Goal: Transaction & Acquisition: Obtain resource

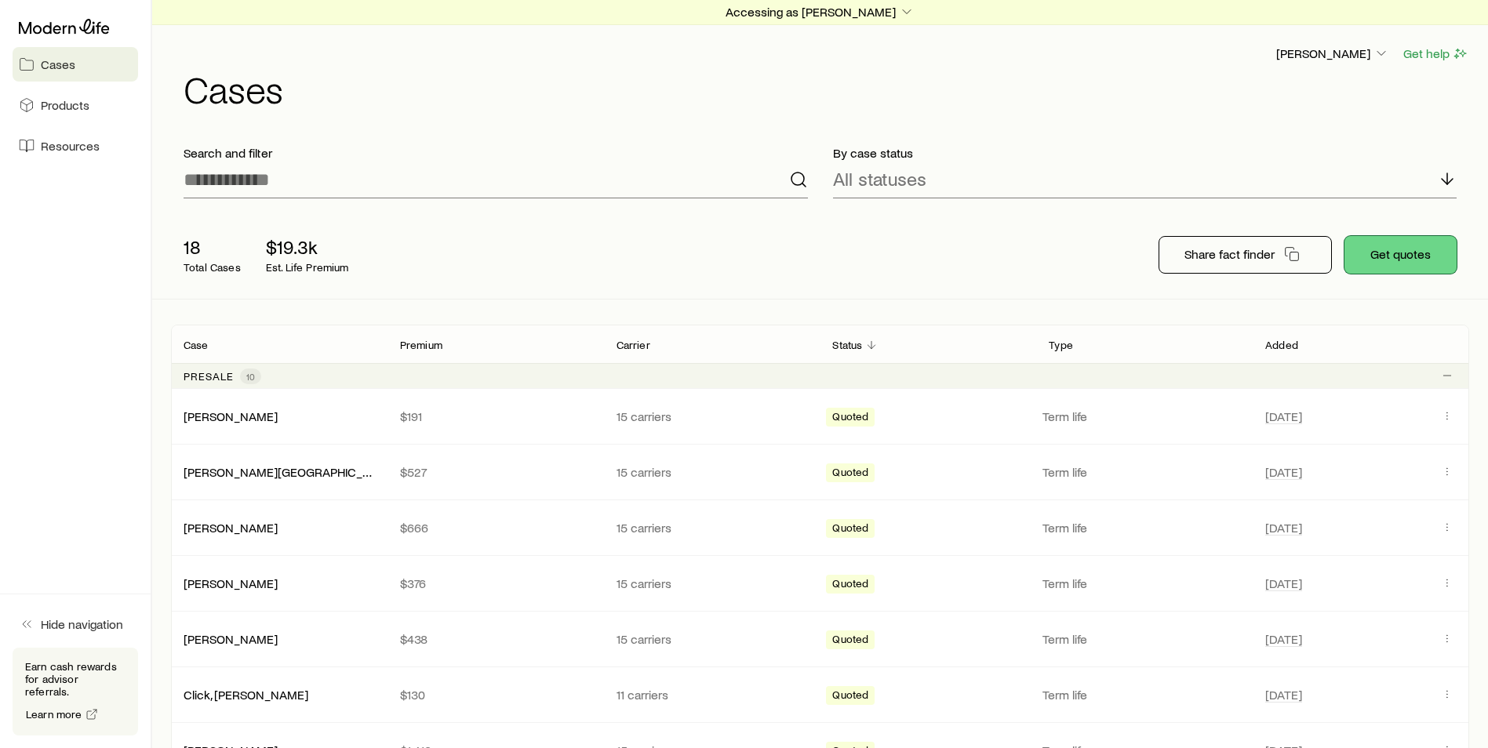
click at [1409, 246] on button "Get quotes" at bounding box center [1401, 255] width 112 height 38
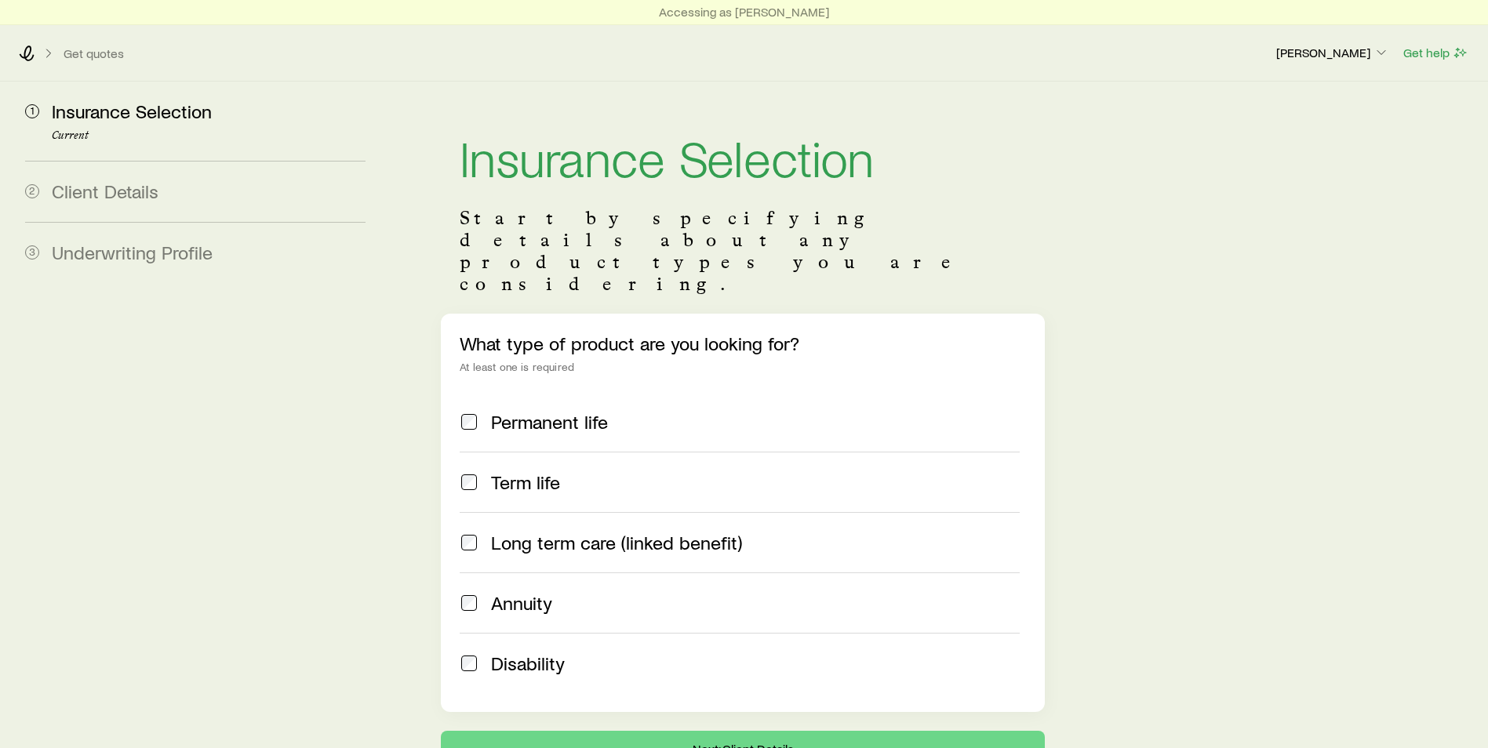
click at [545, 472] on span "Term life" at bounding box center [525, 483] width 69 height 22
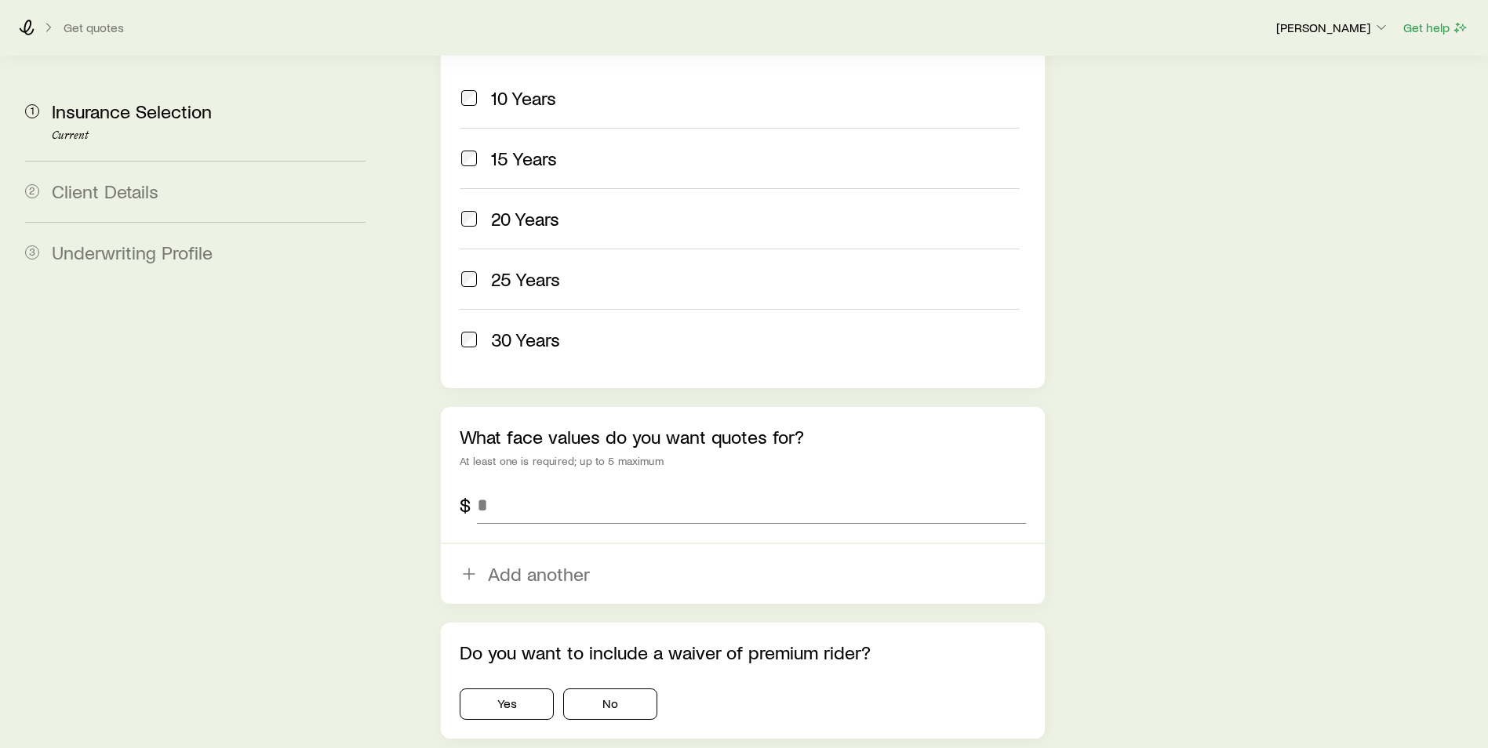
scroll to position [863, 0]
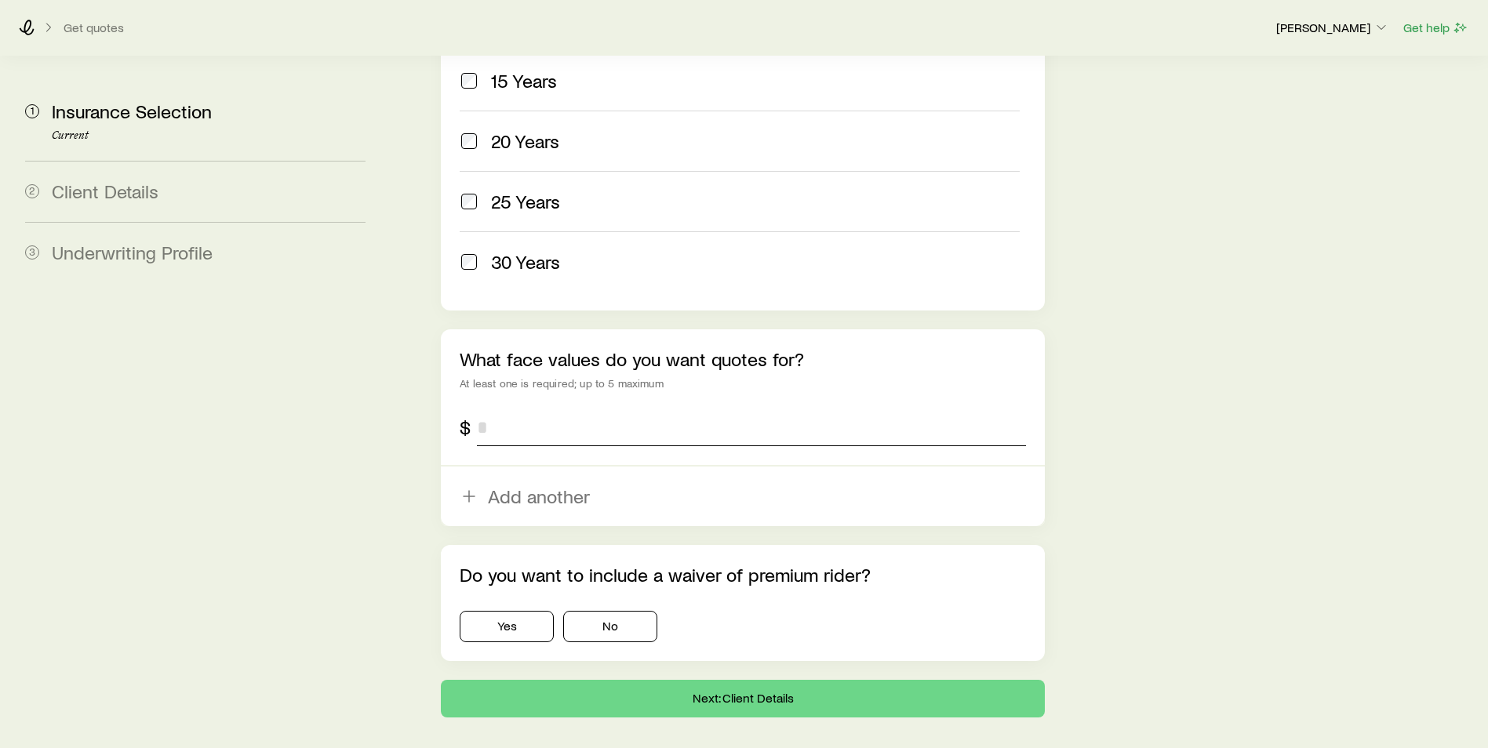
click at [589, 409] on input "tel" at bounding box center [751, 428] width 549 height 38
type input "*********"
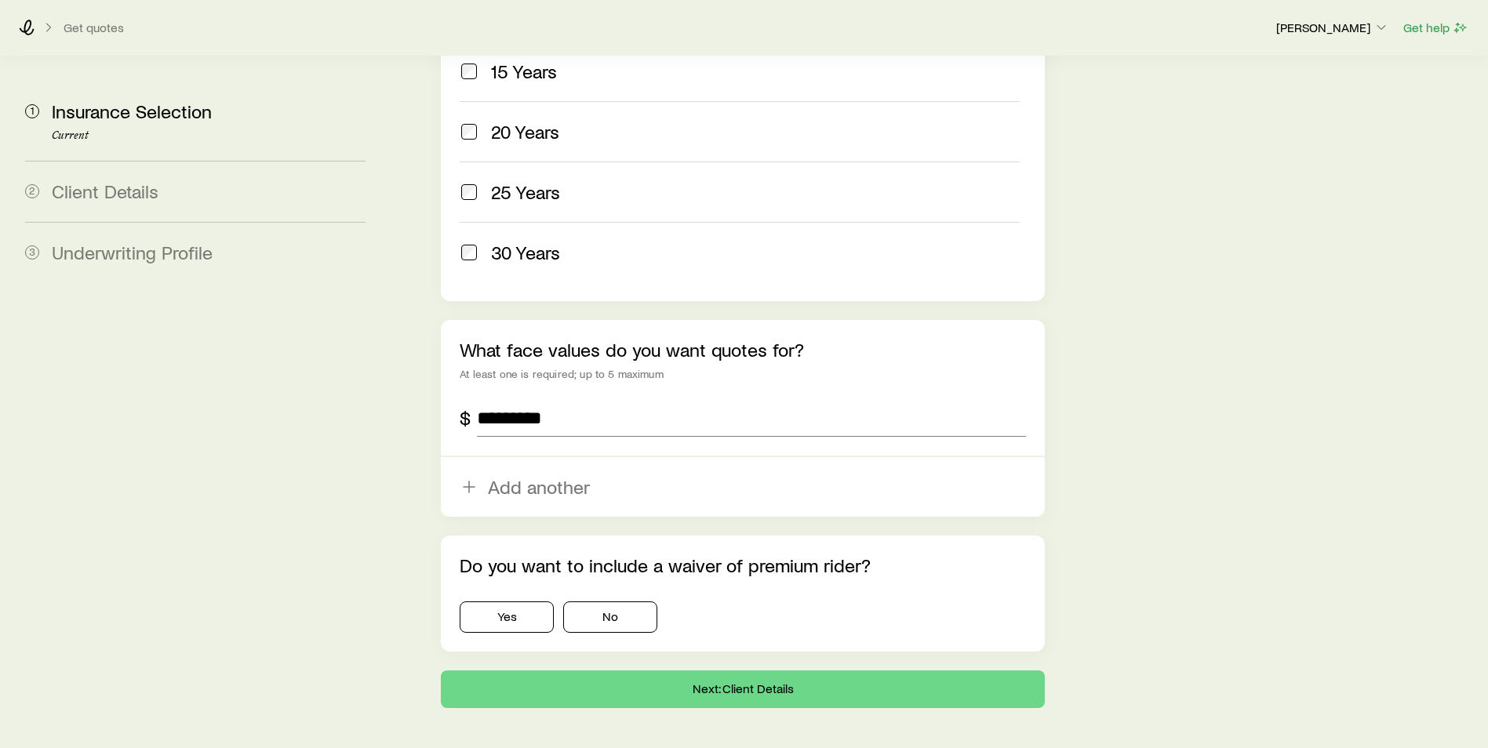
scroll to position [877, 0]
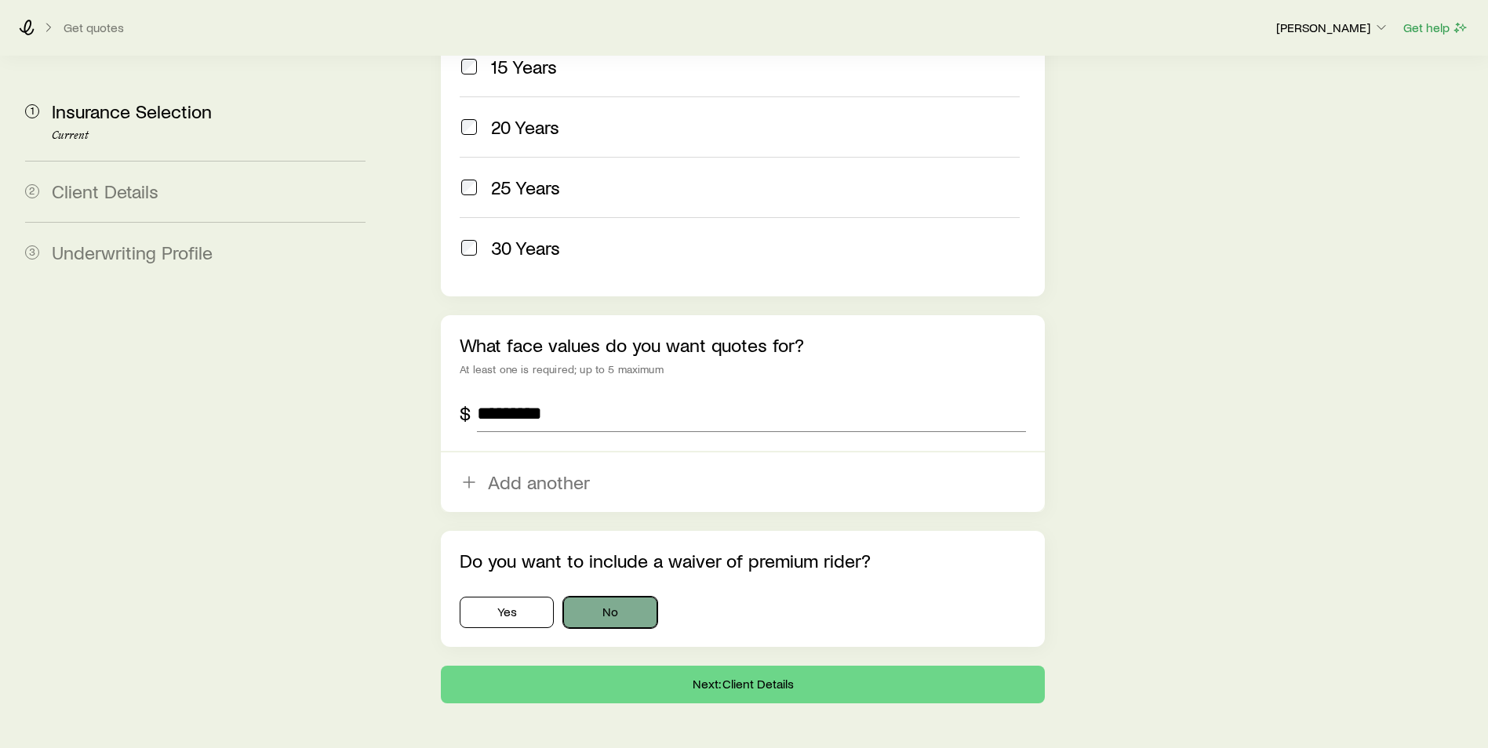
click at [634, 597] on button "No" at bounding box center [610, 612] width 94 height 31
click at [758, 666] on button "Next: Client Details" at bounding box center [743, 685] width 604 height 38
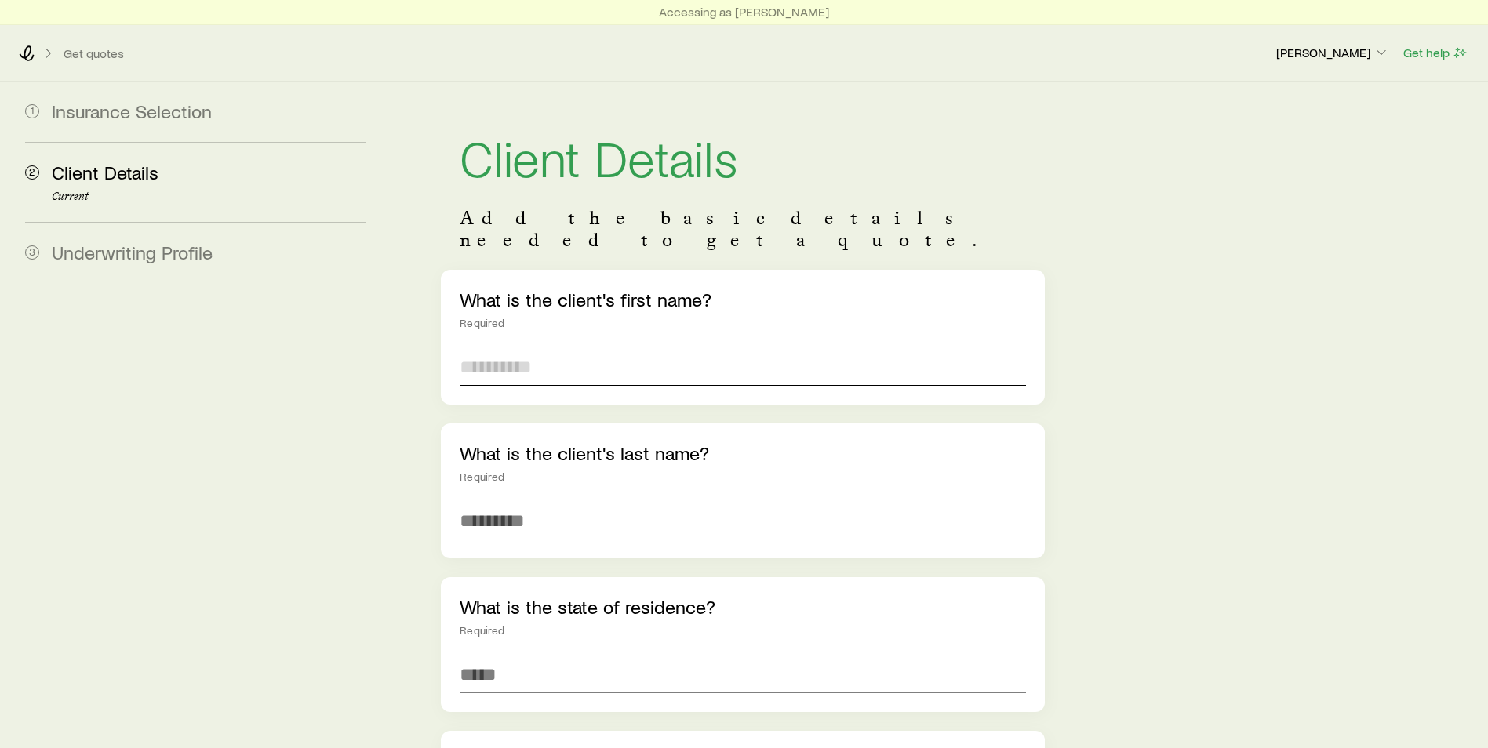
click at [648, 348] on input "text" at bounding box center [743, 367] width 566 height 38
type input "*********"
type input "*****"
click at [607, 628] on div "What is the state of residence? Required" at bounding box center [743, 644] width 604 height 135
click at [599, 656] on input at bounding box center [743, 675] width 566 height 38
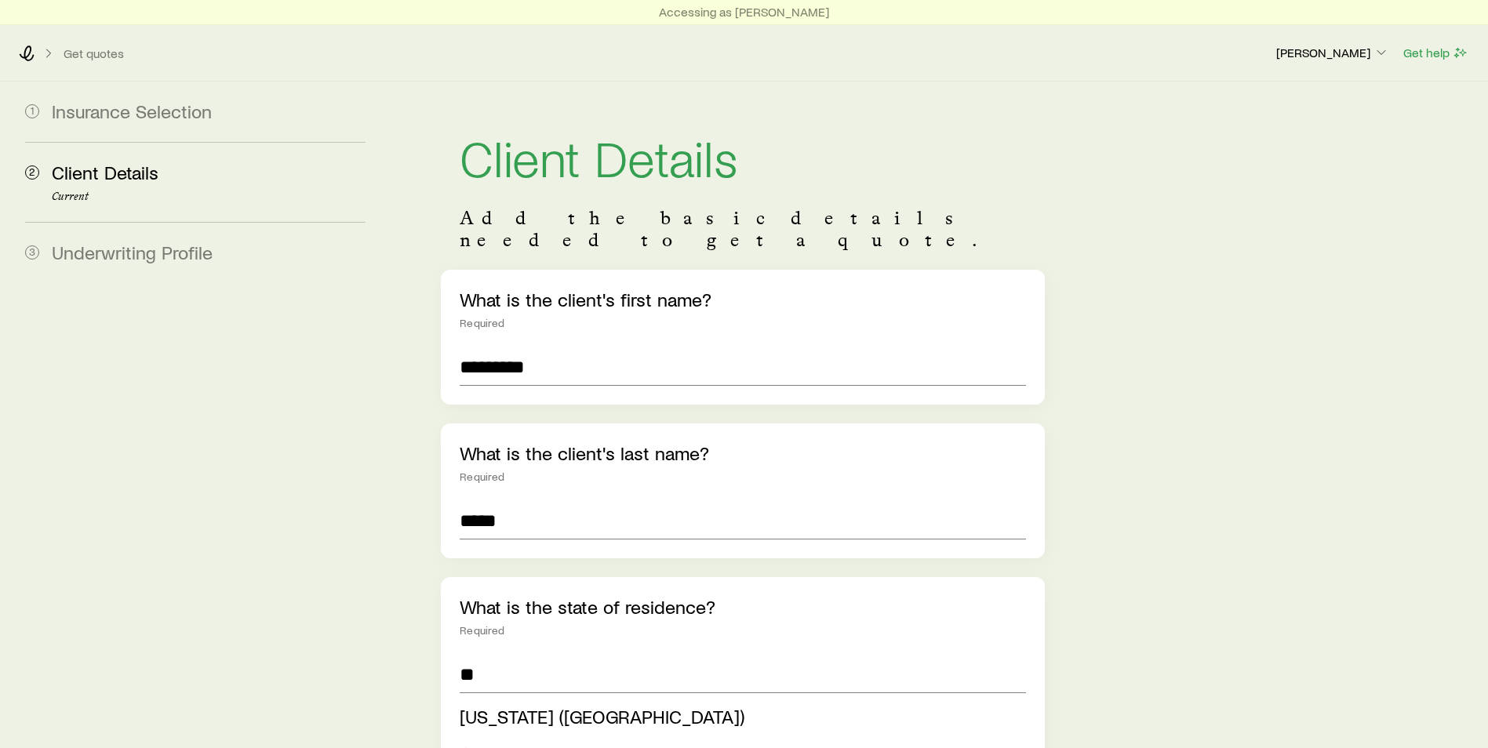
drag, startPoint x: 512, startPoint y: 694, endPoint x: 468, endPoint y: 675, distance: 47.8
click at [511, 705] on span "[US_STATE] ([GEOGRAPHIC_DATA])" at bounding box center [602, 716] width 285 height 23
type input "**********"
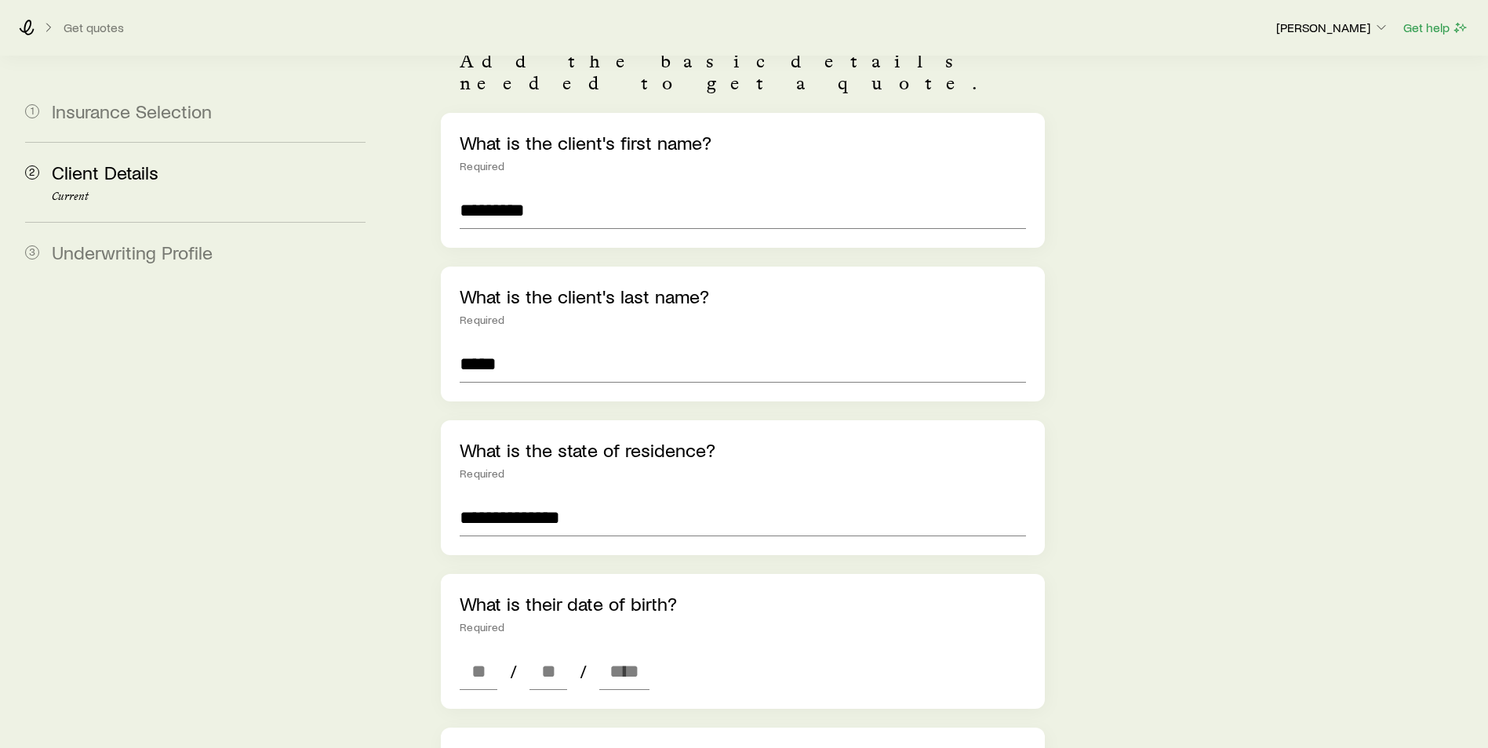
scroll to position [235, 0]
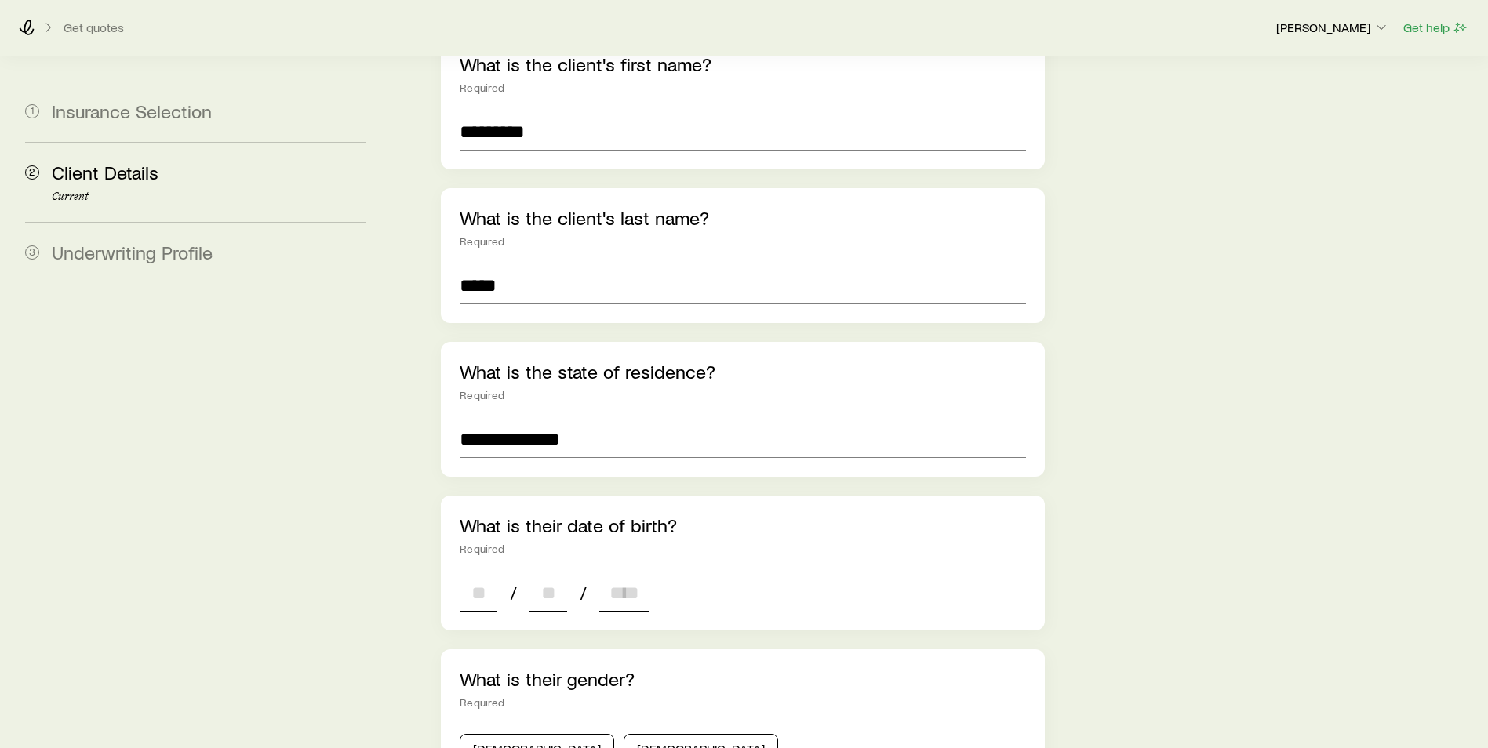
click at [479, 574] on input at bounding box center [479, 593] width 38 height 38
type input "**"
type input "****"
type input "*"
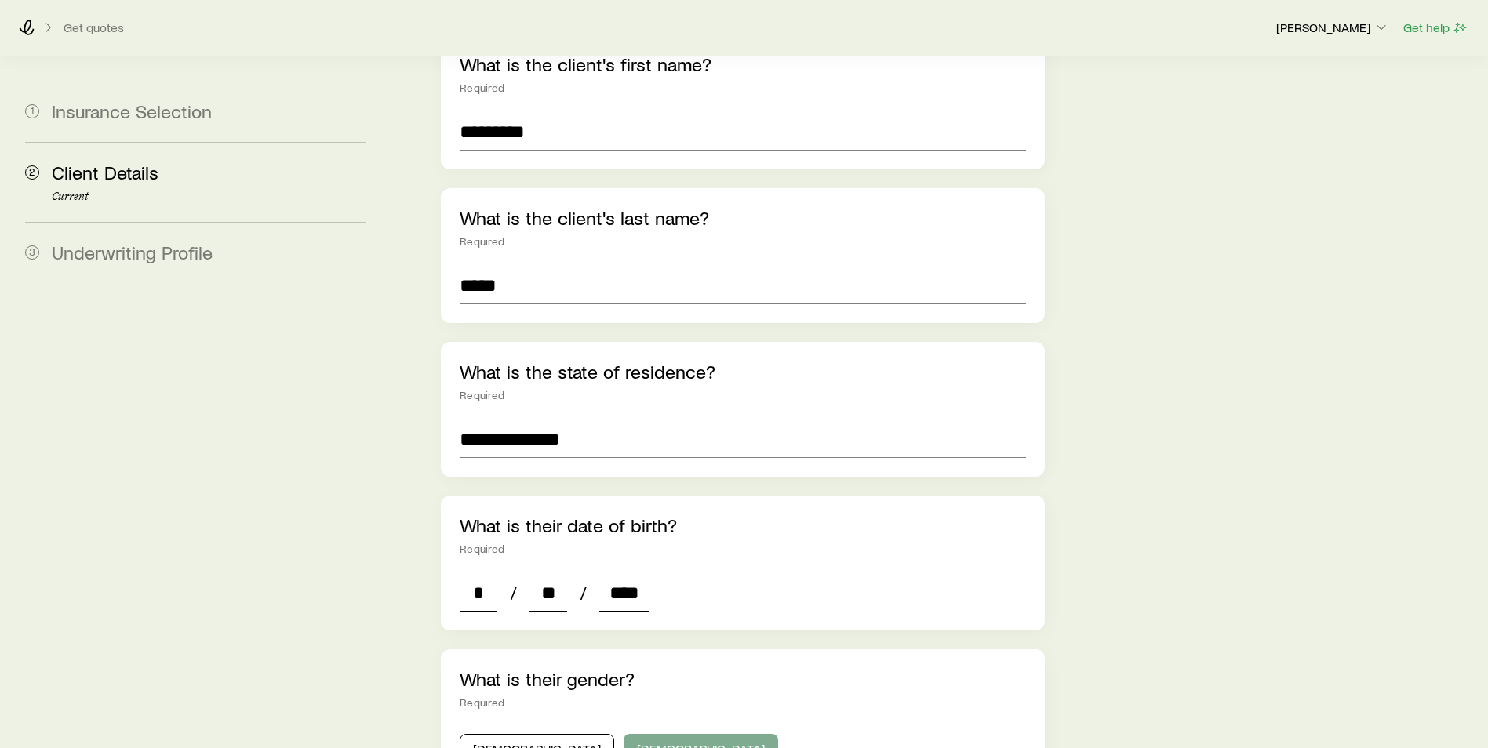
type input "****"
click at [628, 734] on button "[DEMOGRAPHIC_DATA]" at bounding box center [701, 749] width 155 height 31
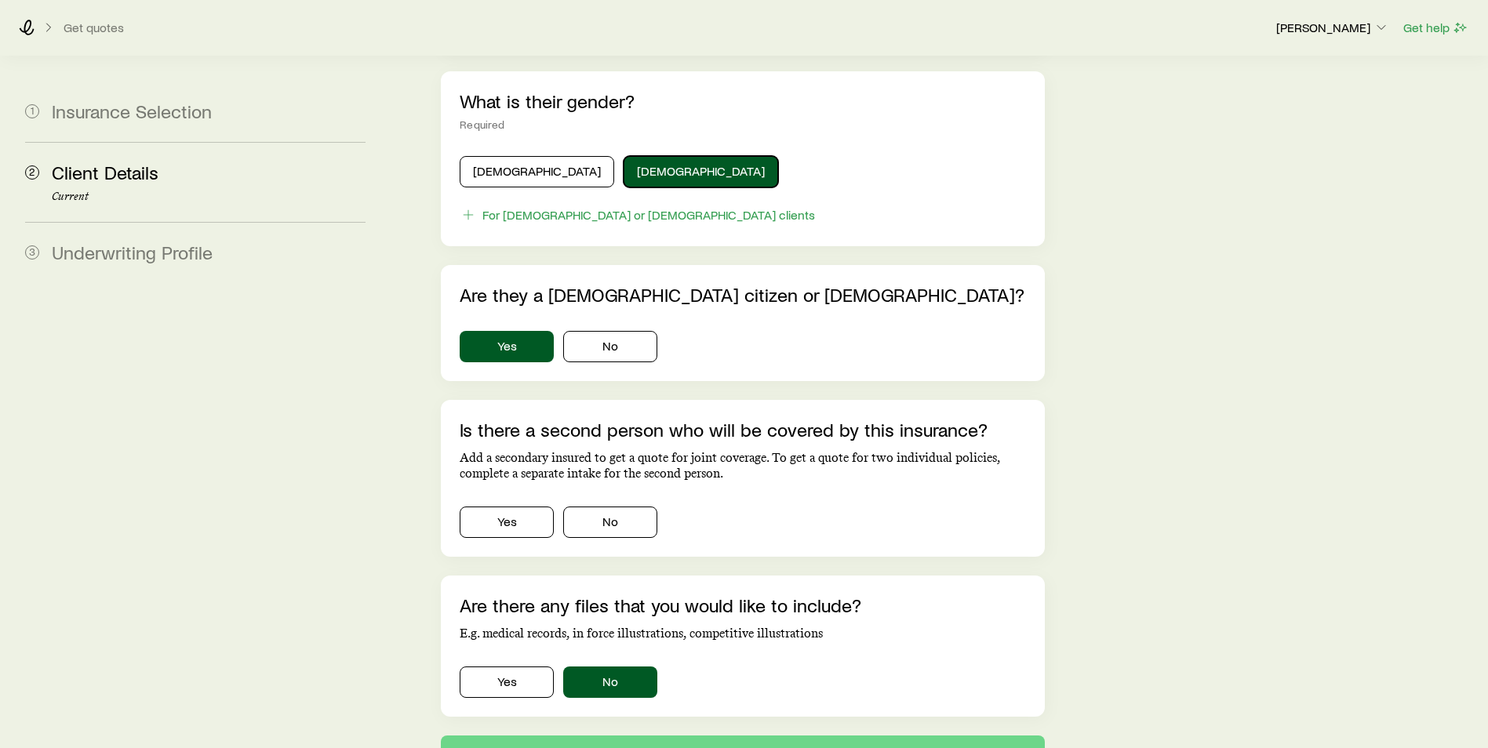
scroll to position [863, 0]
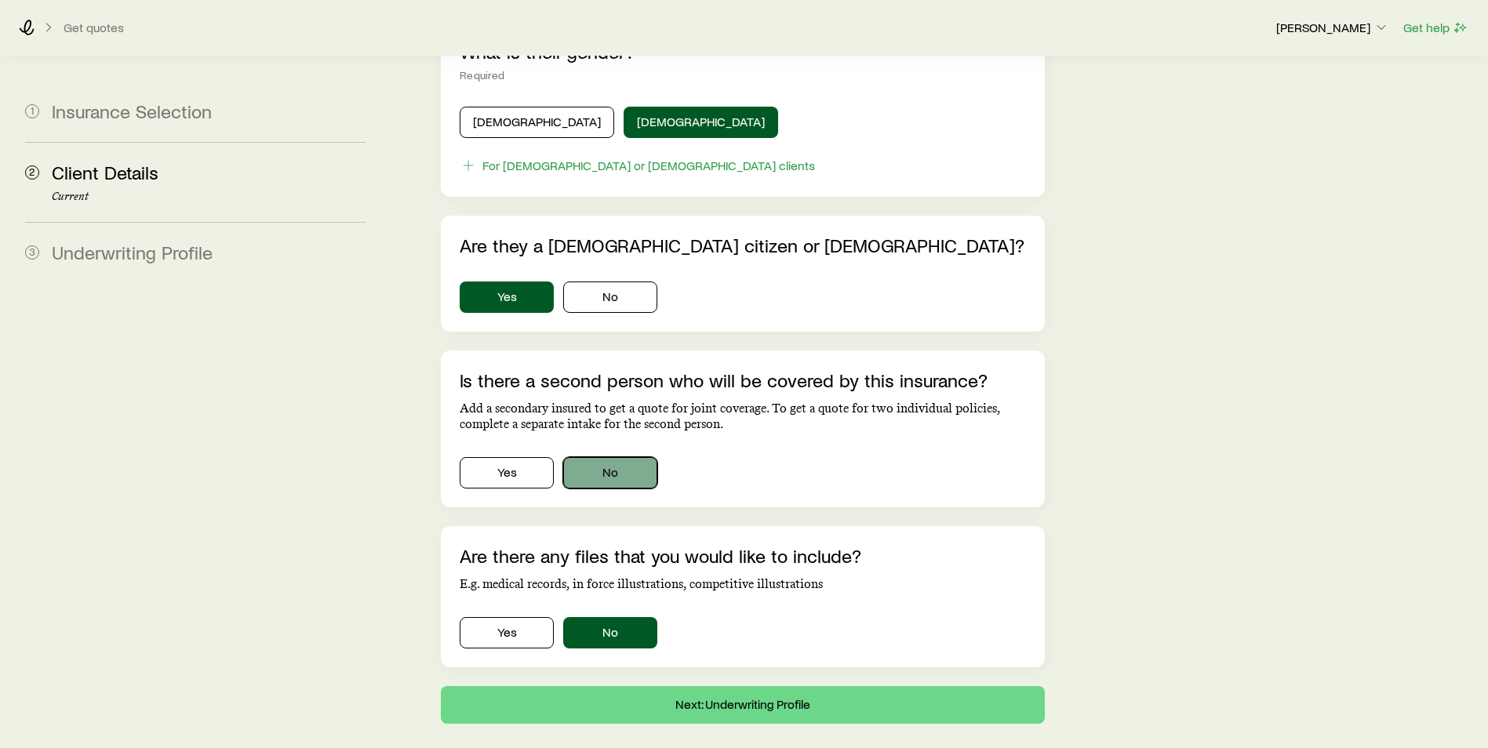
click at [628, 457] on button "No" at bounding box center [610, 472] width 94 height 31
click at [772, 686] on button "Next: Underwriting Profile" at bounding box center [743, 705] width 604 height 38
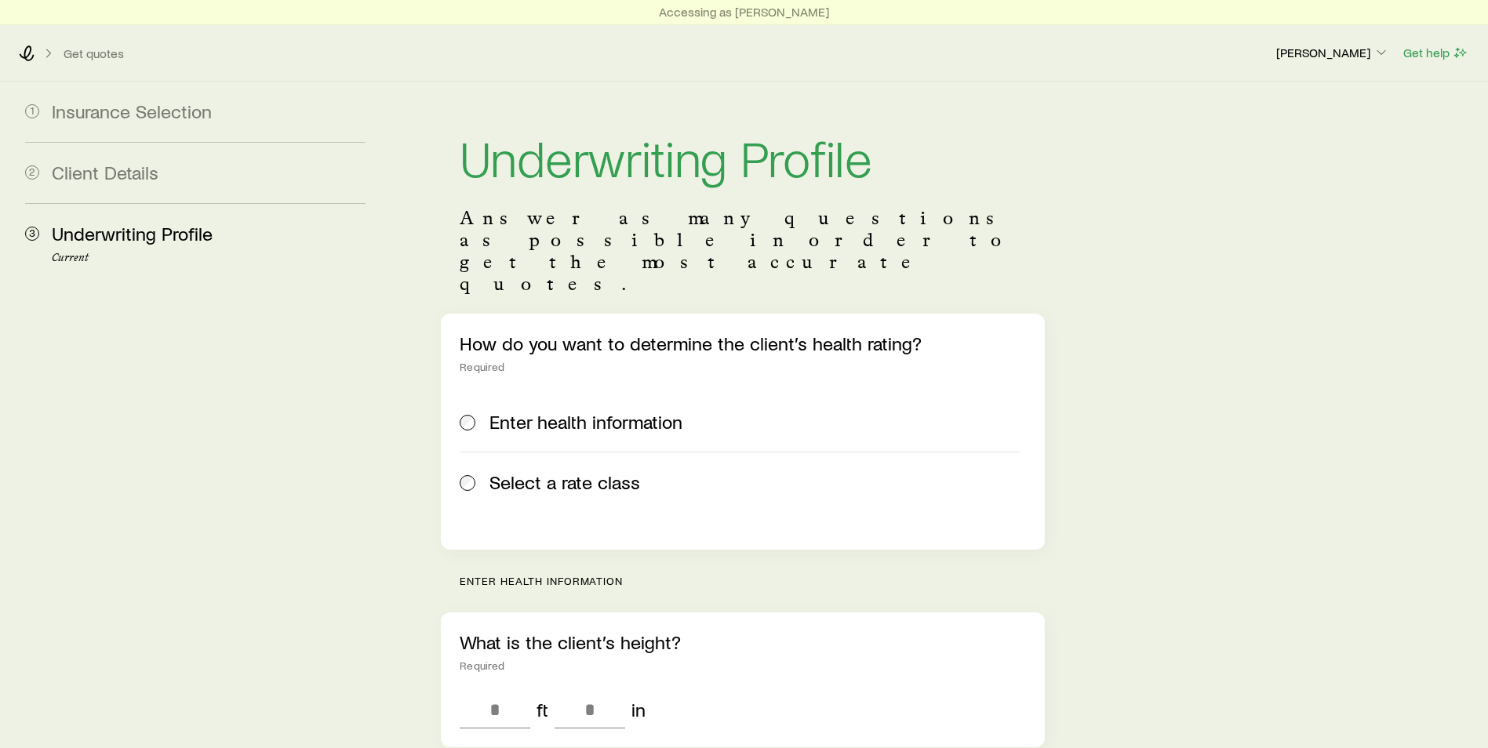
click at [587, 472] on span "Select a rate class" at bounding box center [565, 483] width 151 height 22
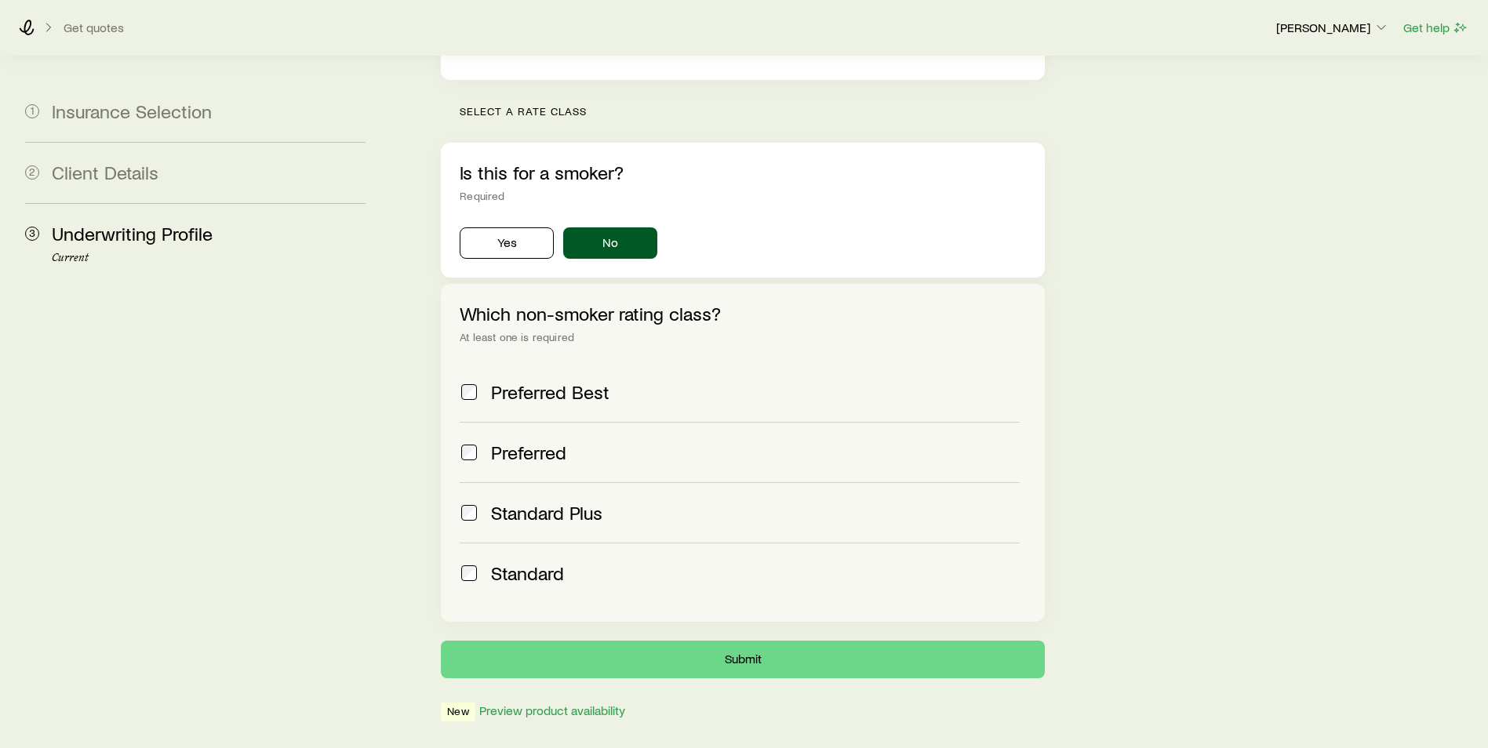
scroll to position [471, 0]
click at [603, 381] on span "Preferred Best" at bounding box center [550, 392] width 118 height 22
click at [503, 422] on label "Preferred" at bounding box center [740, 451] width 560 height 60
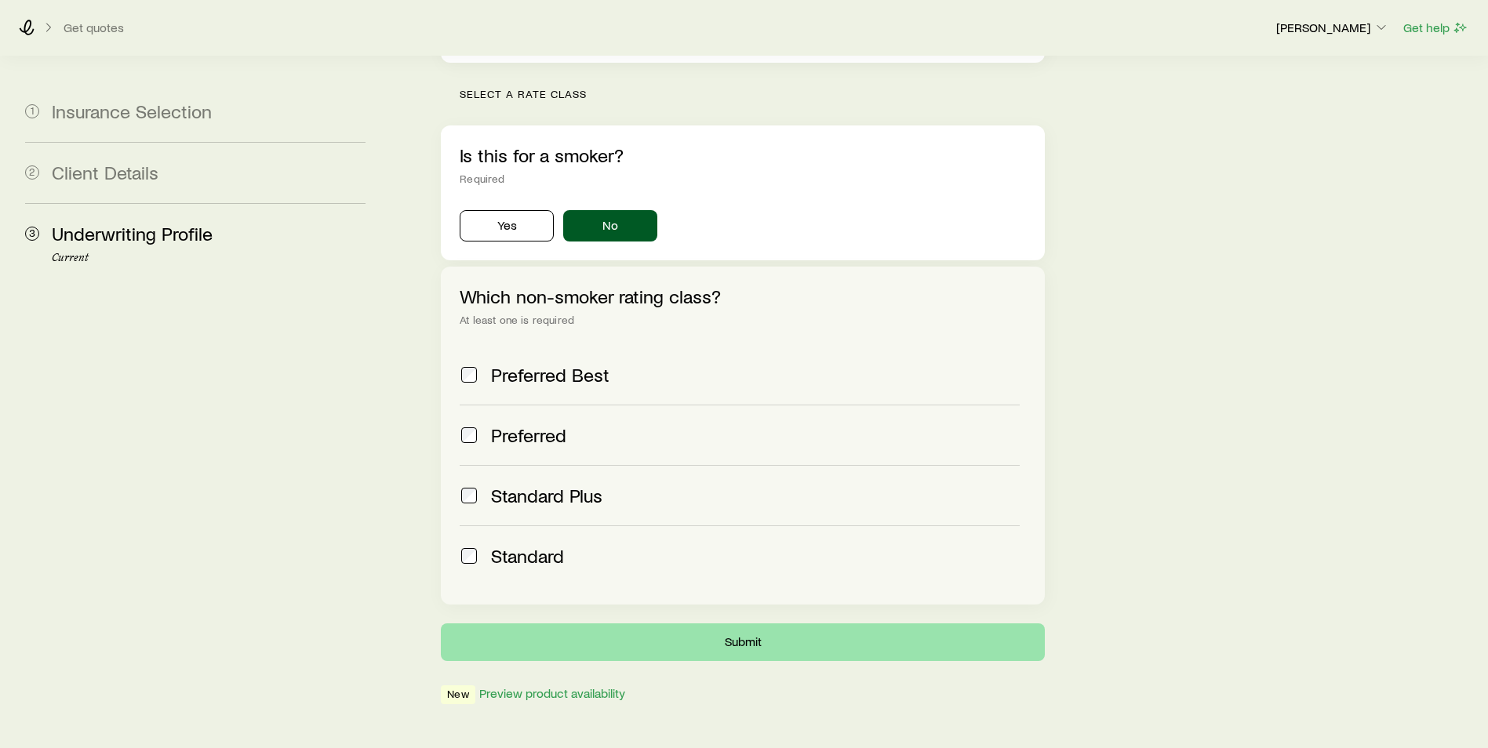
scroll to position [488, 0]
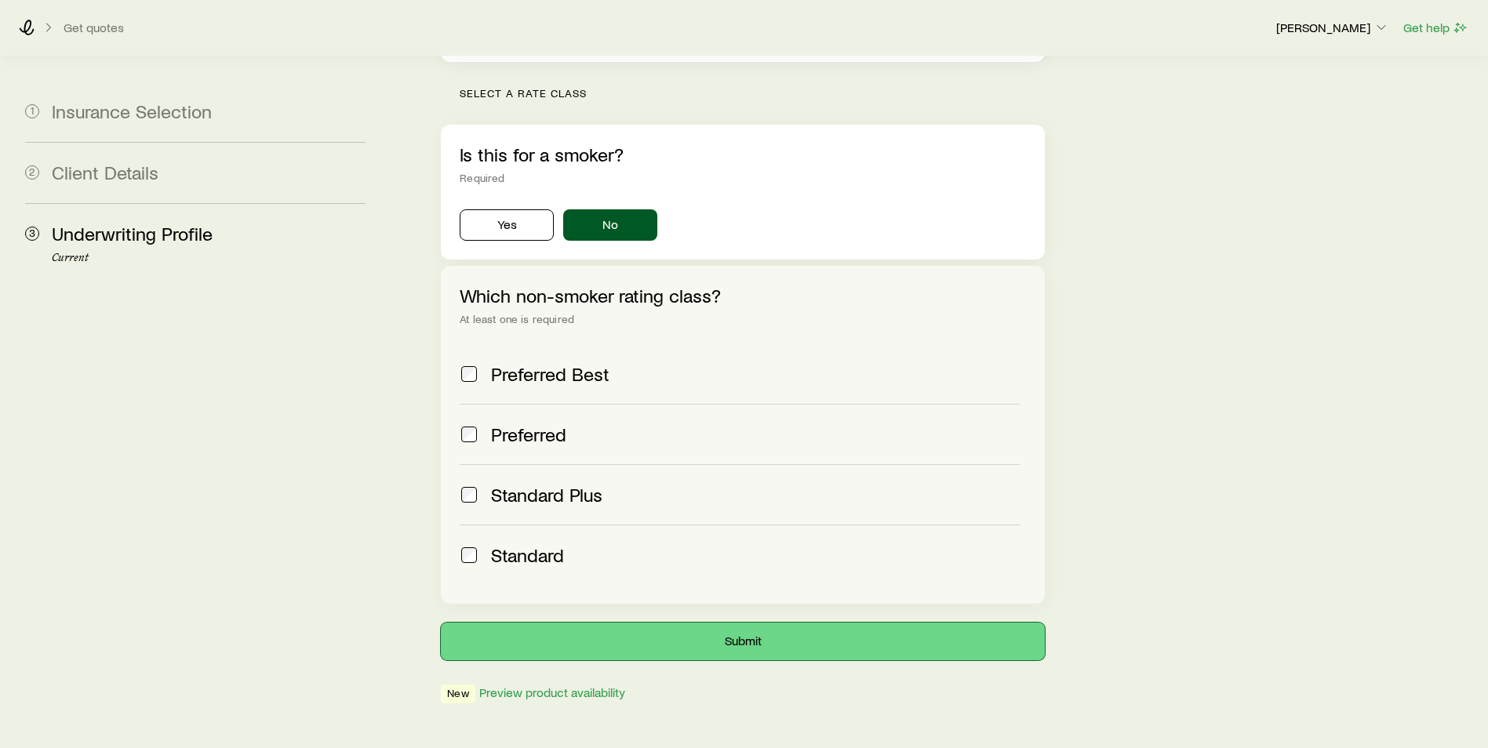
click at [710, 623] on button "Submit" at bounding box center [743, 642] width 604 height 38
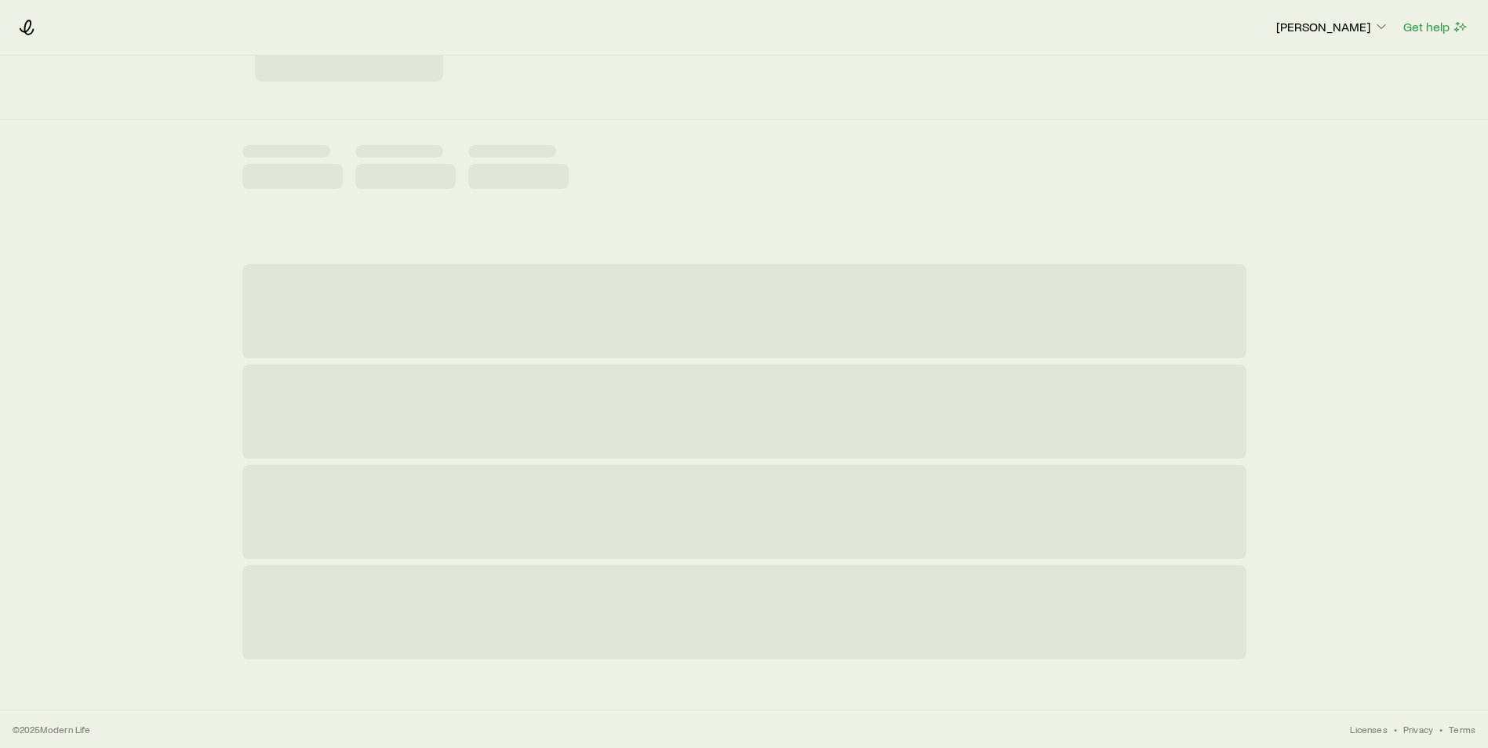
scroll to position [0, 0]
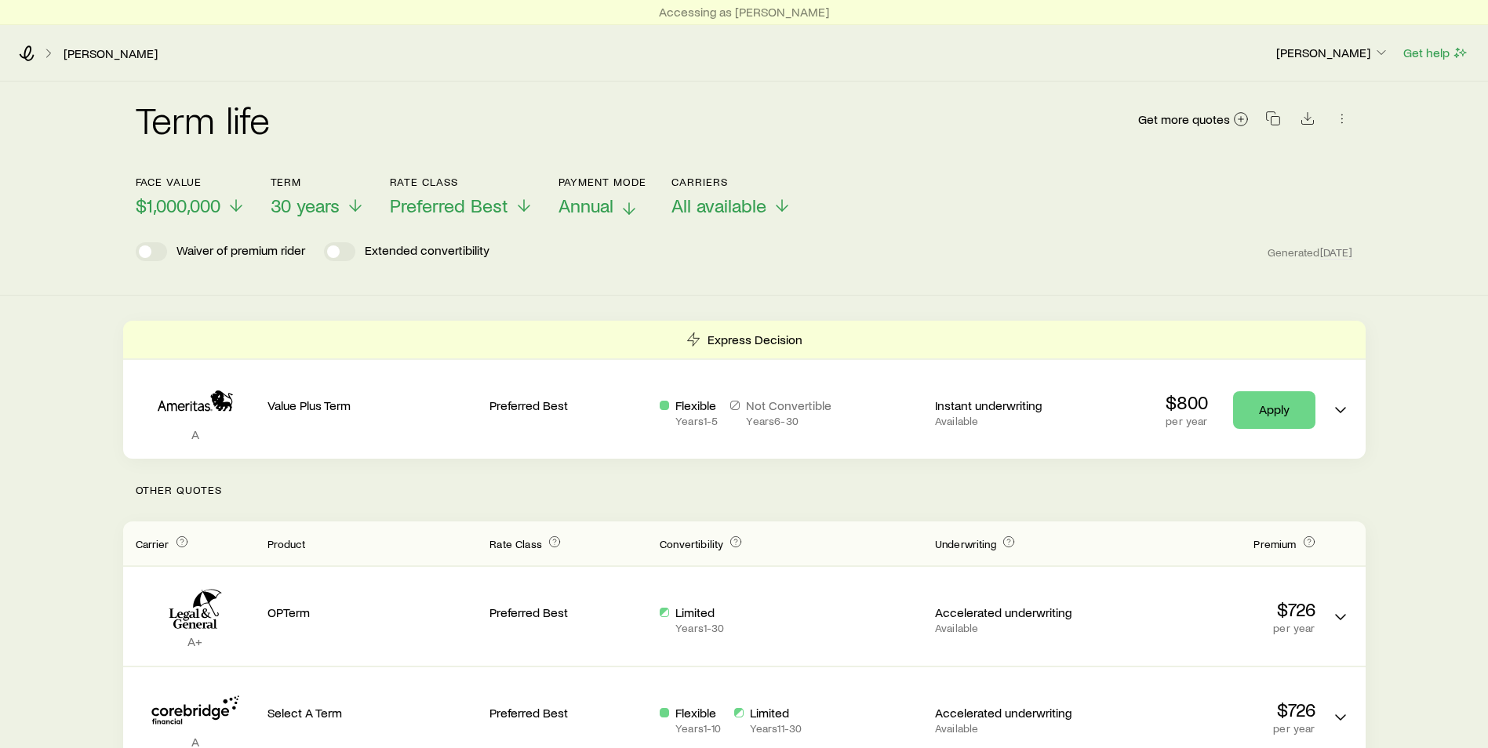
click at [615, 205] on p "Annual" at bounding box center [603, 206] width 89 height 22
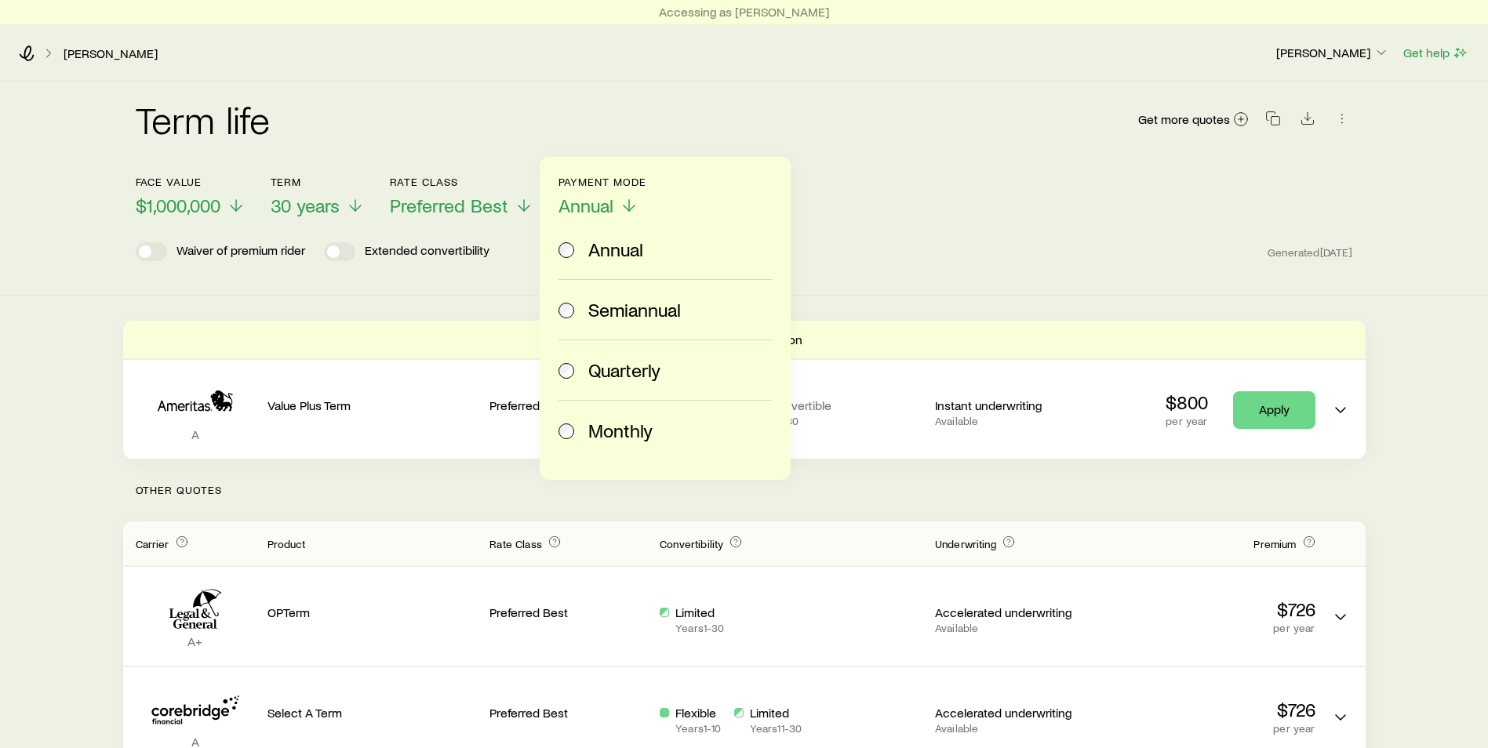
click at [617, 432] on span "Monthly" at bounding box center [620, 431] width 64 height 22
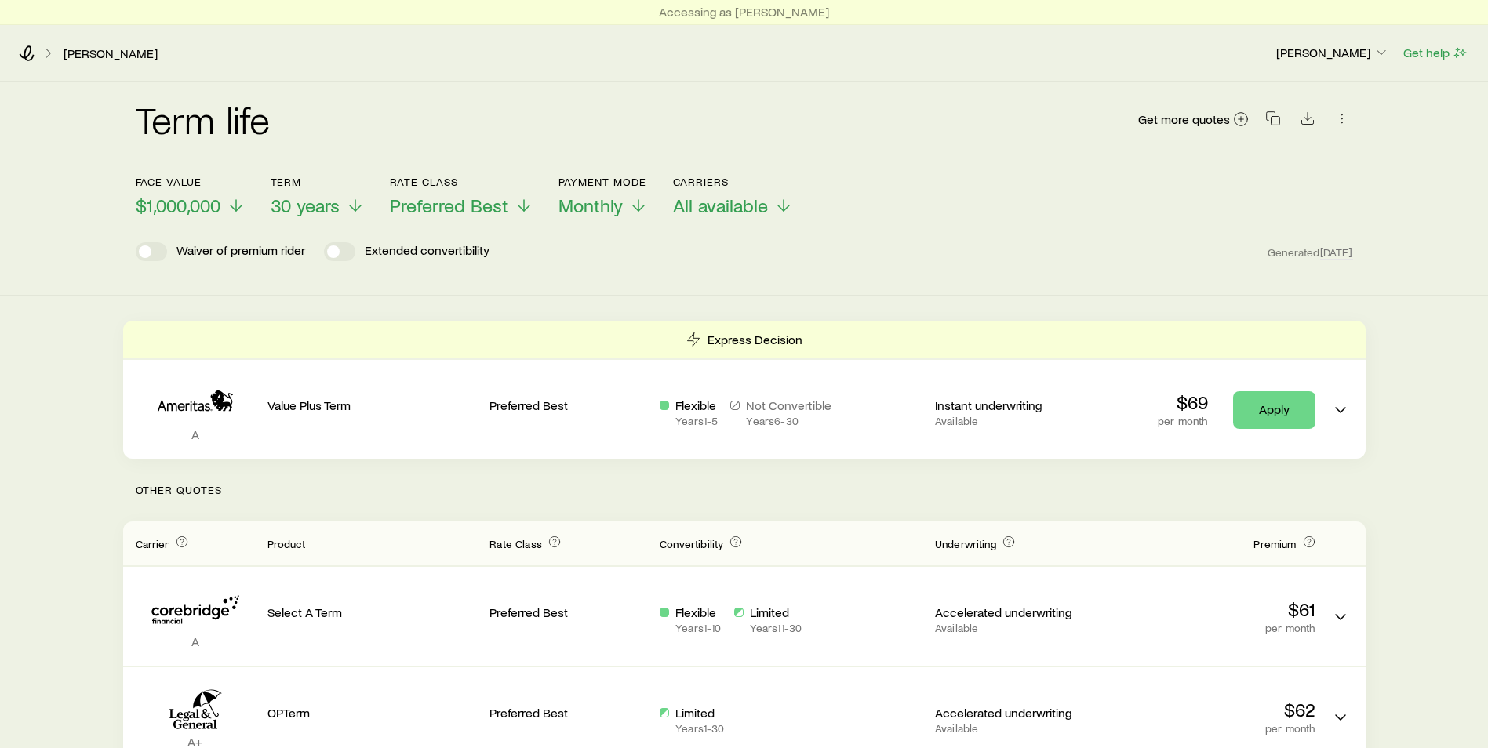
click at [936, 228] on header "Face value $1,000,000 Term 30 years Rate Class Preferred Best Payment Mode Mont…" at bounding box center [745, 223] width 1218 height 94
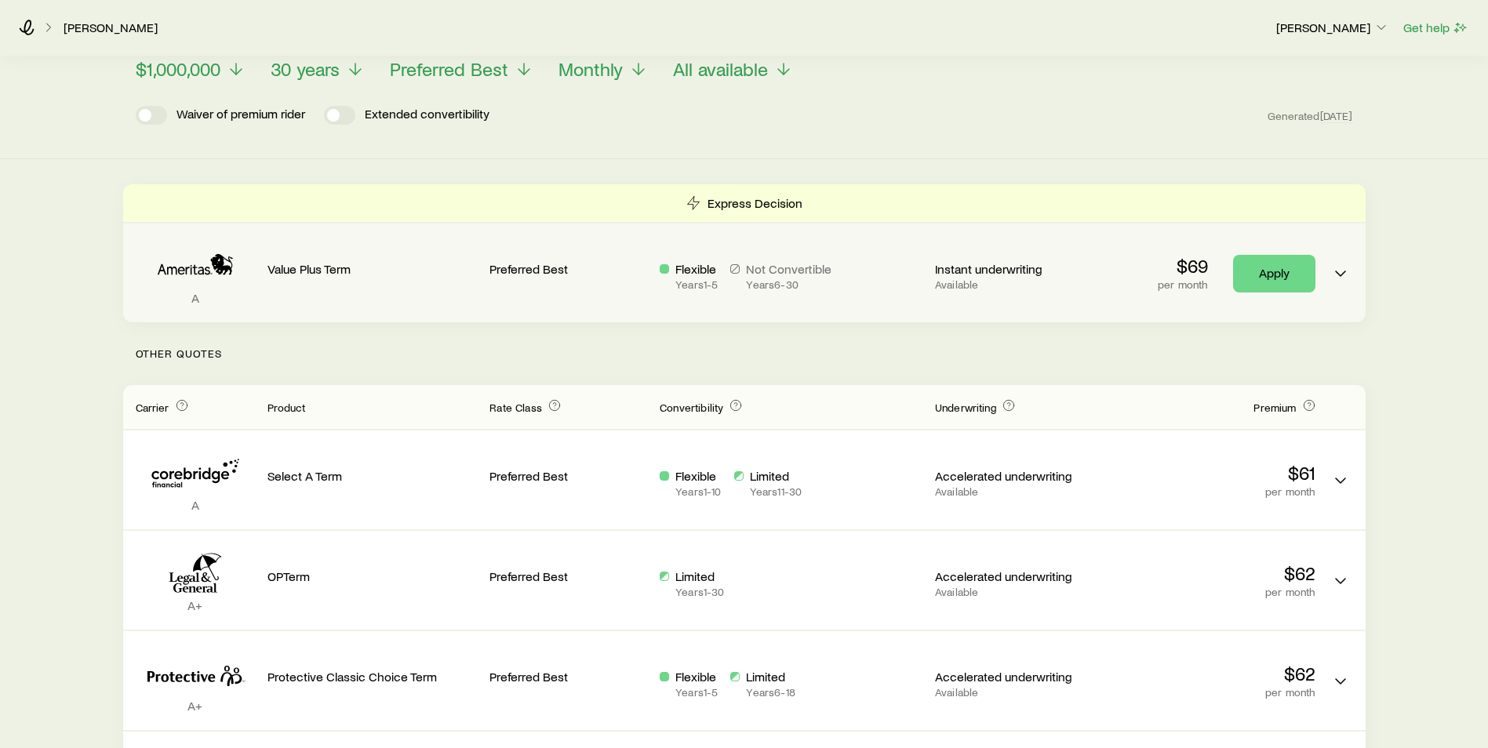
scroll to position [157, 0]
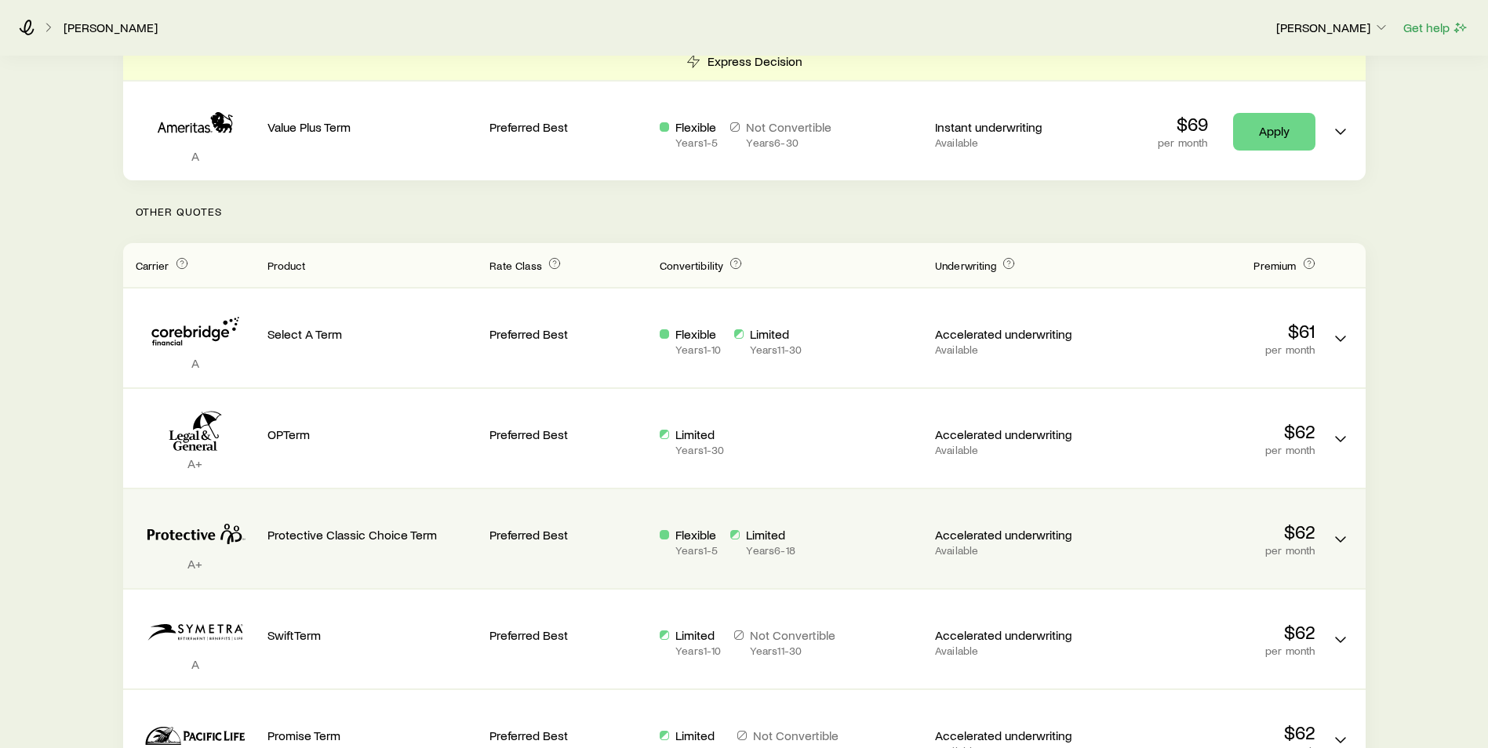
scroll to position [314, 0]
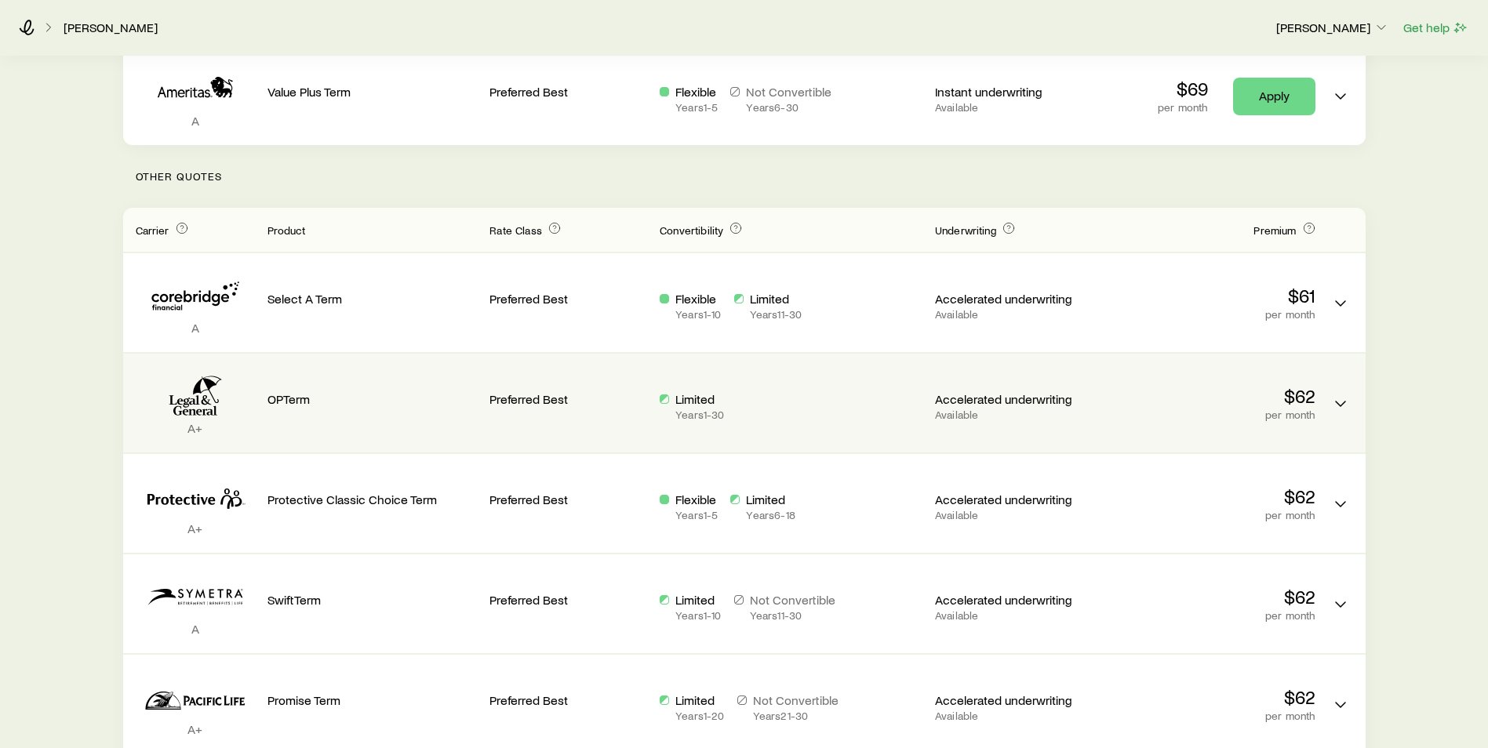
click at [329, 428] on div "OPTerm" at bounding box center [373, 403] width 210 height 74
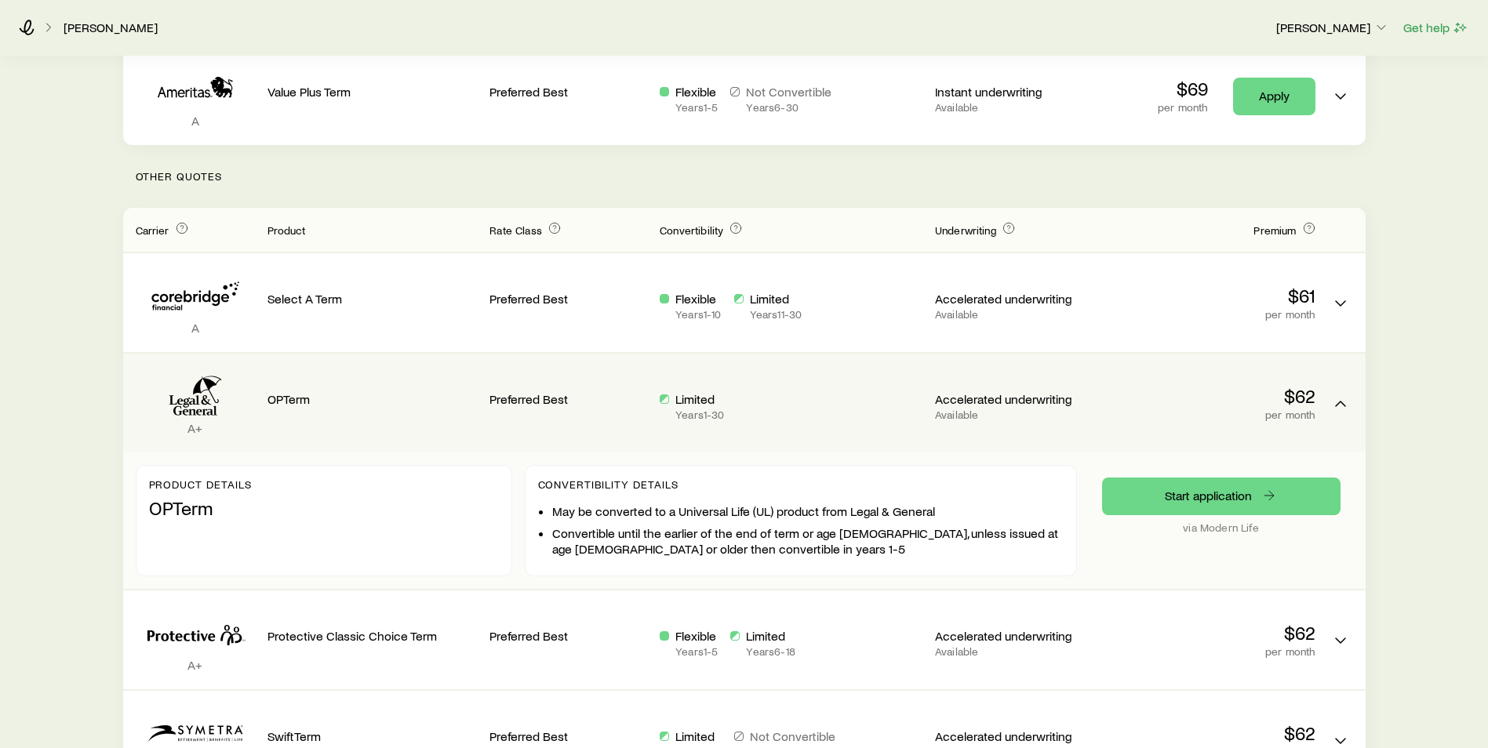
click at [402, 391] on p "OPTerm" at bounding box center [373, 399] width 210 height 16
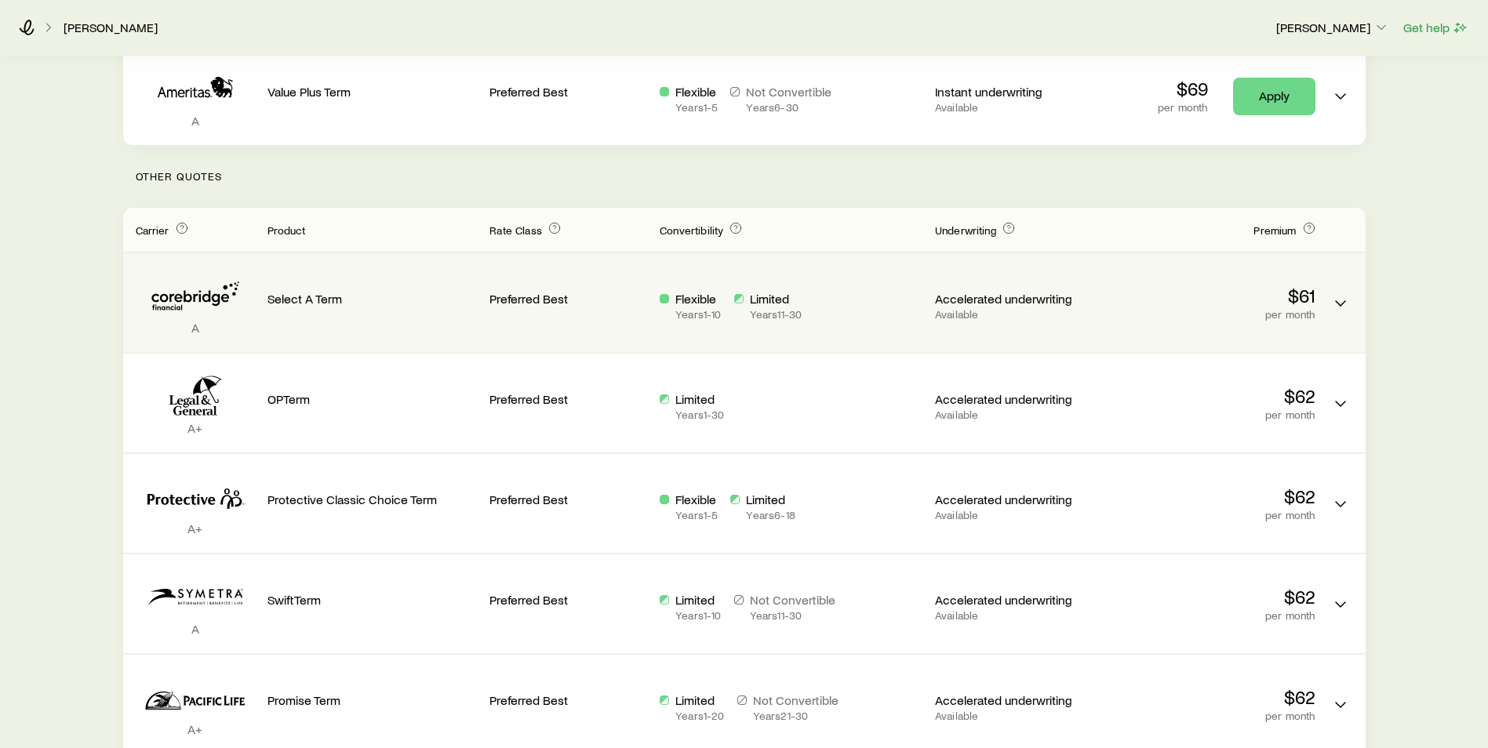
click at [428, 309] on div "Select A Term" at bounding box center [373, 303] width 210 height 74
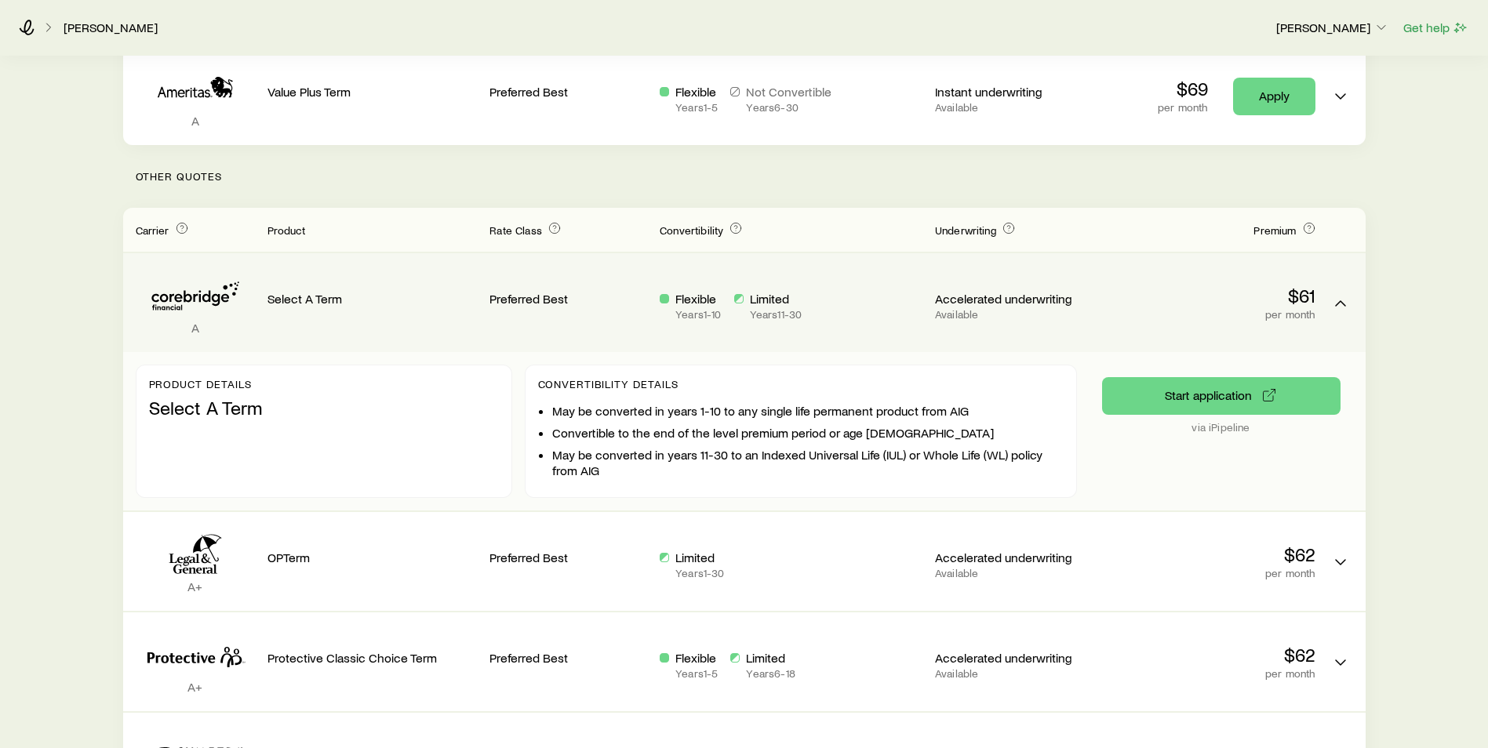
click at [436, 316] on div "Select A Term" at bounding box center [373, 303] width 210 height 74
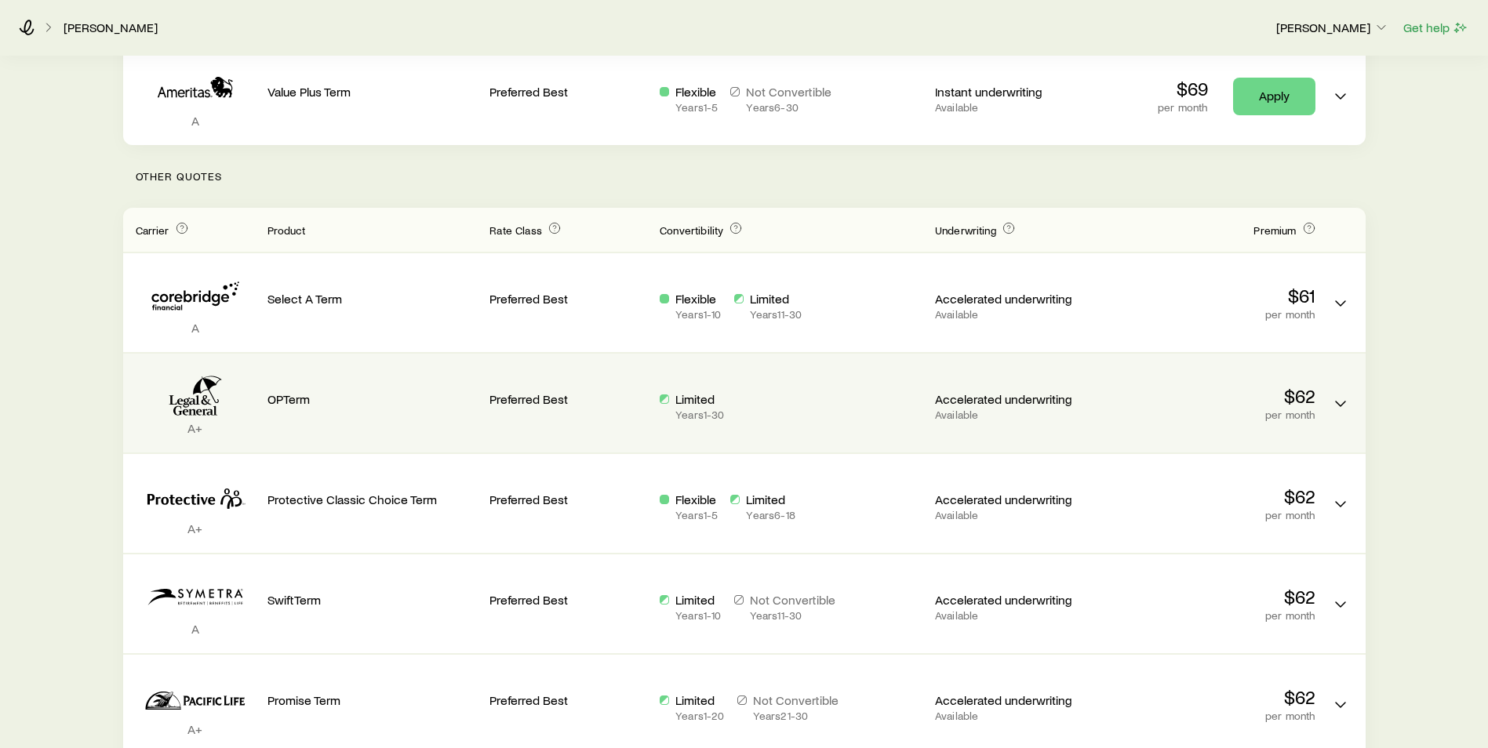
click at [458, 435] on div "OPTerm" at bounding box center [373, 403] width 210 height 74
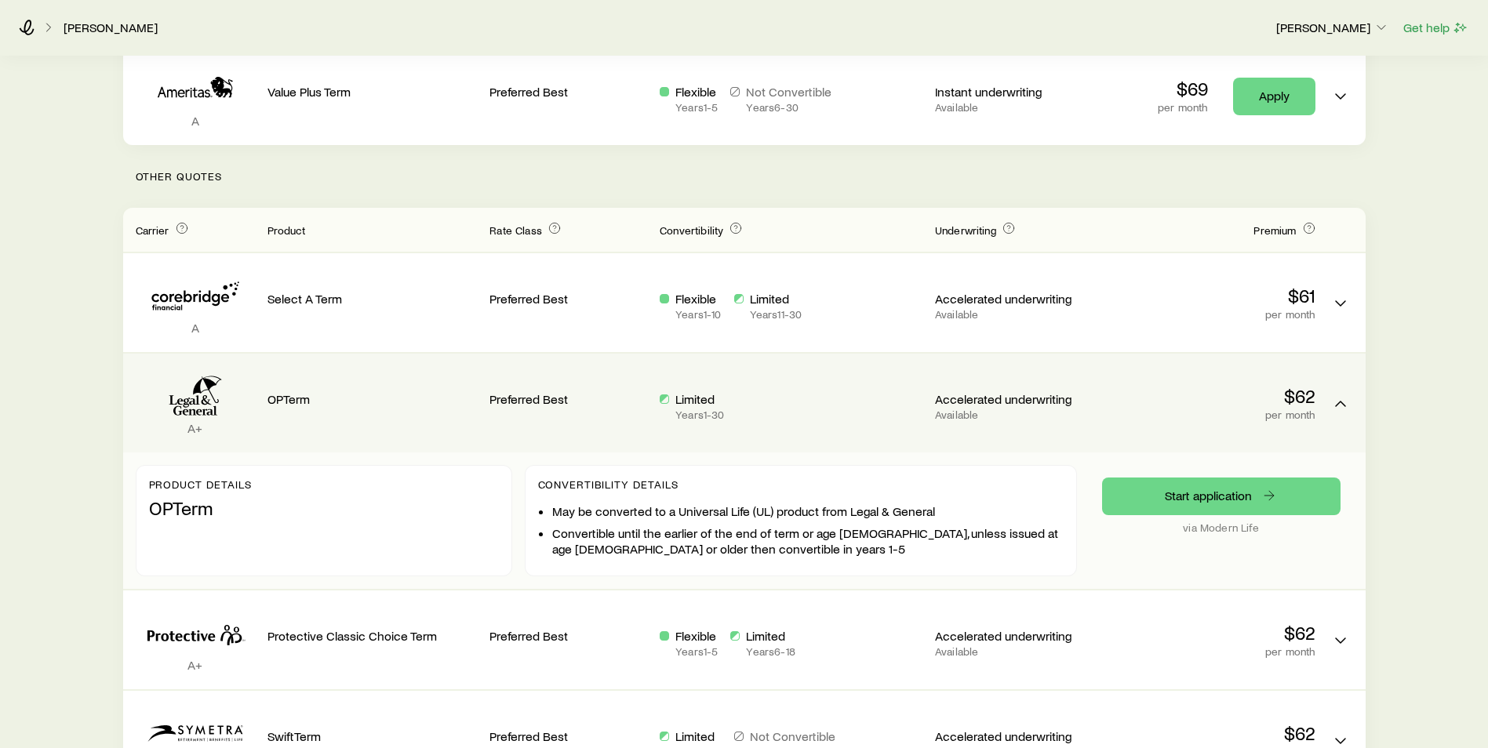
click at [458, 435] on div "OPTerm" at bounding box center [373, 403] width 210 height 74
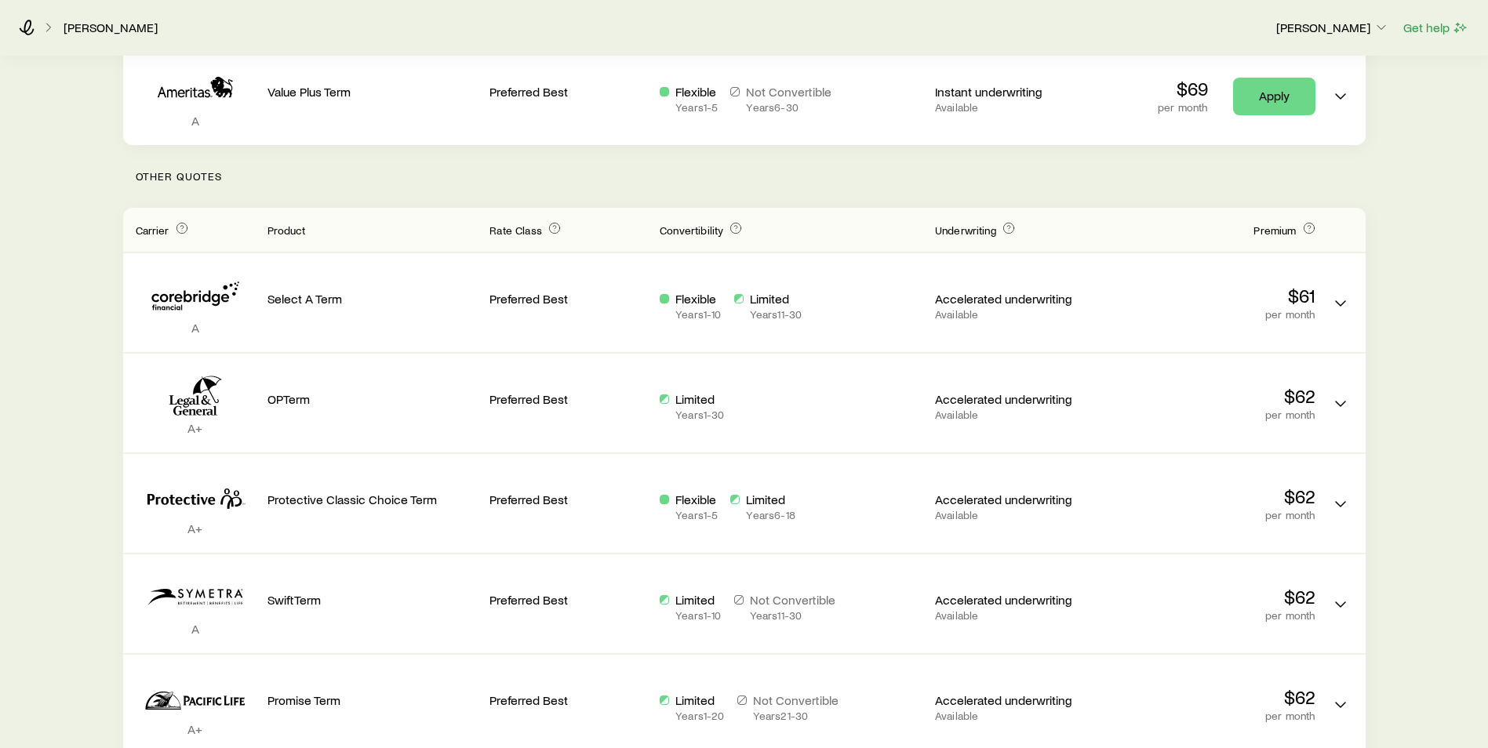
scroll to position [0, 0]
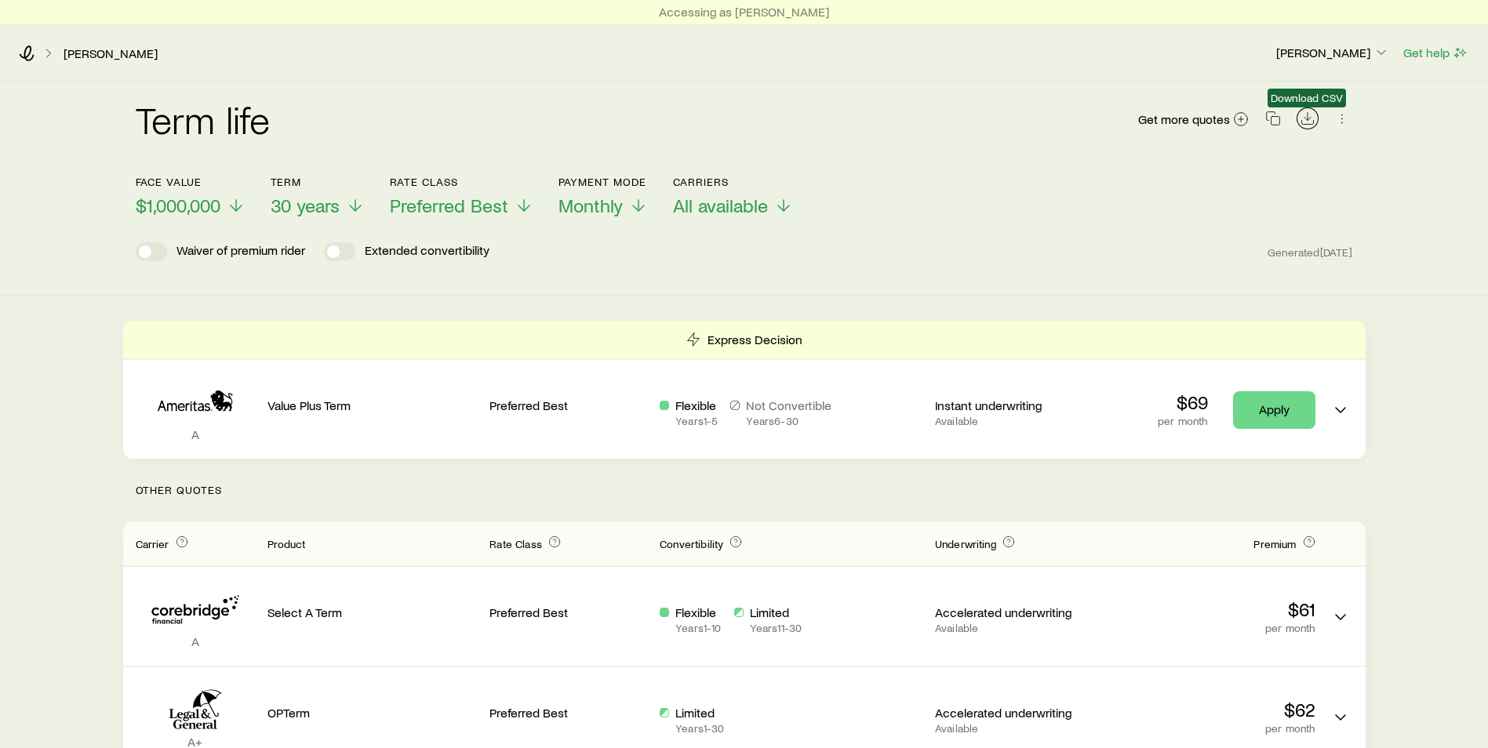
click at [1307, 120] on polyline "Download CSV" at bounding box center [1307, 118] width 6 height 3
click at [1072, 220] on header "Face value $1,000,000 Term 30 years Rate Class Preferred Best Payment Mode Mont…" at bounding box center [745, 223] width 1218 height 94
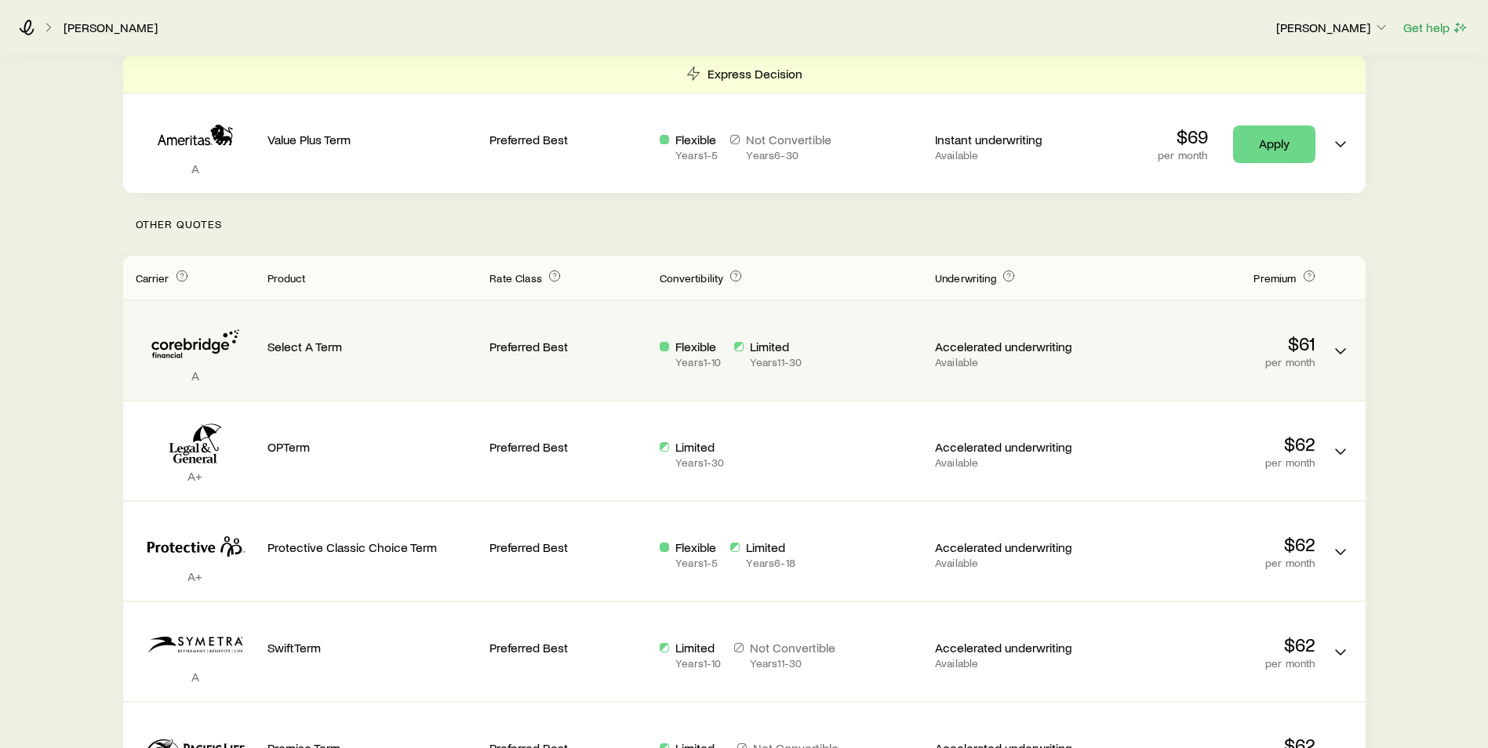
scroll to position [314, 0]
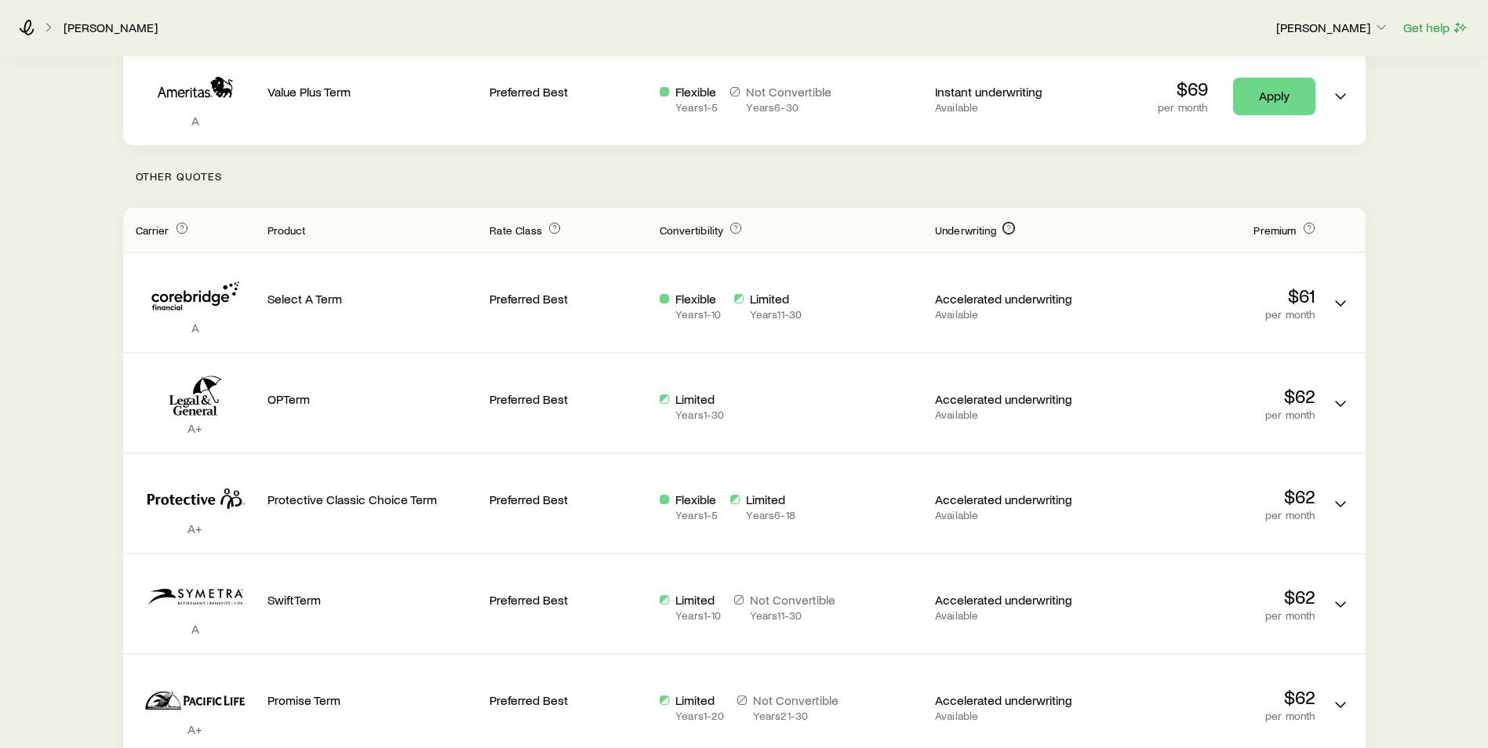
click at [1010, 229] on icon "Term quotes" at bounding box center [1009, 228] width 13 height 13
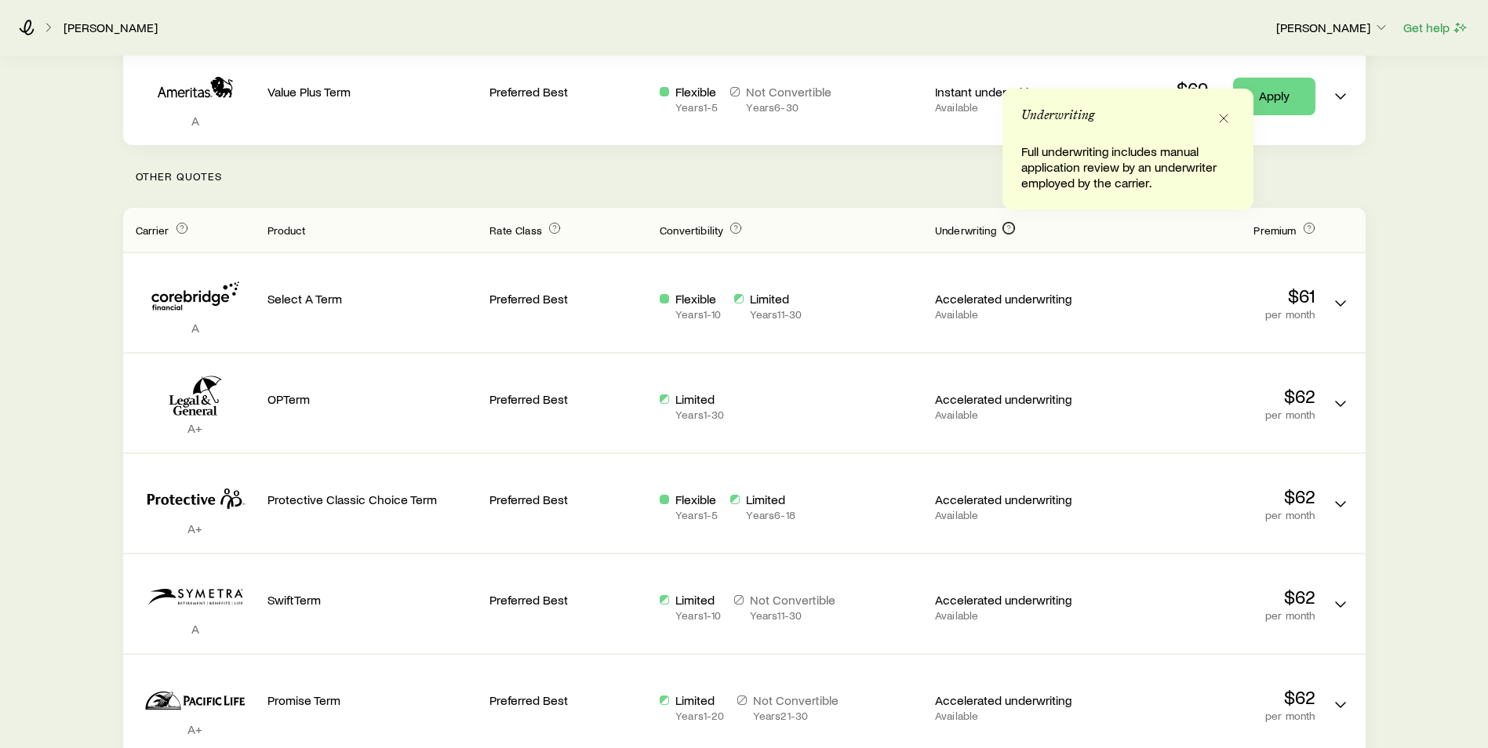
click at [1010, 229] on icon "Term quotes" at bounding box center [1009, 228] width 13 height 13
click at [914, 209] on header "Carrier Product Rate Class Convertibility Underwriting Premium" at bounding box center [744, 230] width 1243 height 44
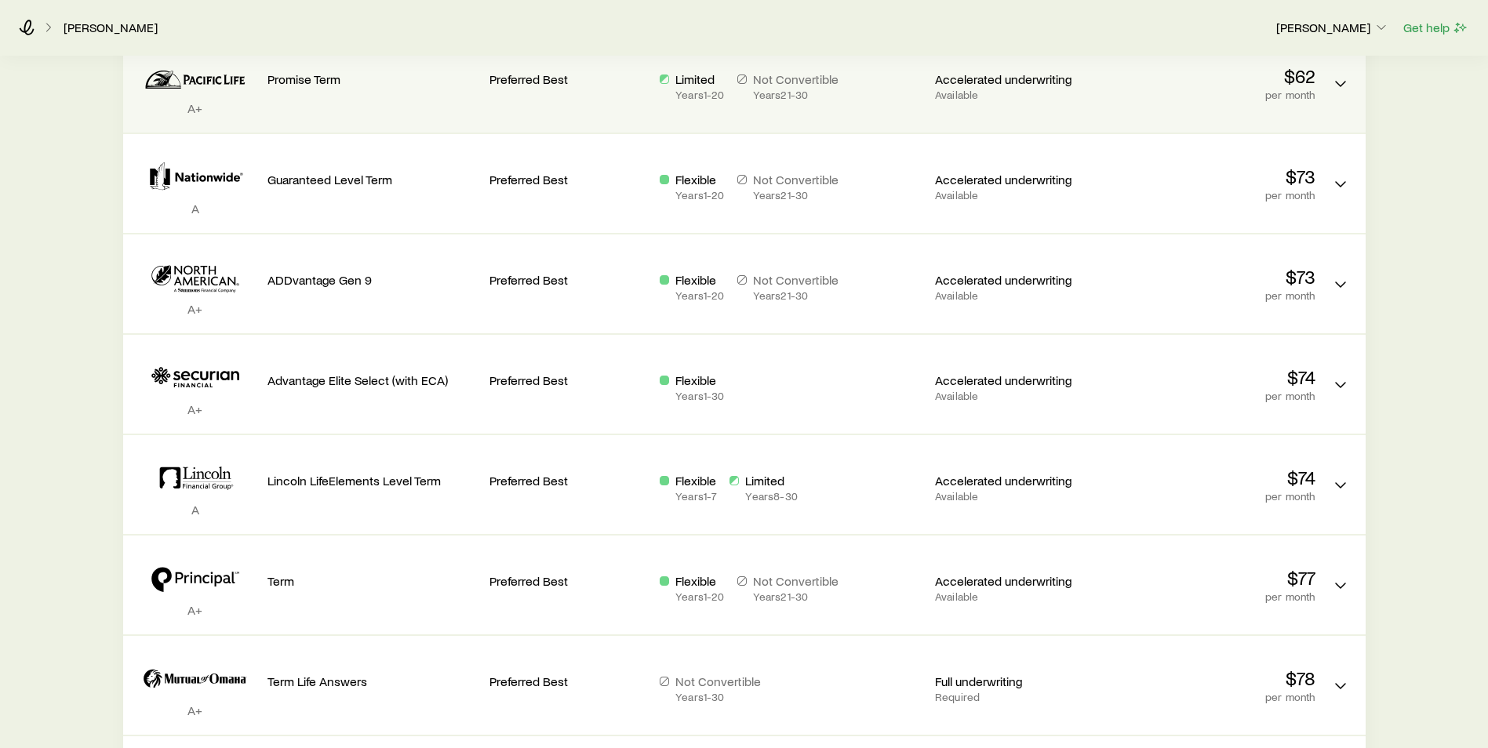
scroll to position [1098, 0]
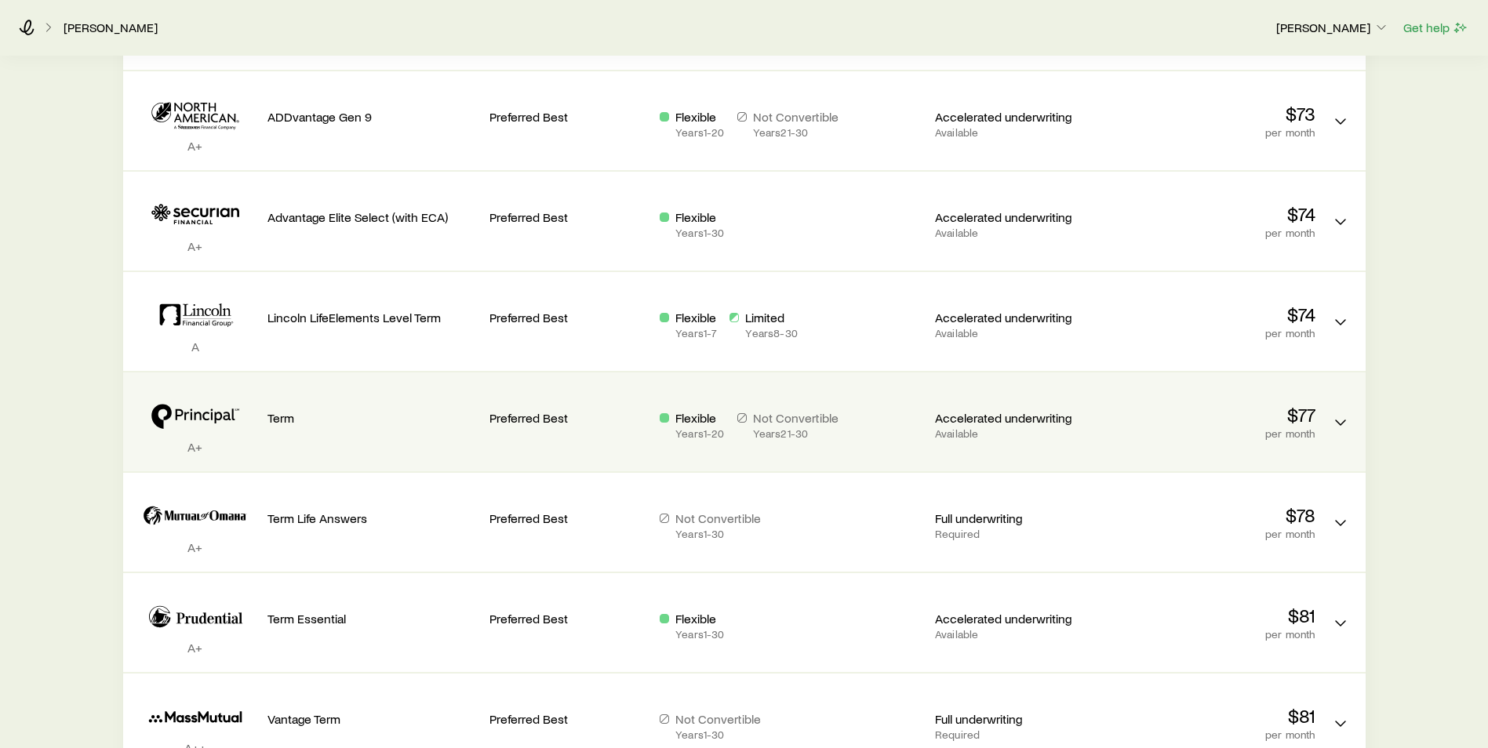
click at [372, 430] on div "Term" at bounding box center [373, 422] width 210 height 74
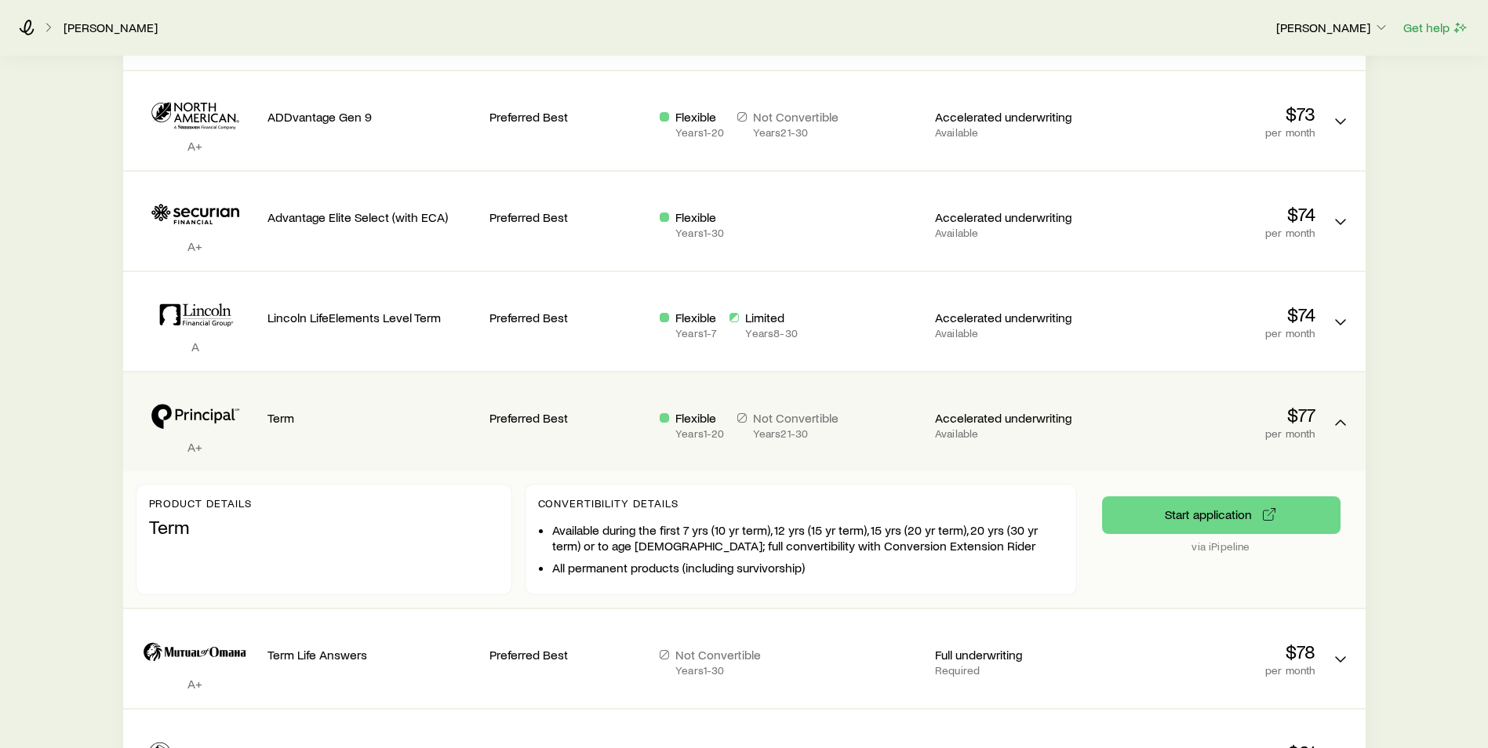
click at [462, 435] on div "Term" at bounding box center [373, 422] width 210 height 74
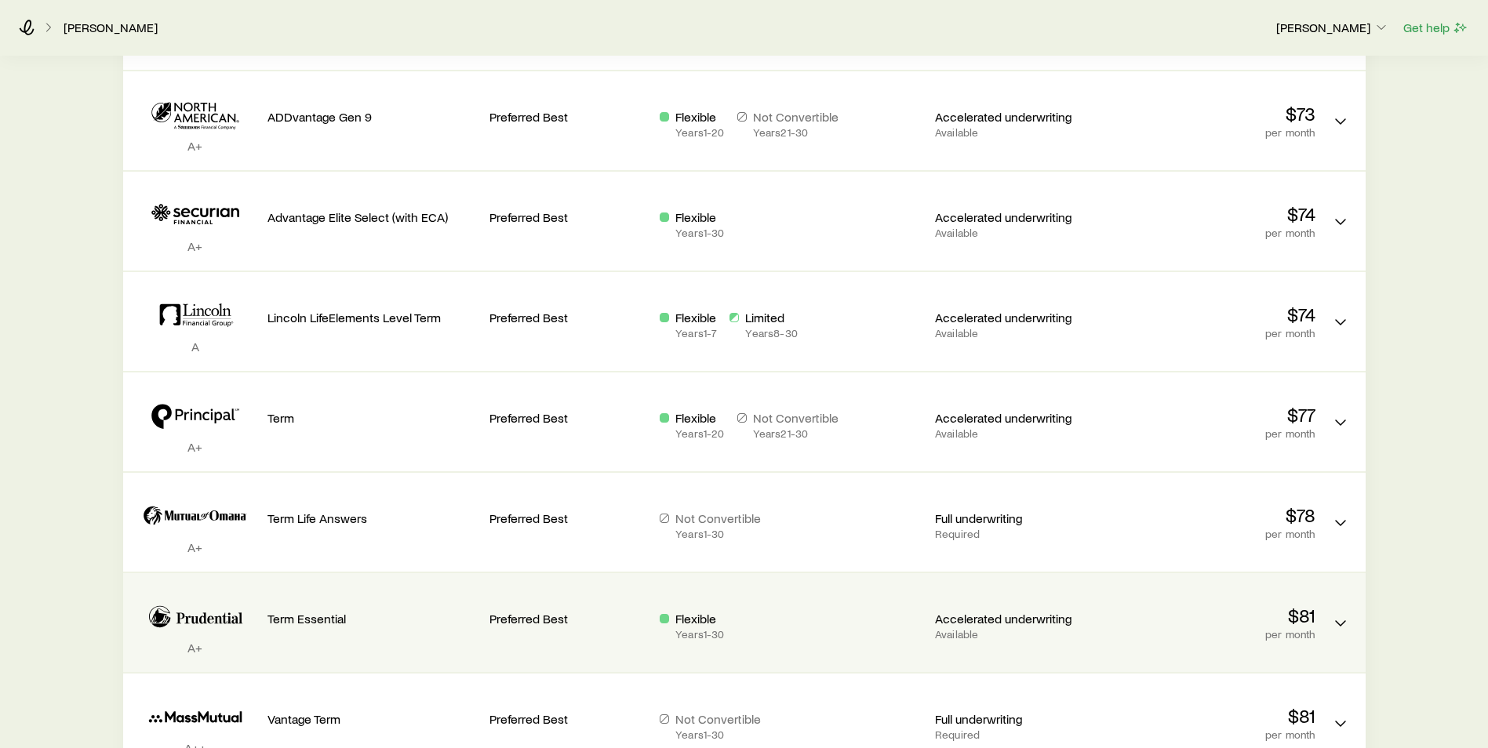
click at [404, 635] on div "Term Essential" at bounding box center [373, 623] width 210 height 74
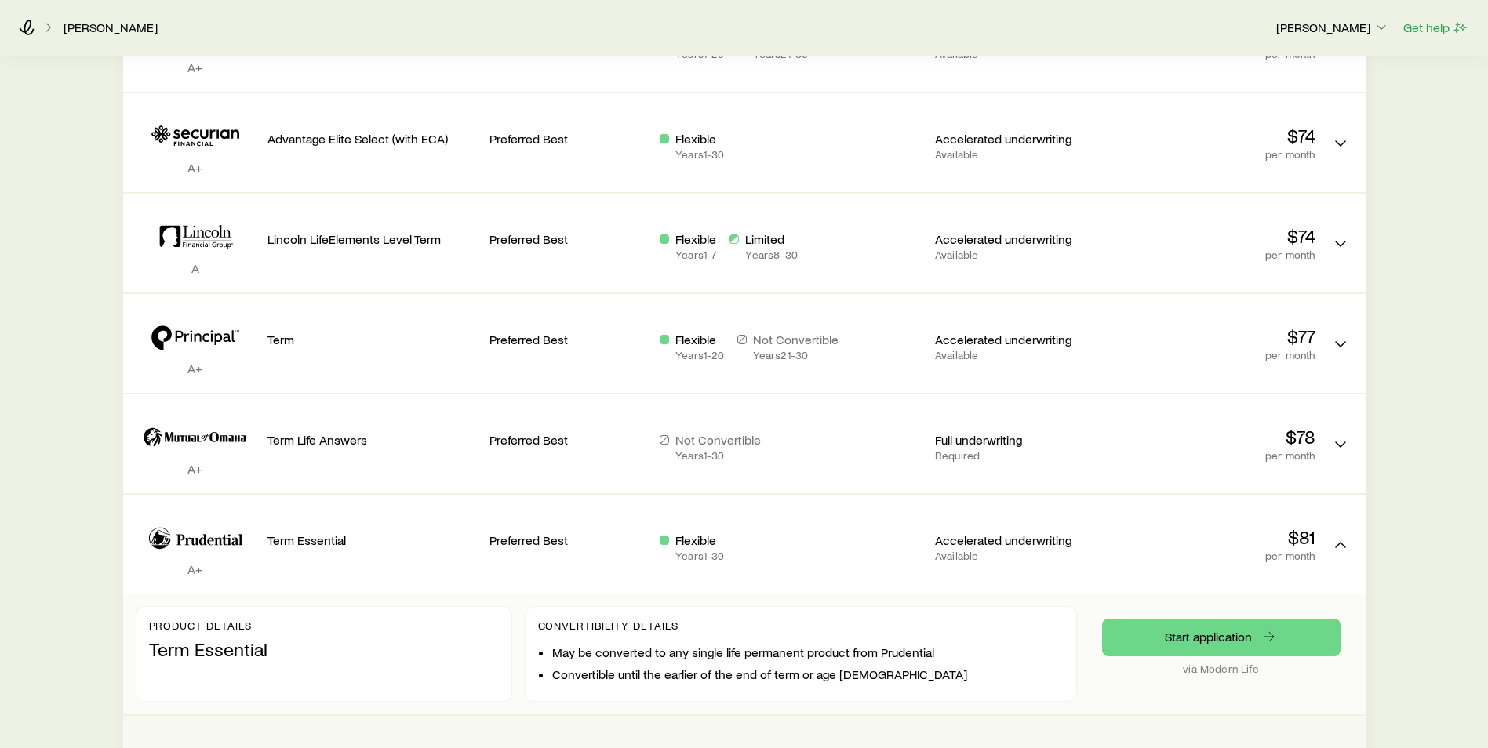
scroll to position [1334, 0]
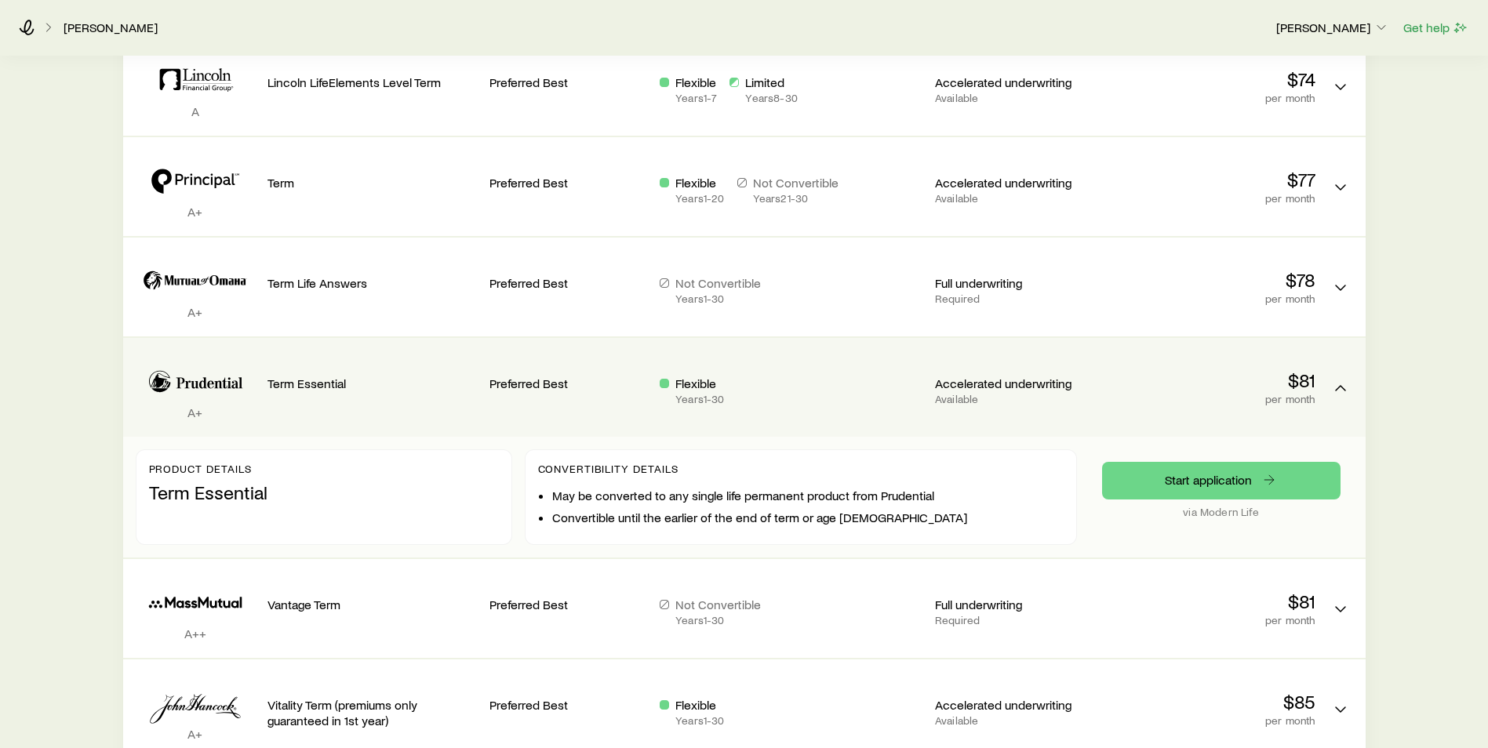
click at [585, 413] on div "Preferred Best" at bounding box center [569, 388] width 158 height 74
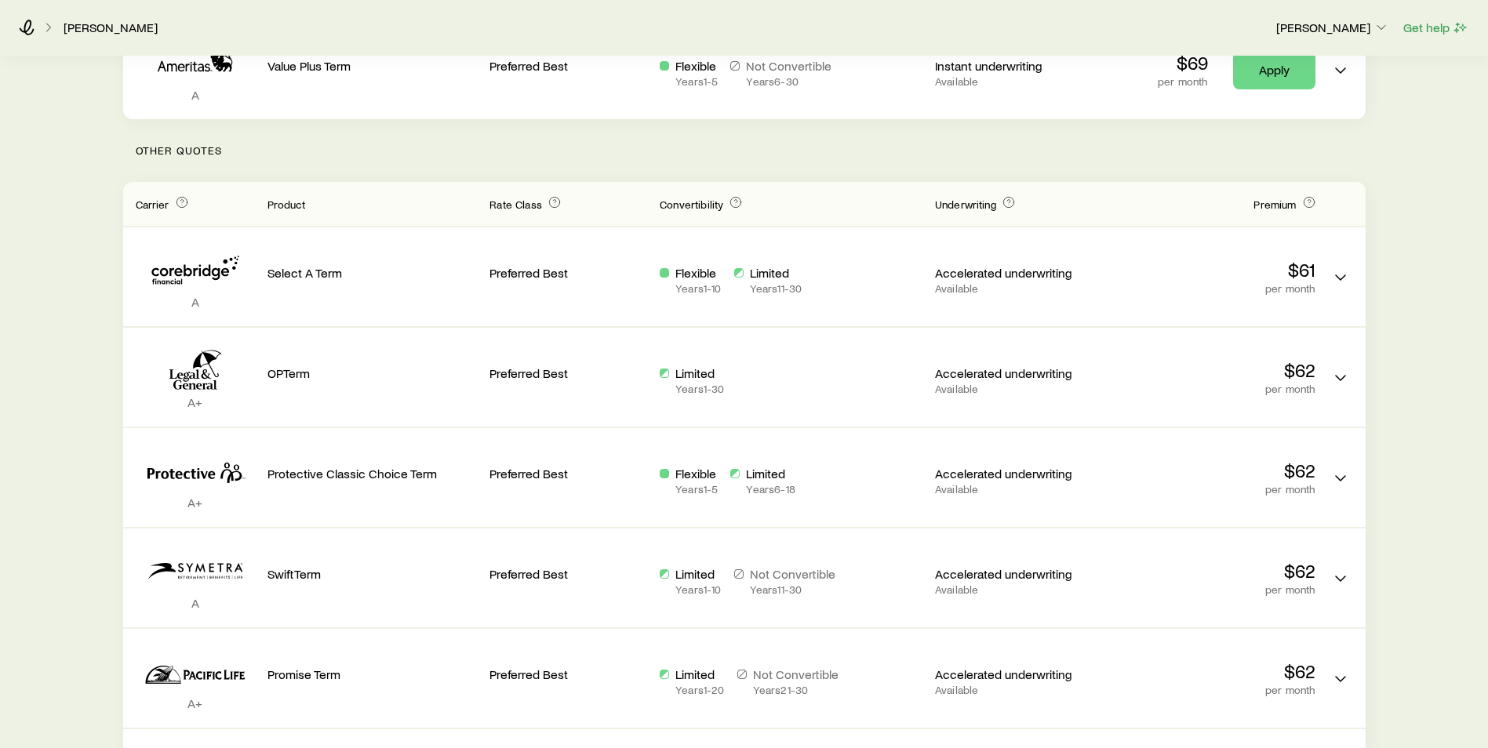
scroll to position [157, 0]
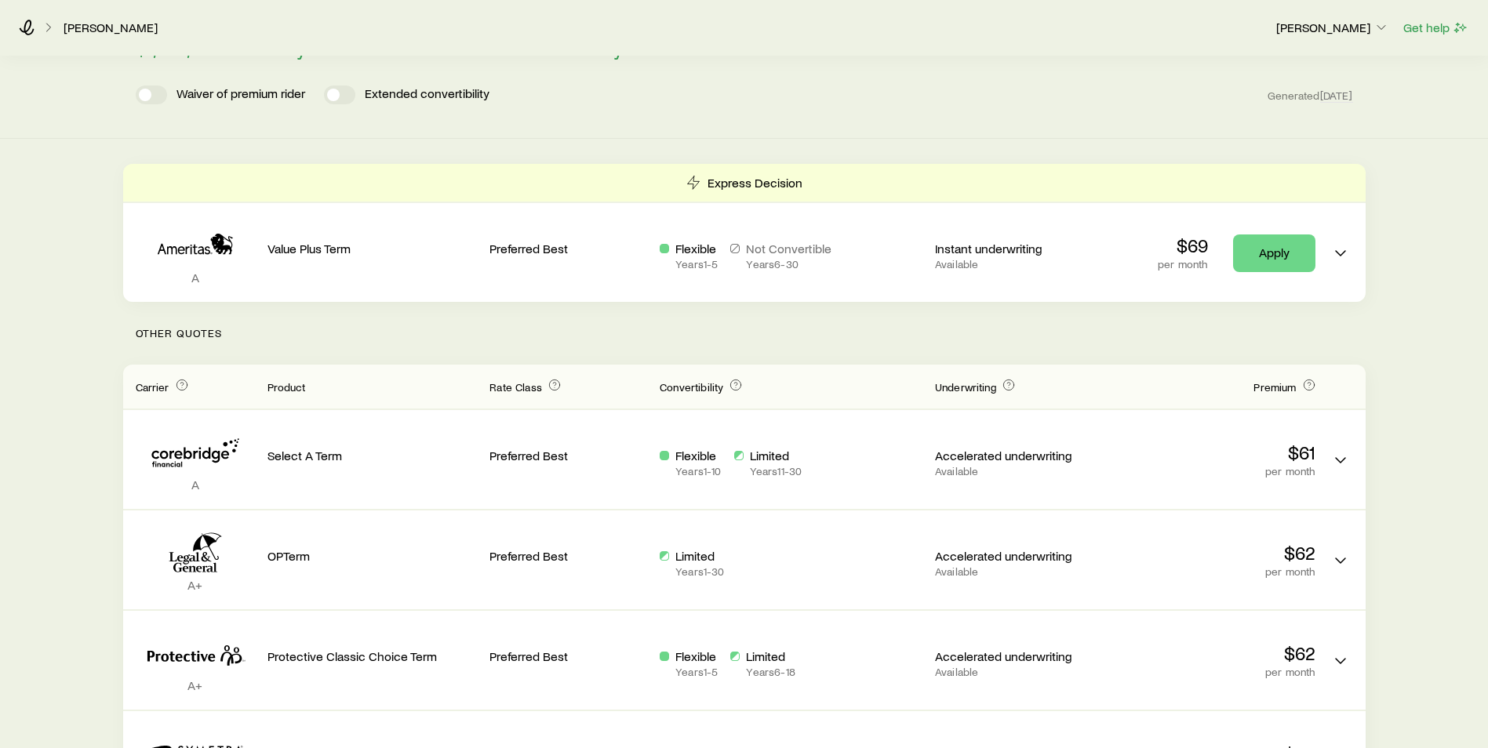
click at [669, 121] on div "Term life Get more quotes Face value $1,000,000 Term 30 years Rate Class Prefer…" at bounding box center [744, 32] width 1488 height 214
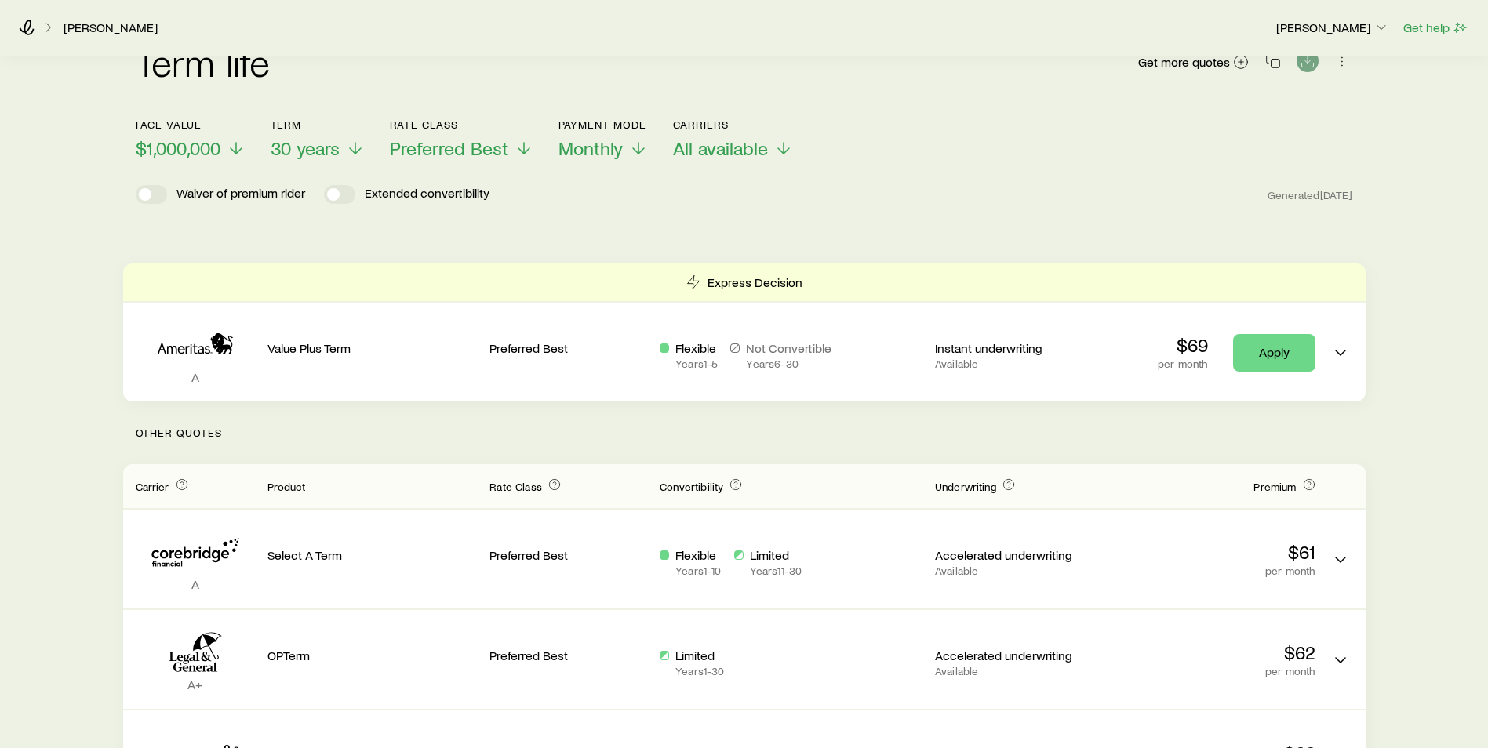
scroll to position [0, 0]
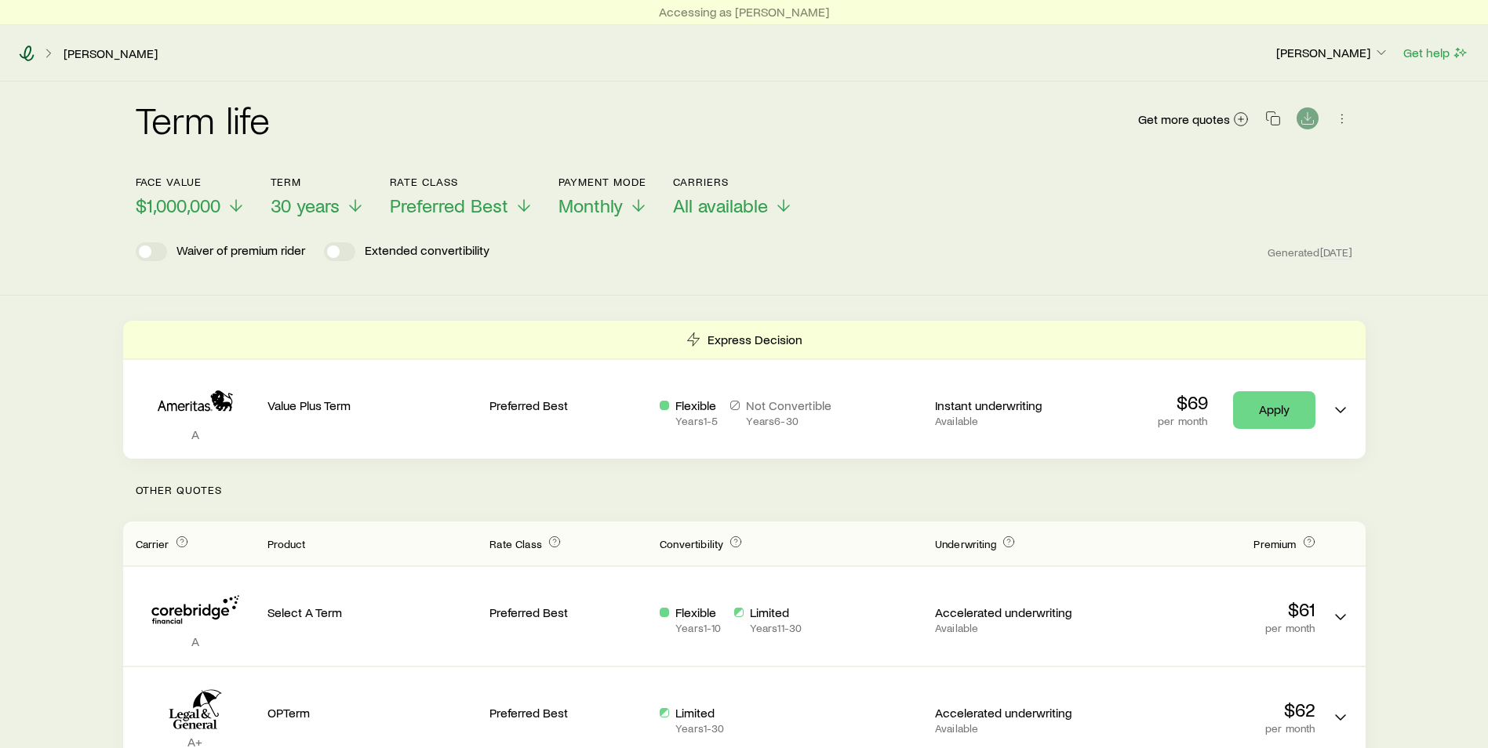
click at [24, 59] on icon at bounding box center [27, 54] width 16 height 16
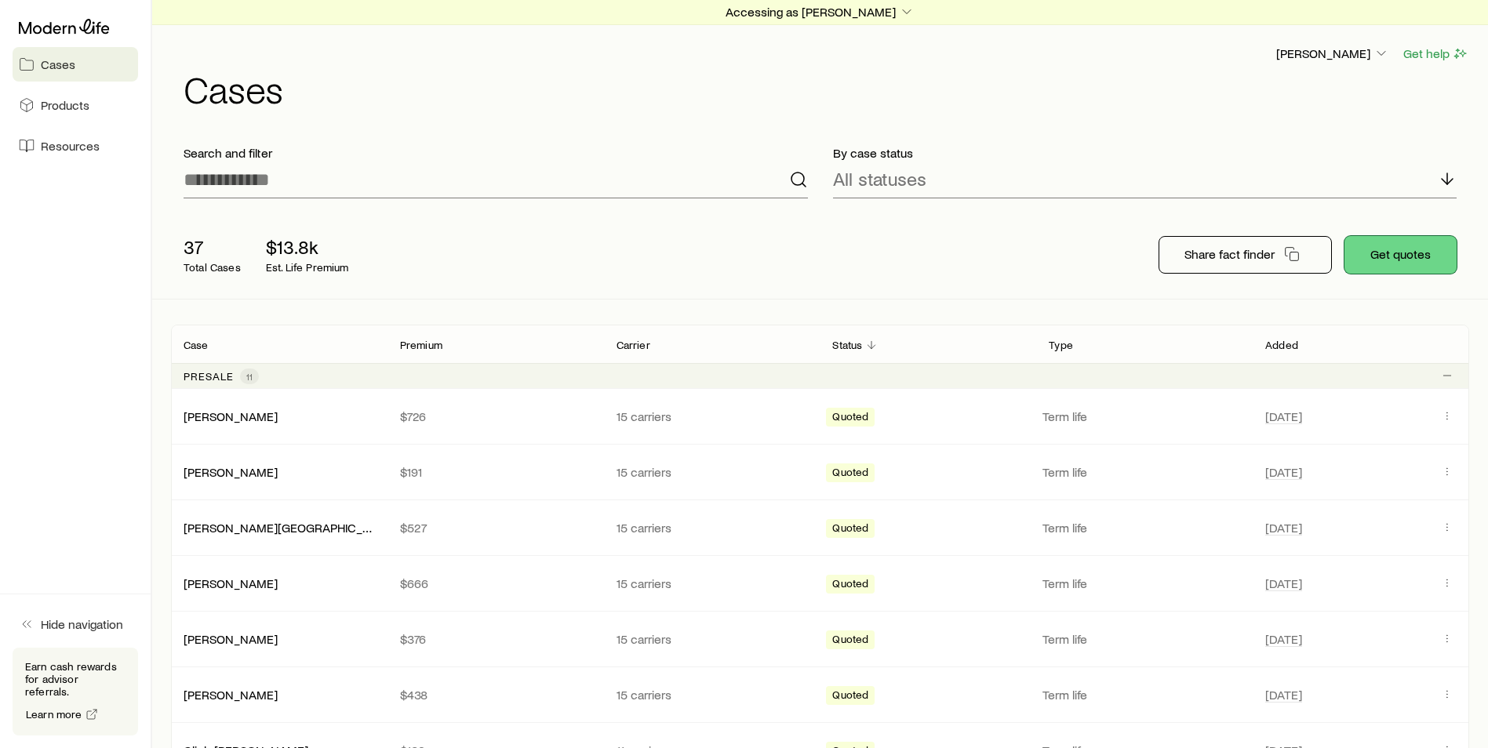
click at [1430, 260] on button "Get quotes" at bounding box center [1401, 255] width 112 height 38
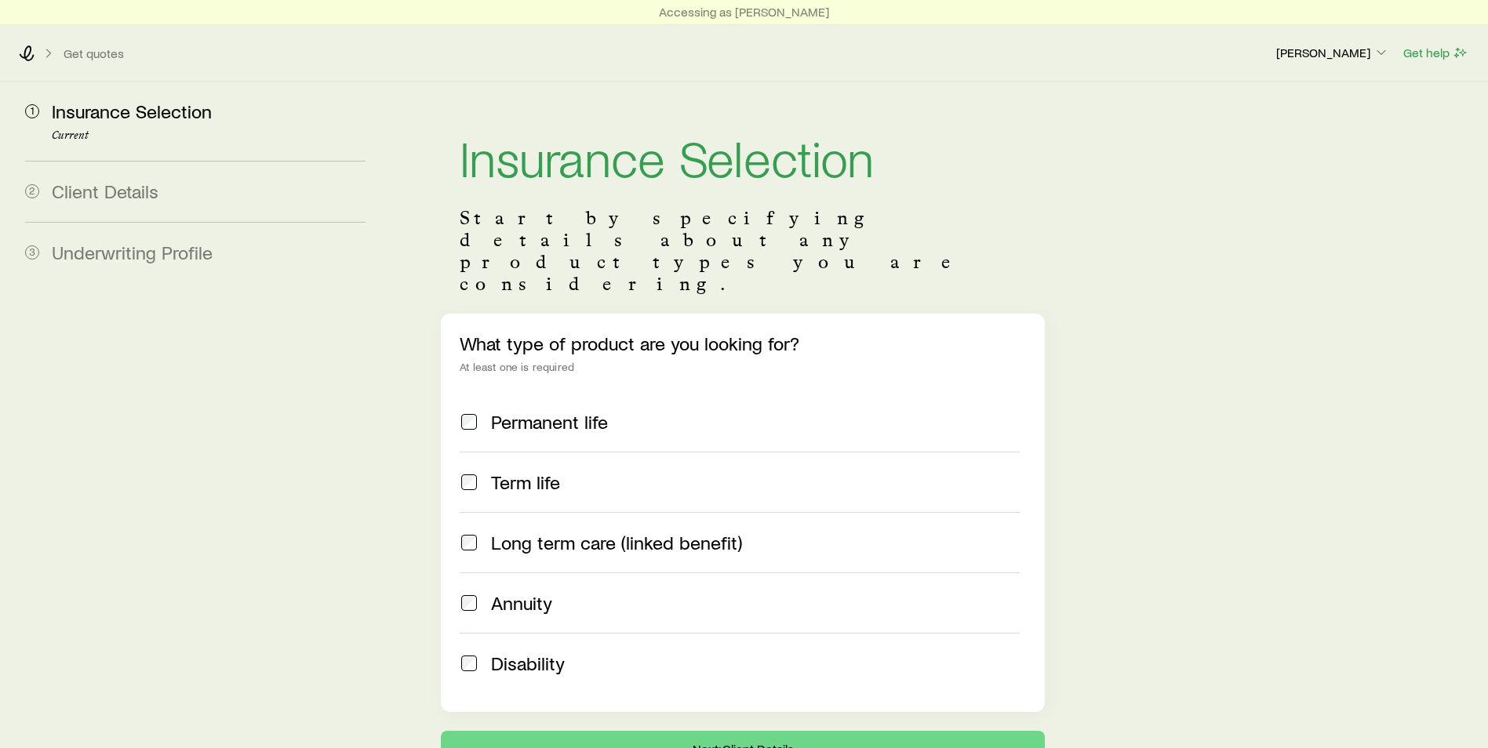
click at [510, 472] on span "Term life" at bounding box center [525, 483] width 69 height 22
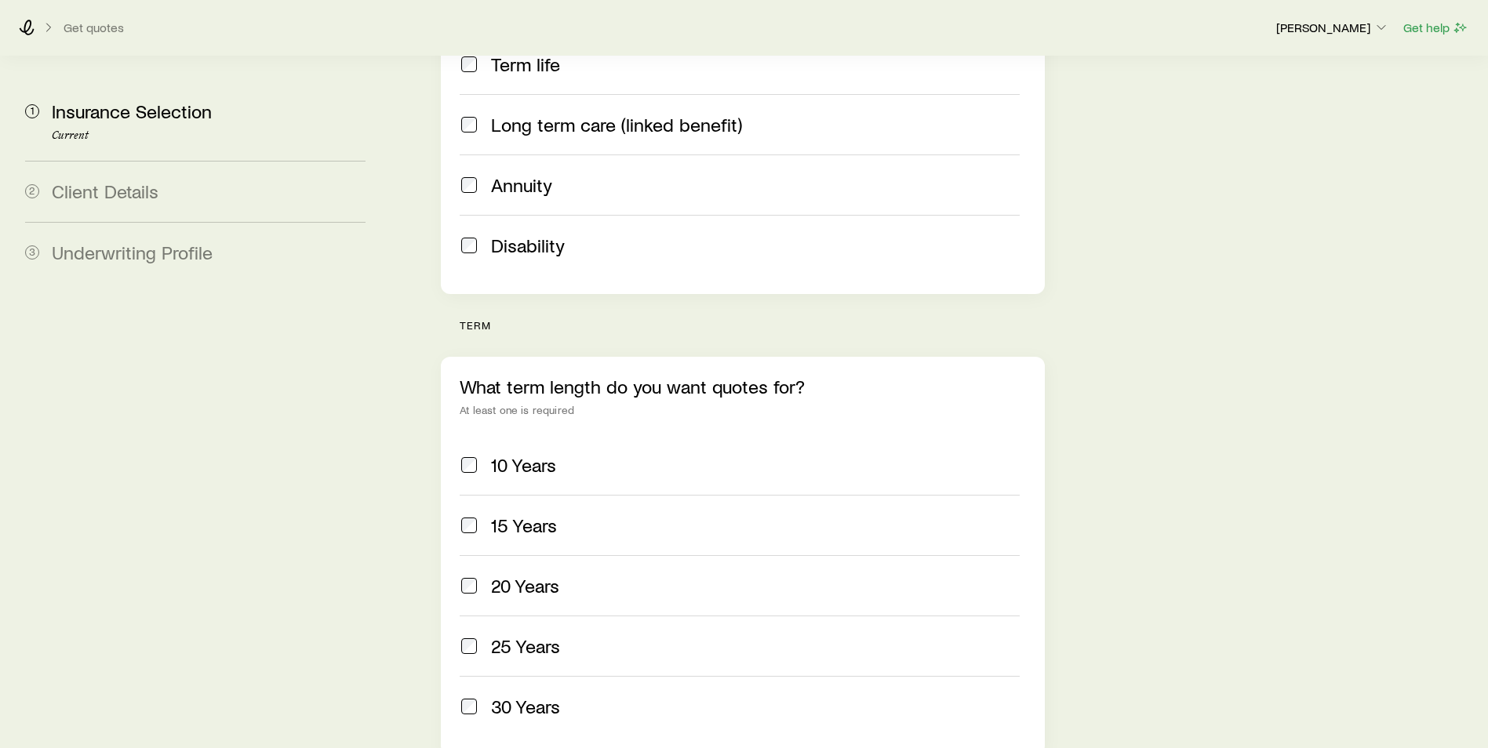
scroll to position [471, 0]
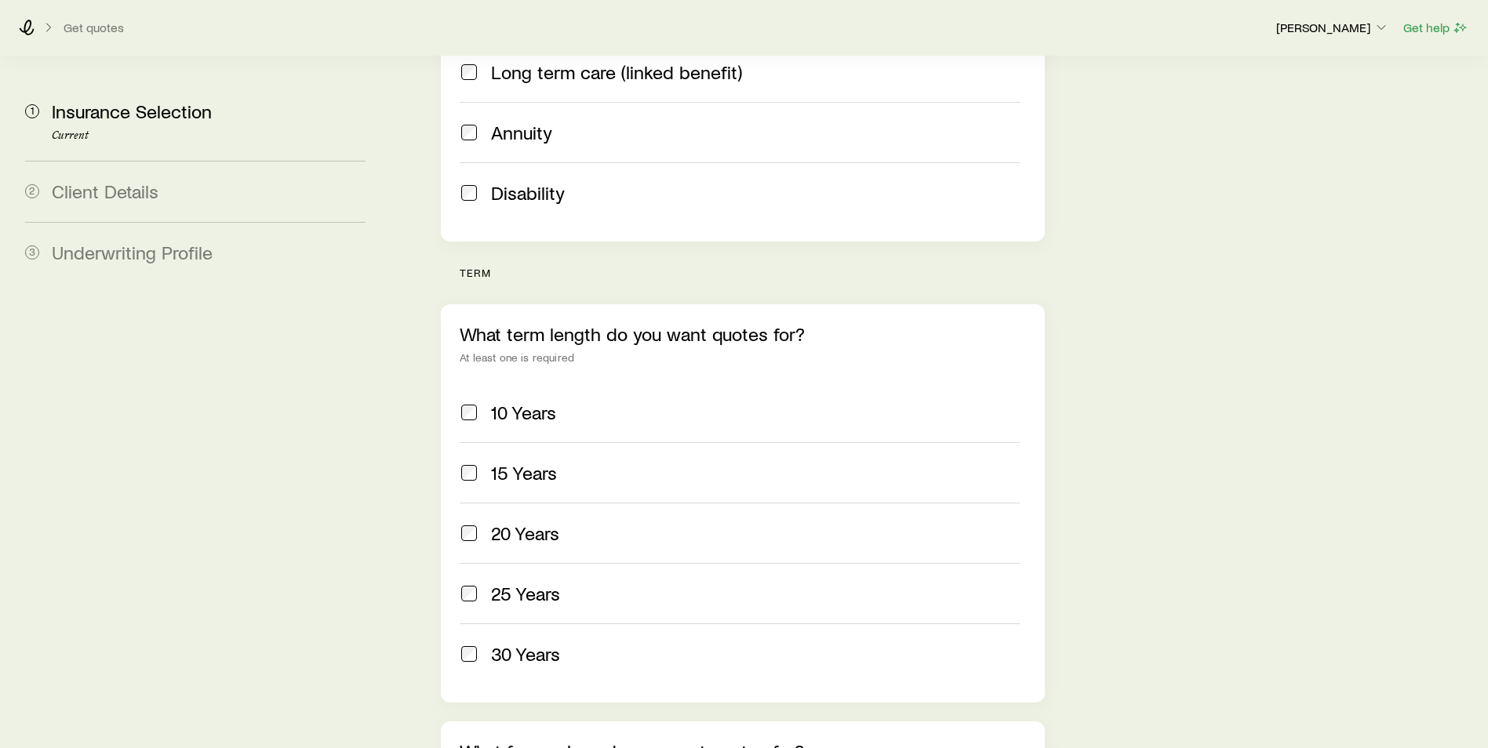
drag, startPoint x: 533, startPoint y: 610, endPoint x: 525, endPoint y: 604, distance: 10.7
click at [533, 643] on span "30 Years" at bounding box center [525, 654] width 69 height 22
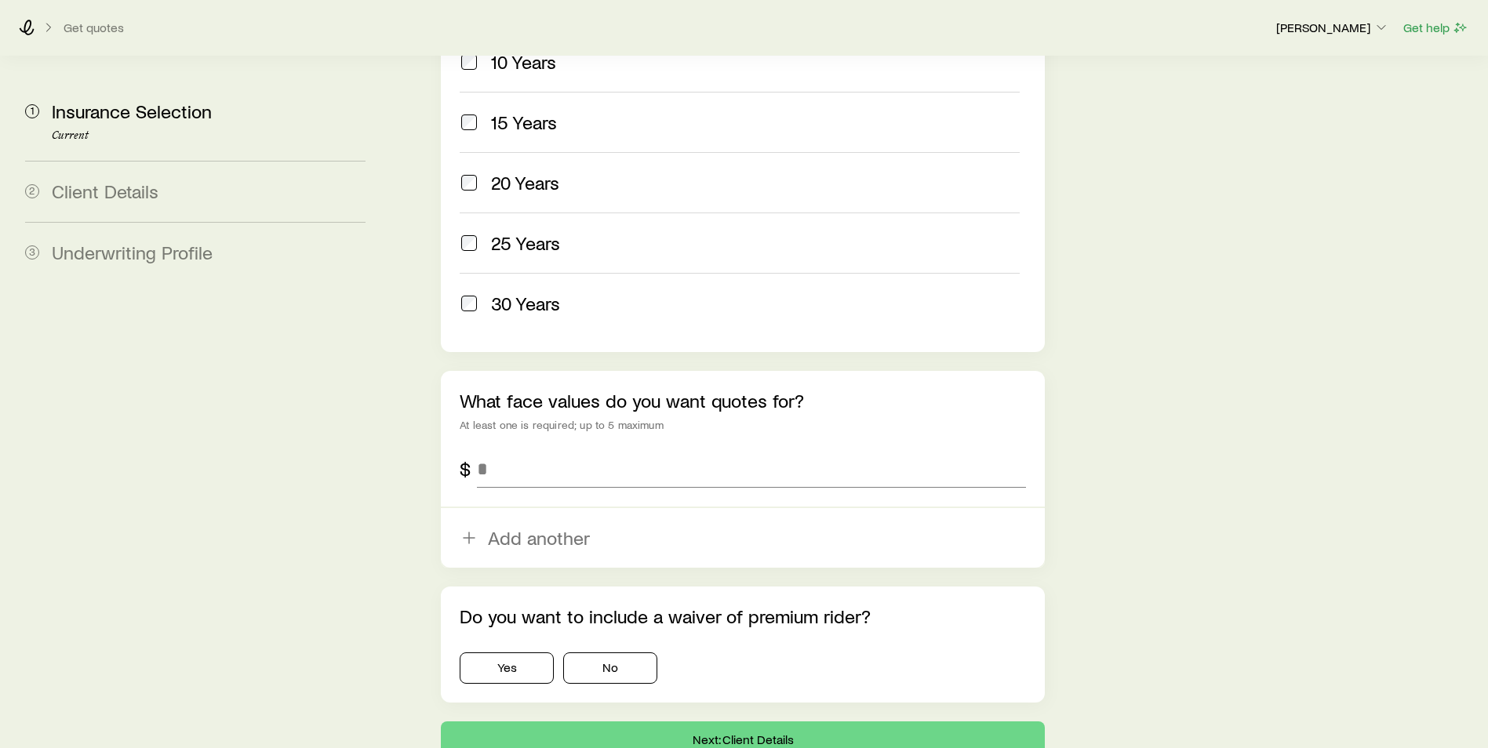
scroll to position [863, 0]
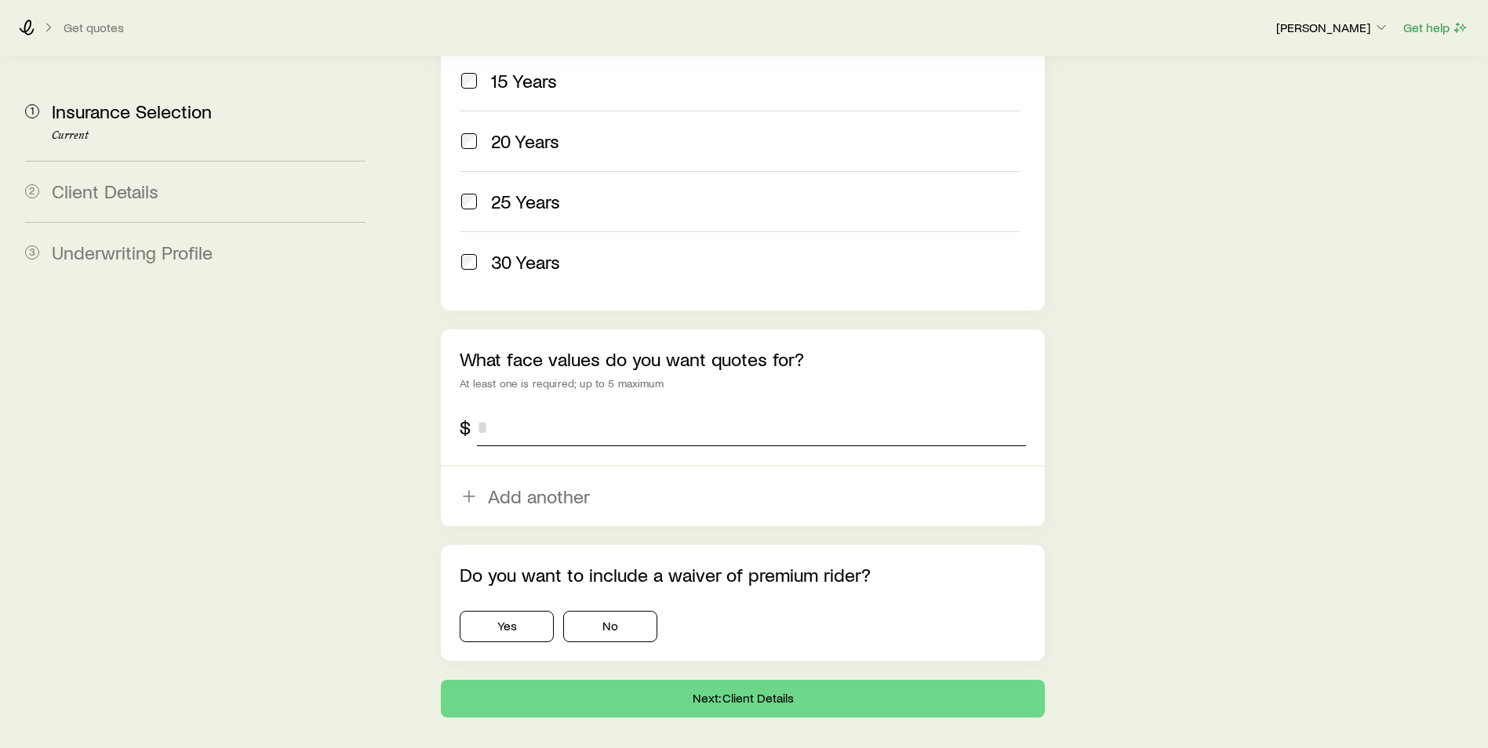
click at [599, 409] on input "tel" at bounding box center [751, 428] width 549 height 38
type input "*********"
click at [628, 611] on button "No" at bounding box center [610, 626] width 94 height 31
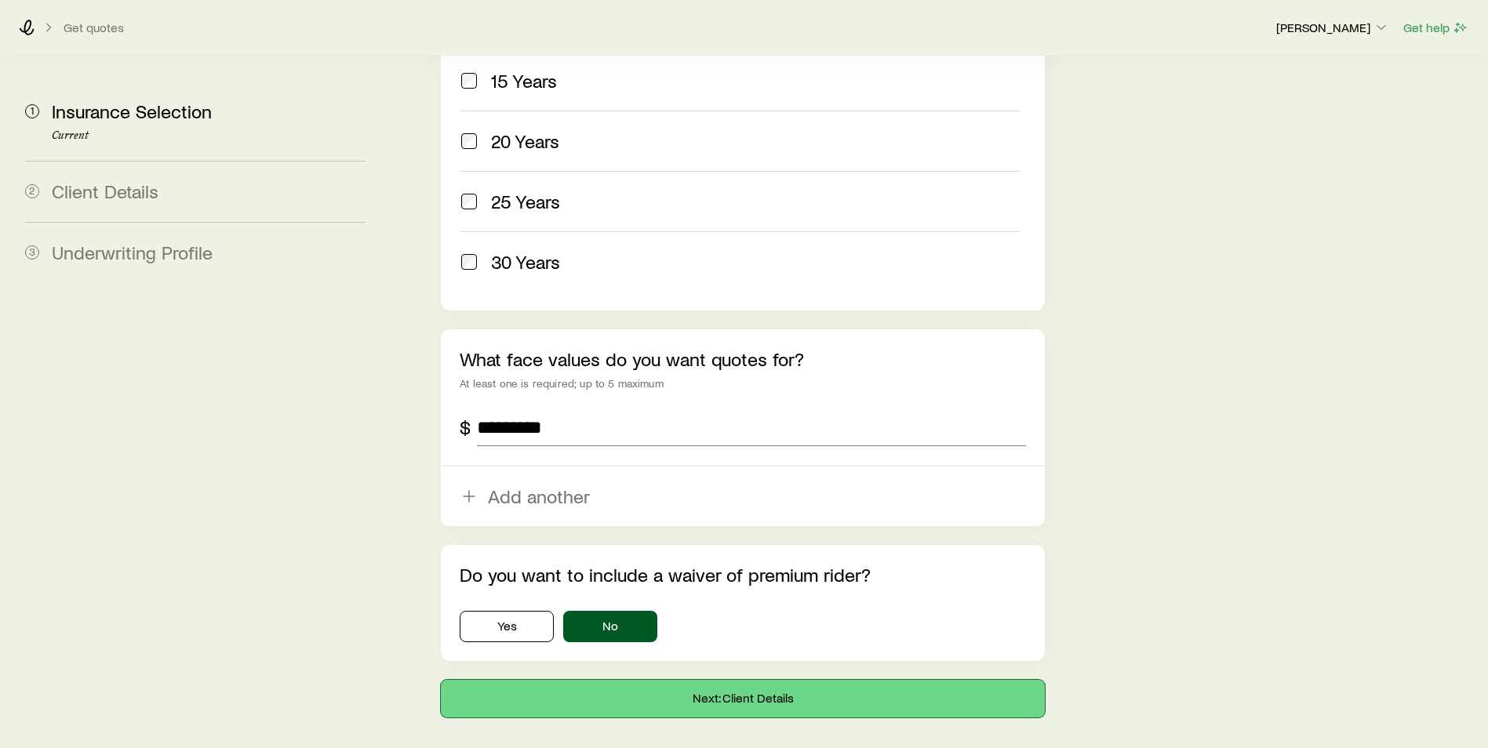
click at [694, 680] on button "Next: Client Details" at bounding box center [743, 699] width 604 height 38
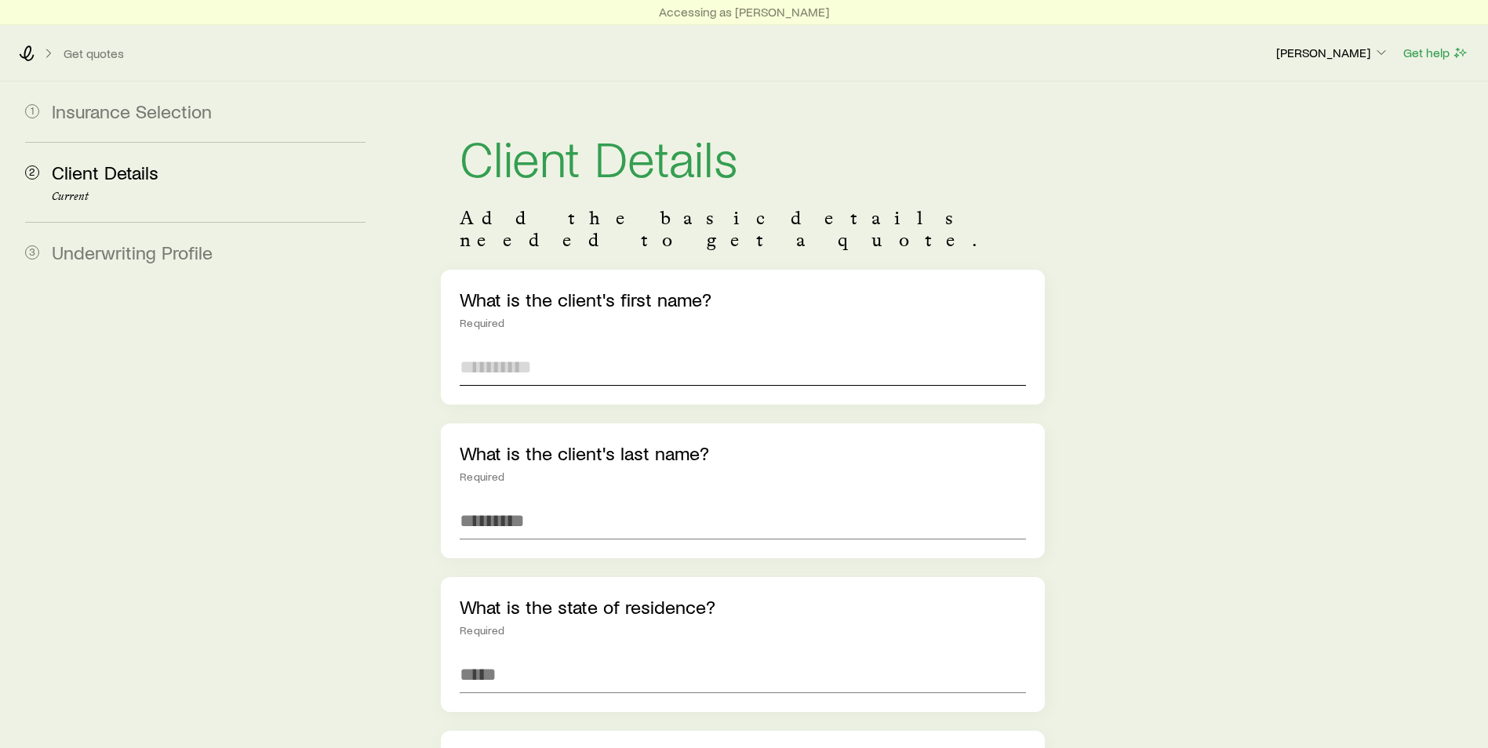
click at [553, 348] on input "text" at bounding box center [743, 367] width 566 height 38
type input "********"
click at [539, 509] on input "text" at bounding box center [743, 521] width 566 height 38
type input "*****"
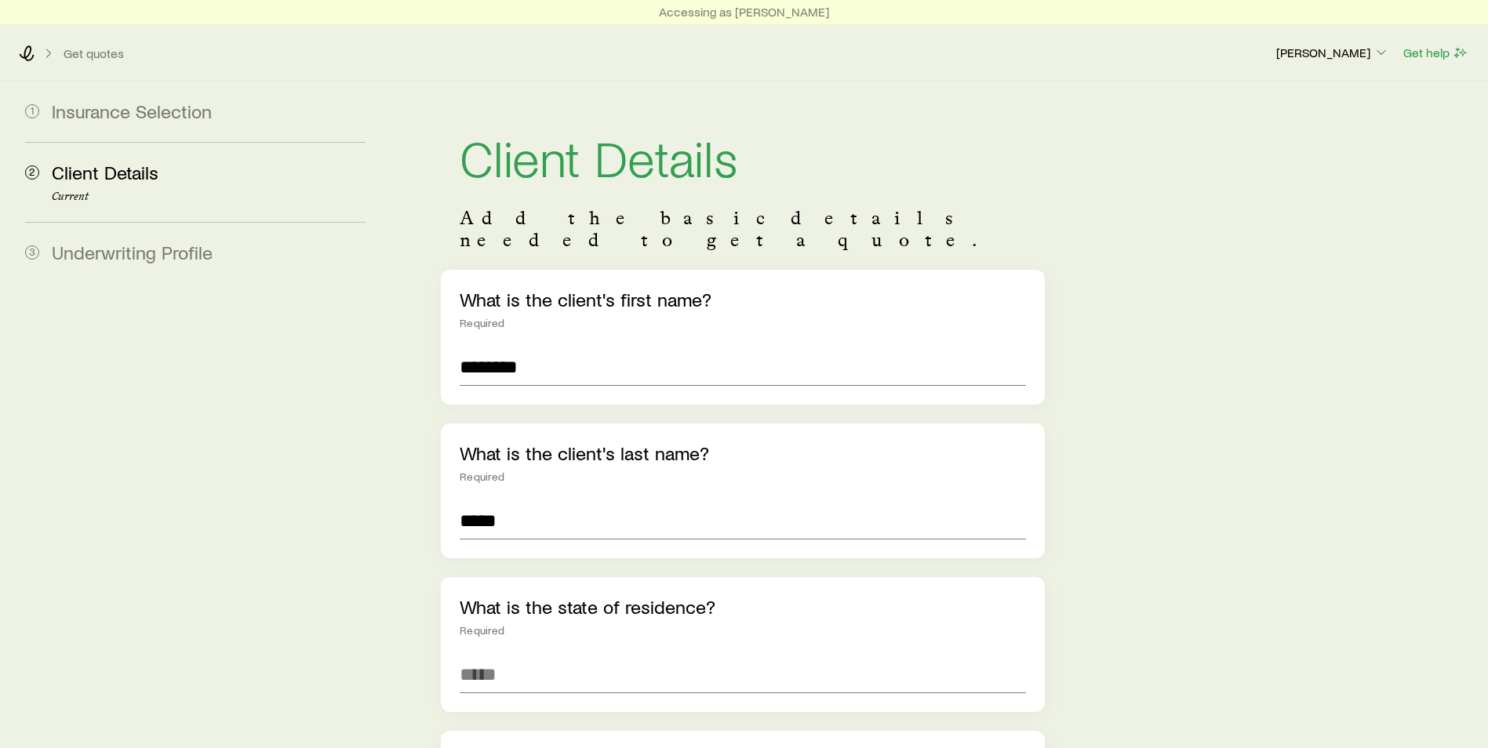
click at [1025, 471] on div "Required" at bounding box center [743, 477] width 566 height 13
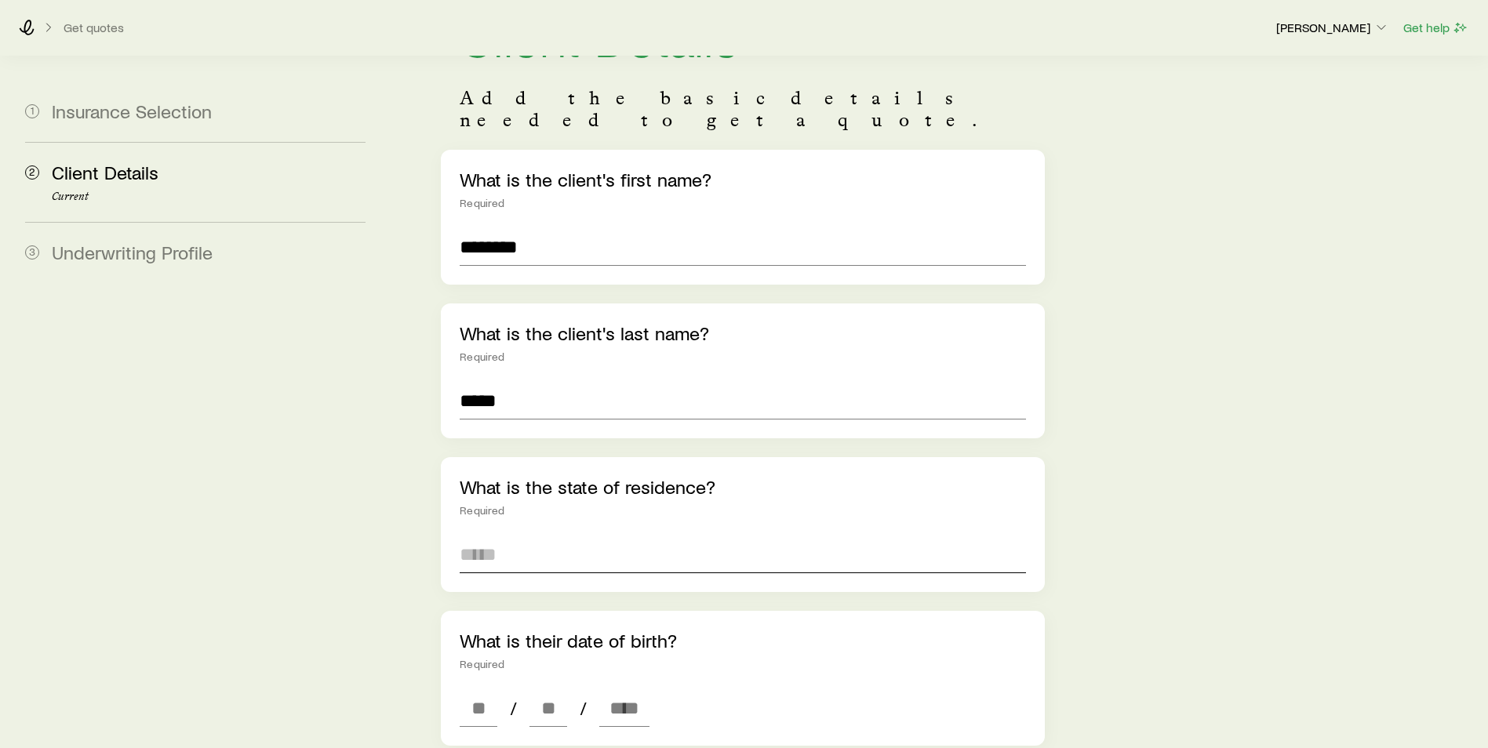
scroll to position [157, 0]
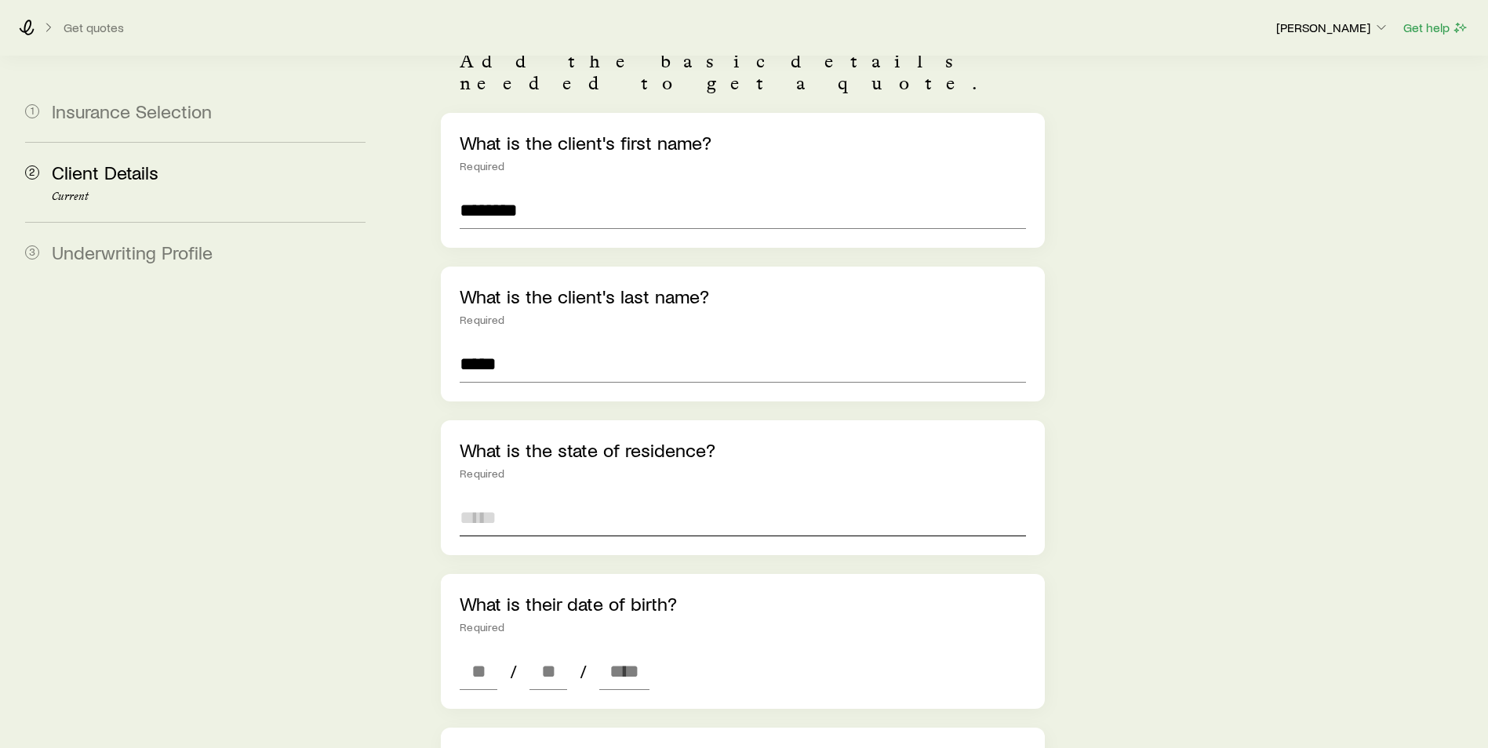
click at [634, 513] on input at bounding box center [743, 518] width 566 height 38
type input "**********"
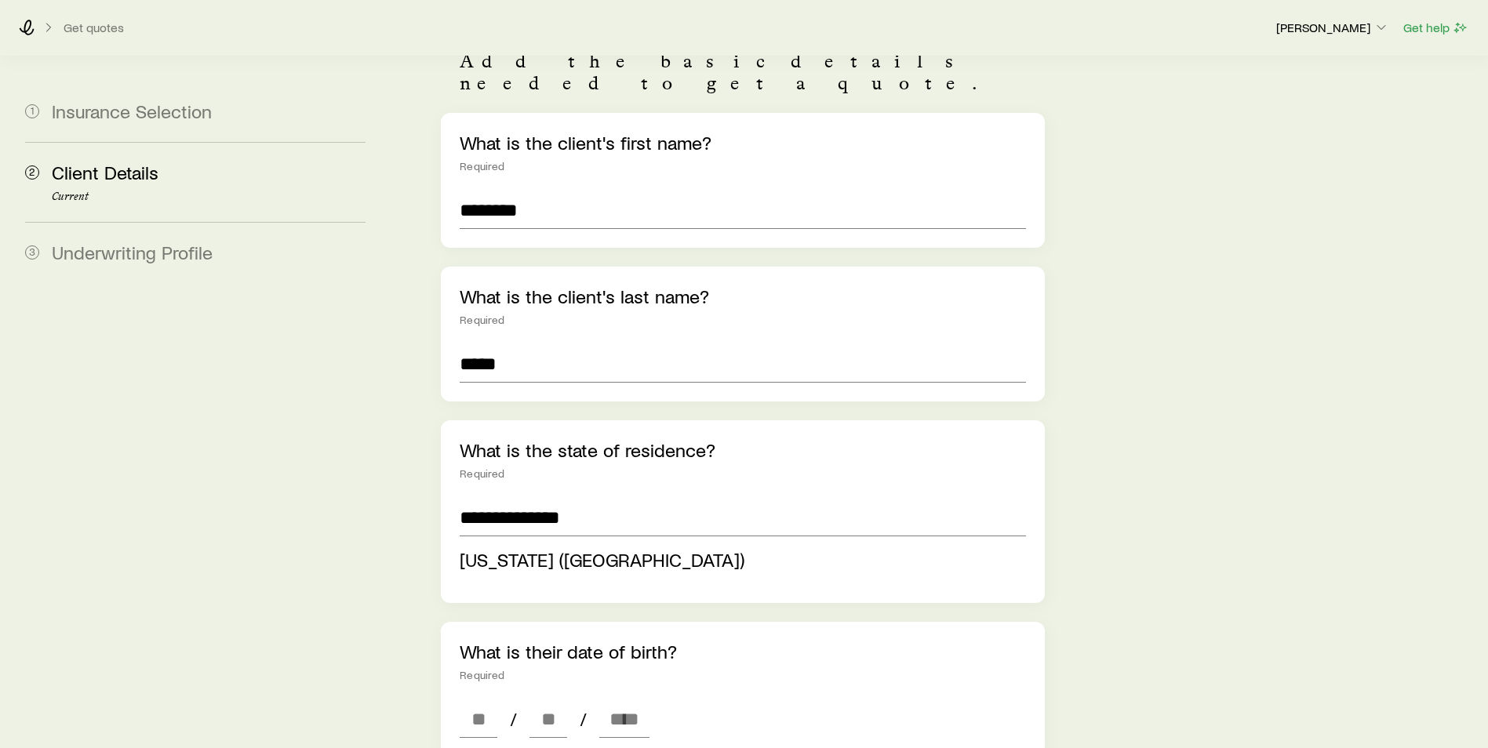
click at [384, 574] on section "**********" at bounding box center [744, 701] width 1463 height 1553
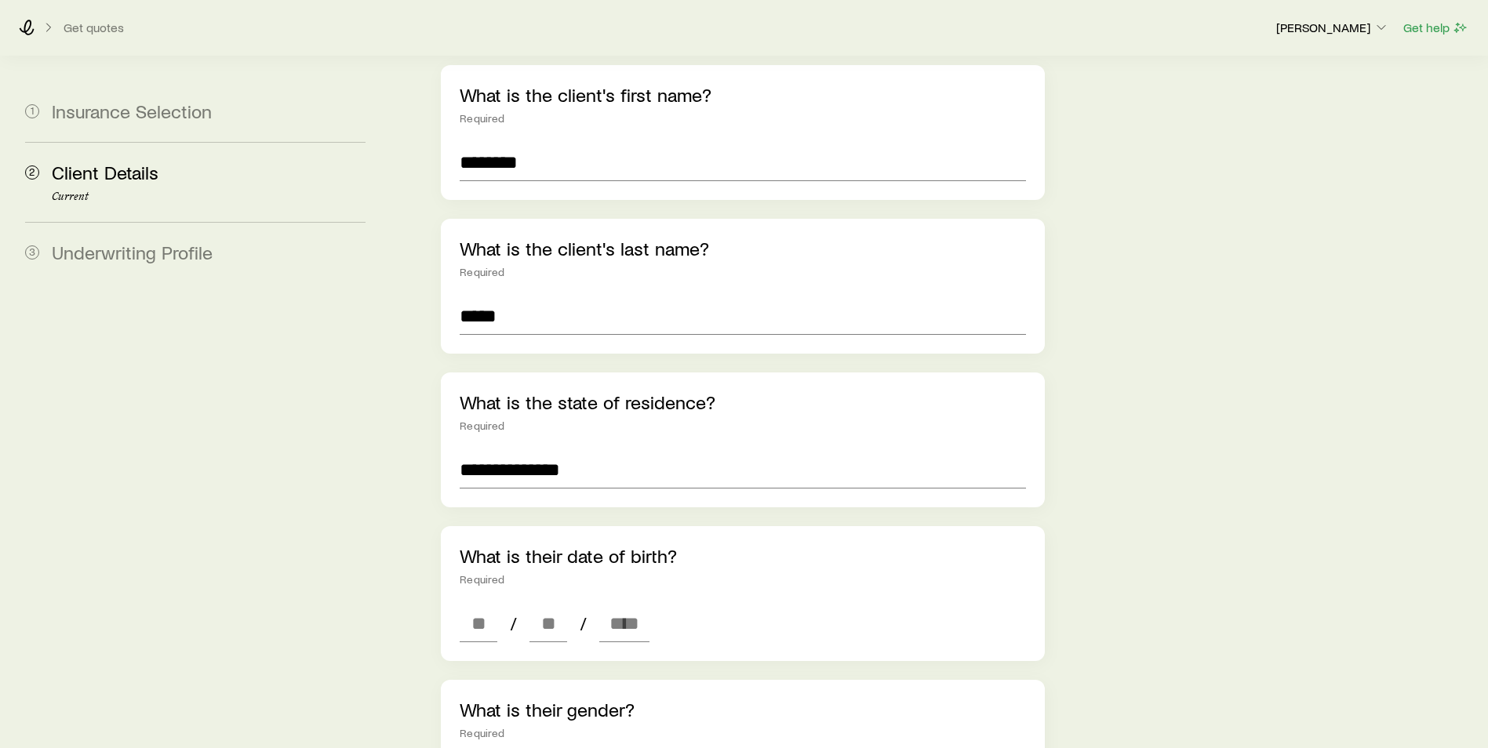
scroll to position [314, 0]
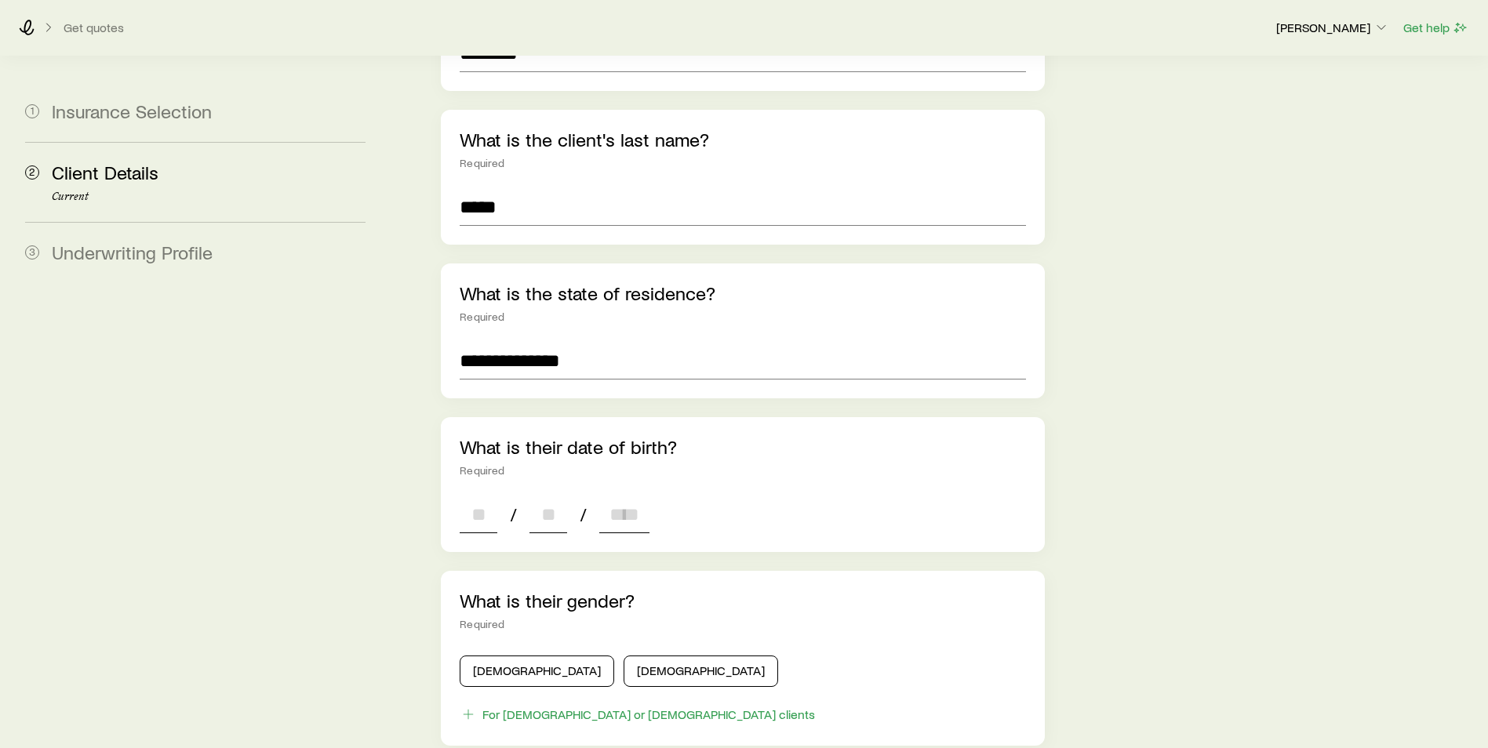
click at [476, 511] on input at bounding box center [479, 515] width 38 height 38
click at [485, 496] on input at bounding box center [479, 515] width 38 height 38
click at [477, 496] on input at bounding box center [479, 515] width 38 height 38
type input "**"
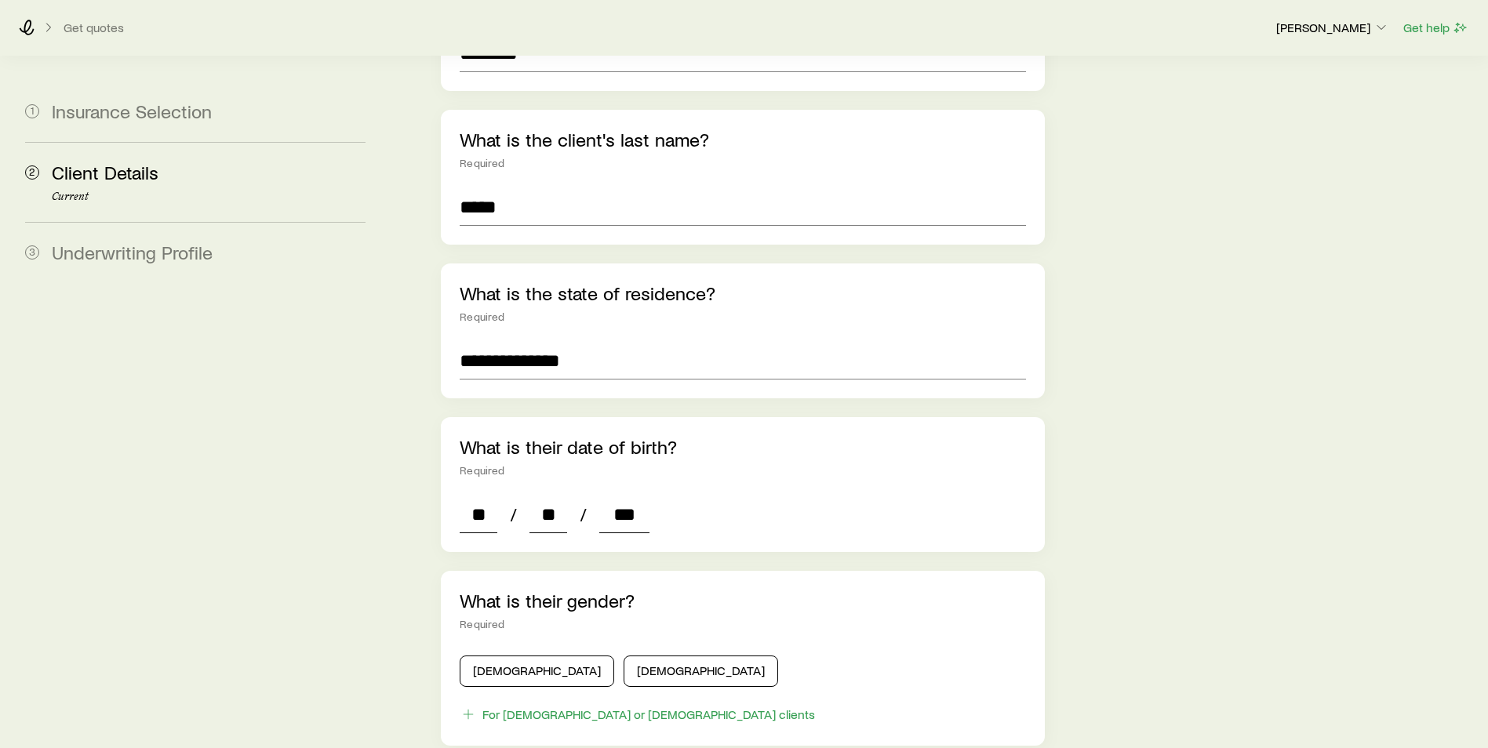
type input "****"
type input "*"
type input "****"
drag, startPoint x: 1008, startPoint y: 604, endPoint x: 989, endPoint y: 615, distance: 21.8
click at [1007, 618] on div "Required" at bounding box center [743, 624] width 566 height 13
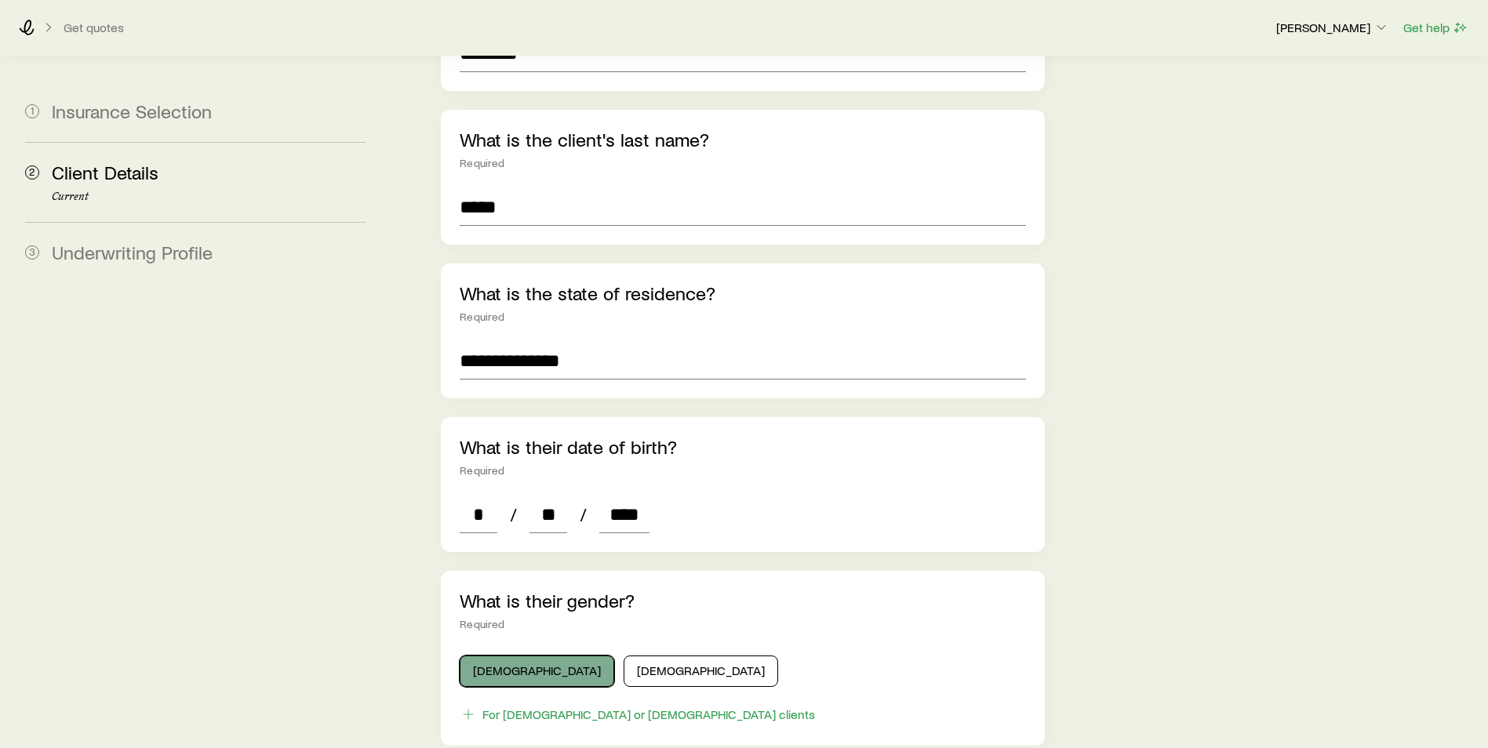
click at [523, 656] on button "[DEMOGRAPHIC_DATA]" at bounding box center [537, 671] width 155 height 31
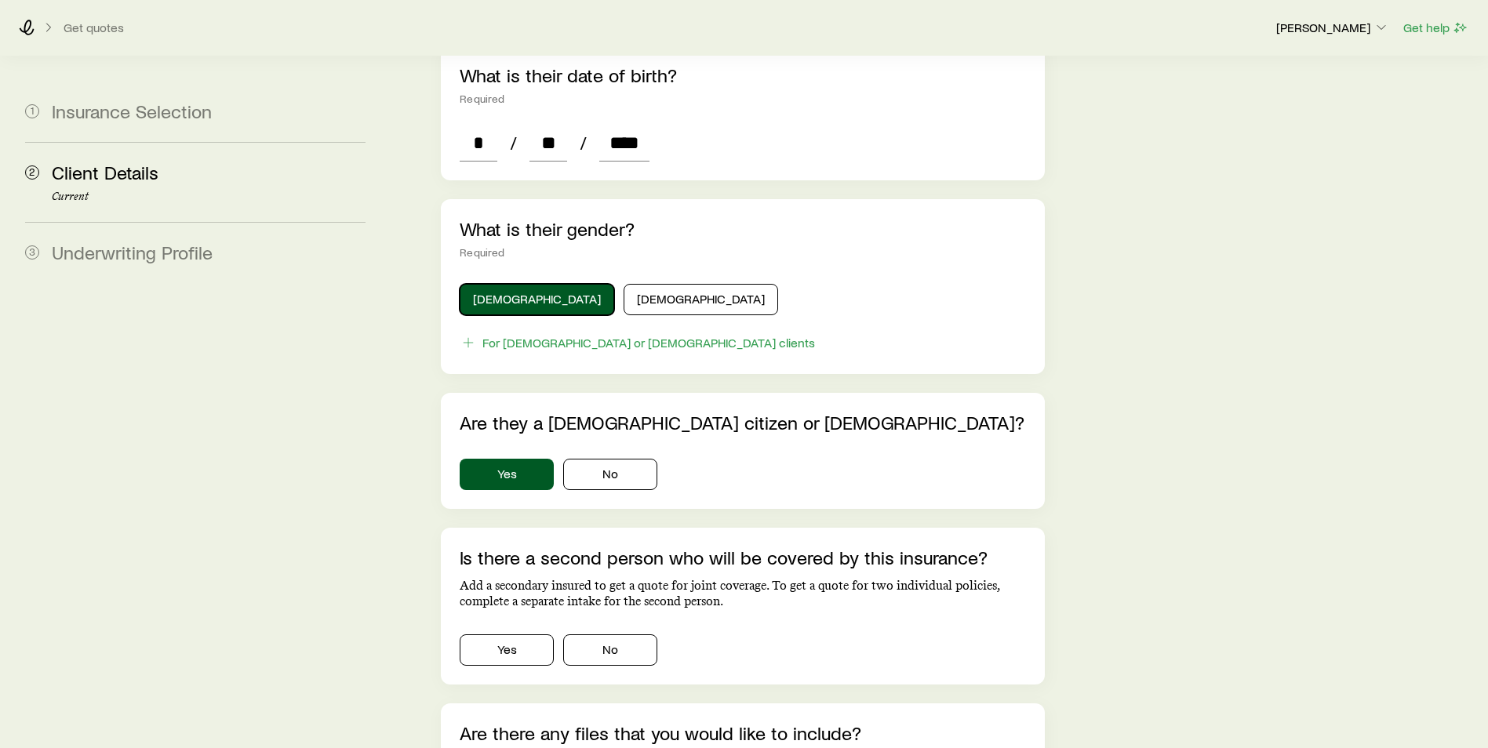
scroll to position [706, 0]
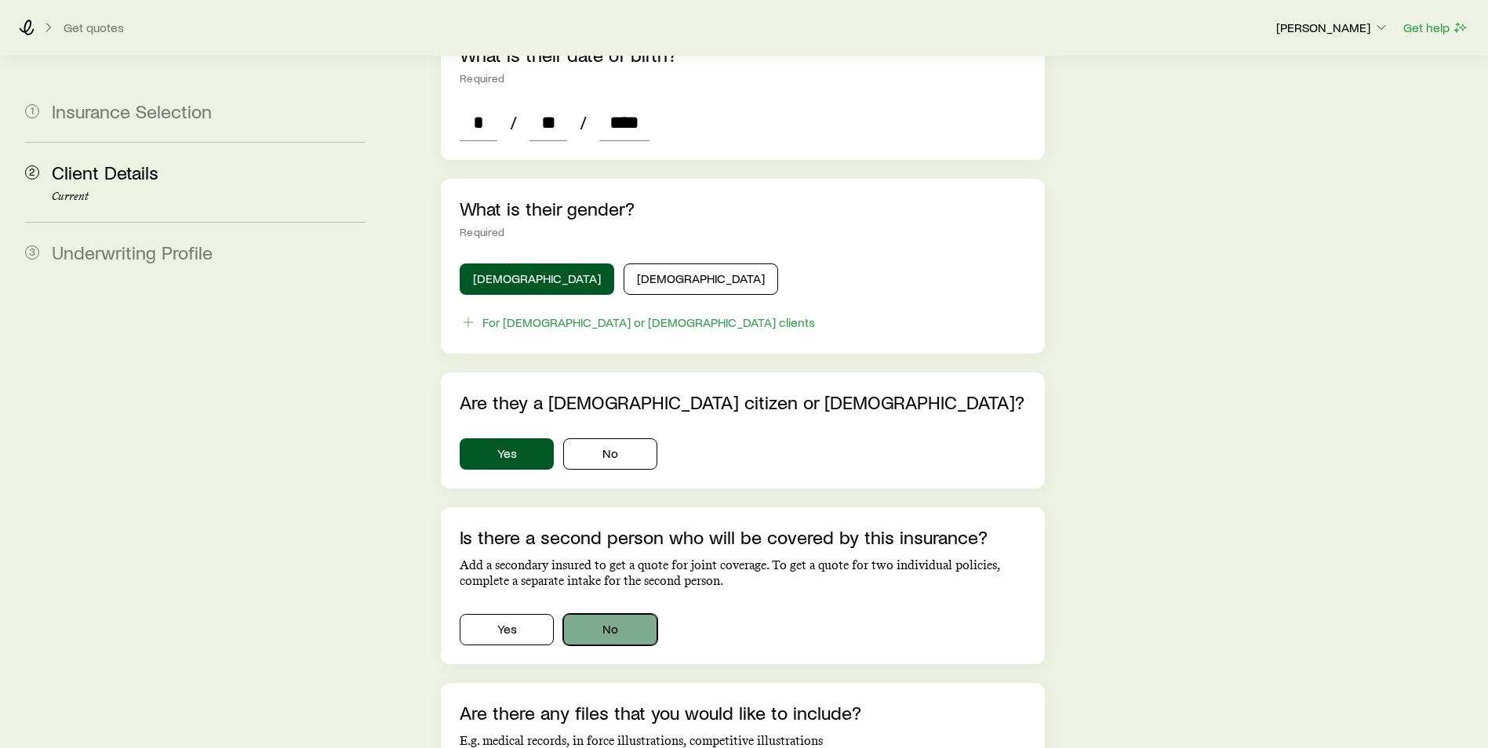
drag, startPoint x: 599, startPoint y: 617, endPoint x: 585, endPoint y: 617, distance: 14.1
click at [599, 617] on button "No" at bounding box center [610, 629] width 94 height 31
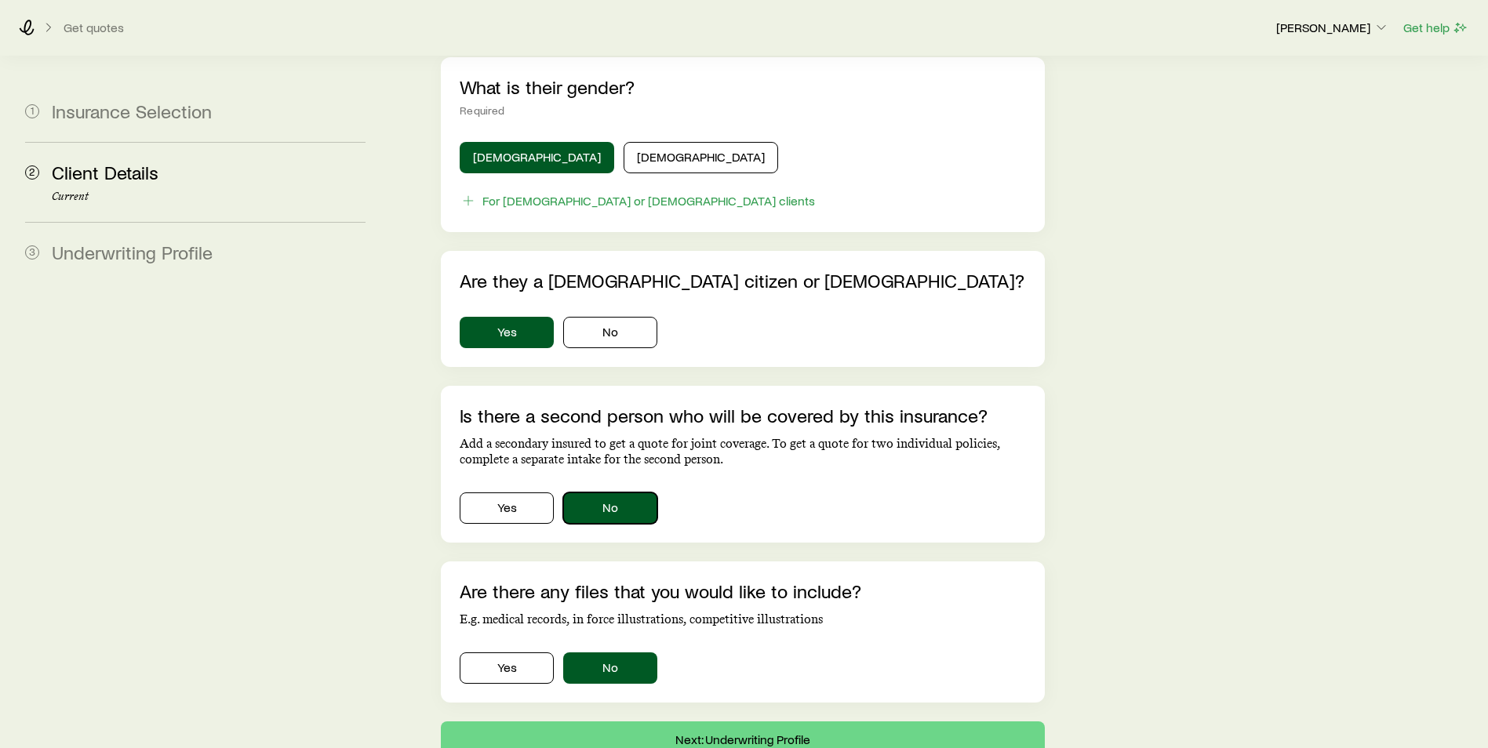
scroll to position [863, 0]
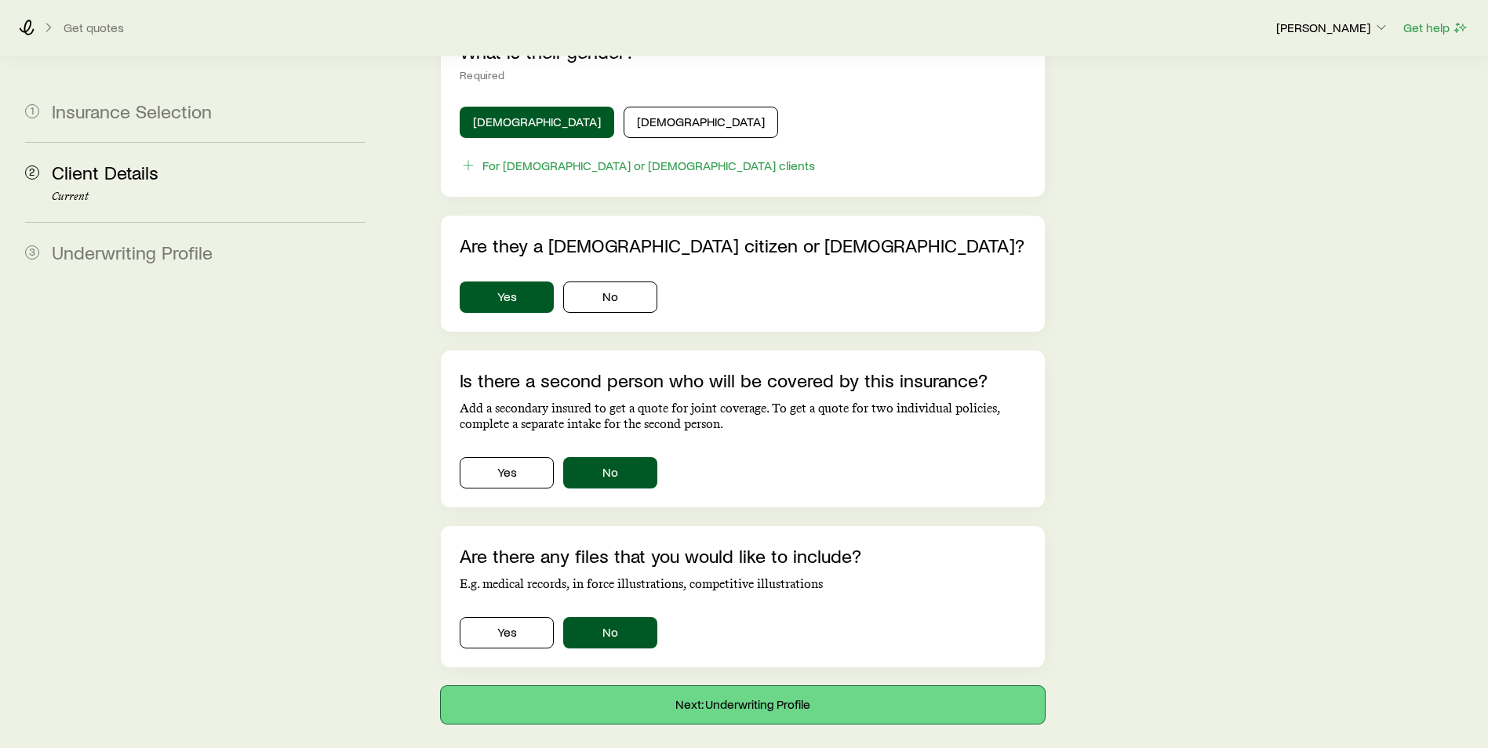
click at [794, 692] on button "Next: Underwriting Profile" at bounding box center [743, 705] width 604 height 38
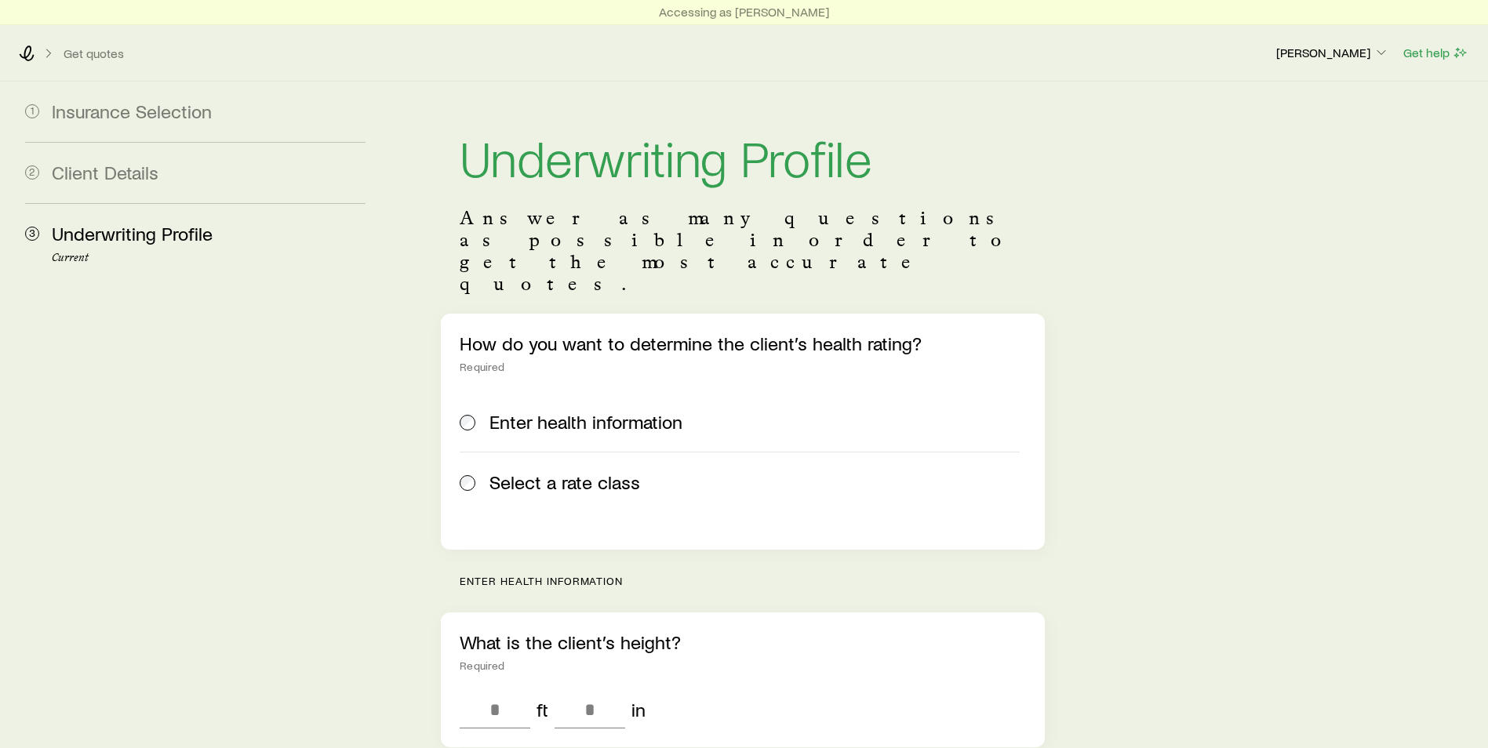
click at [530, 472] on span "Select a rate class" at bounding box center [565, 483] width 151 height 22
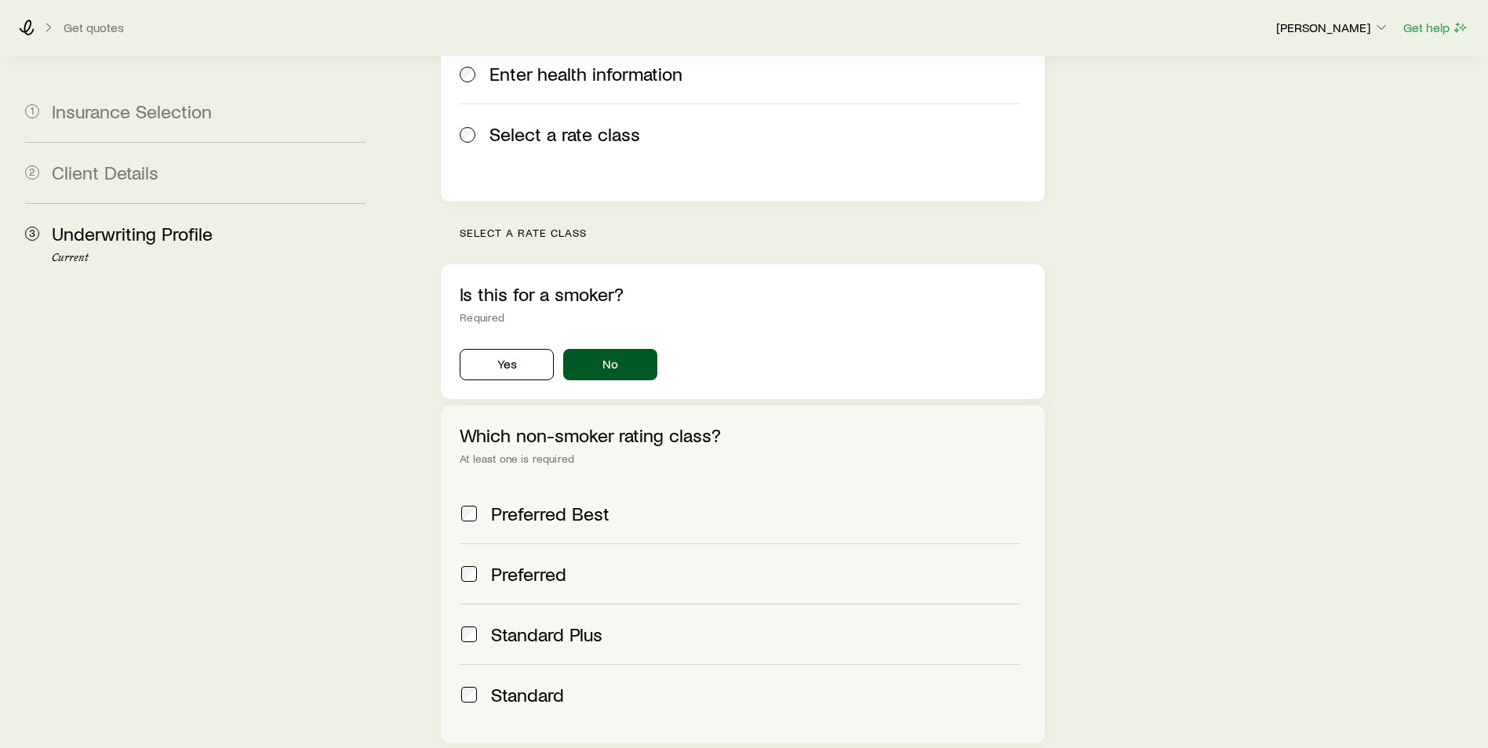
scroll to position [392, 0]
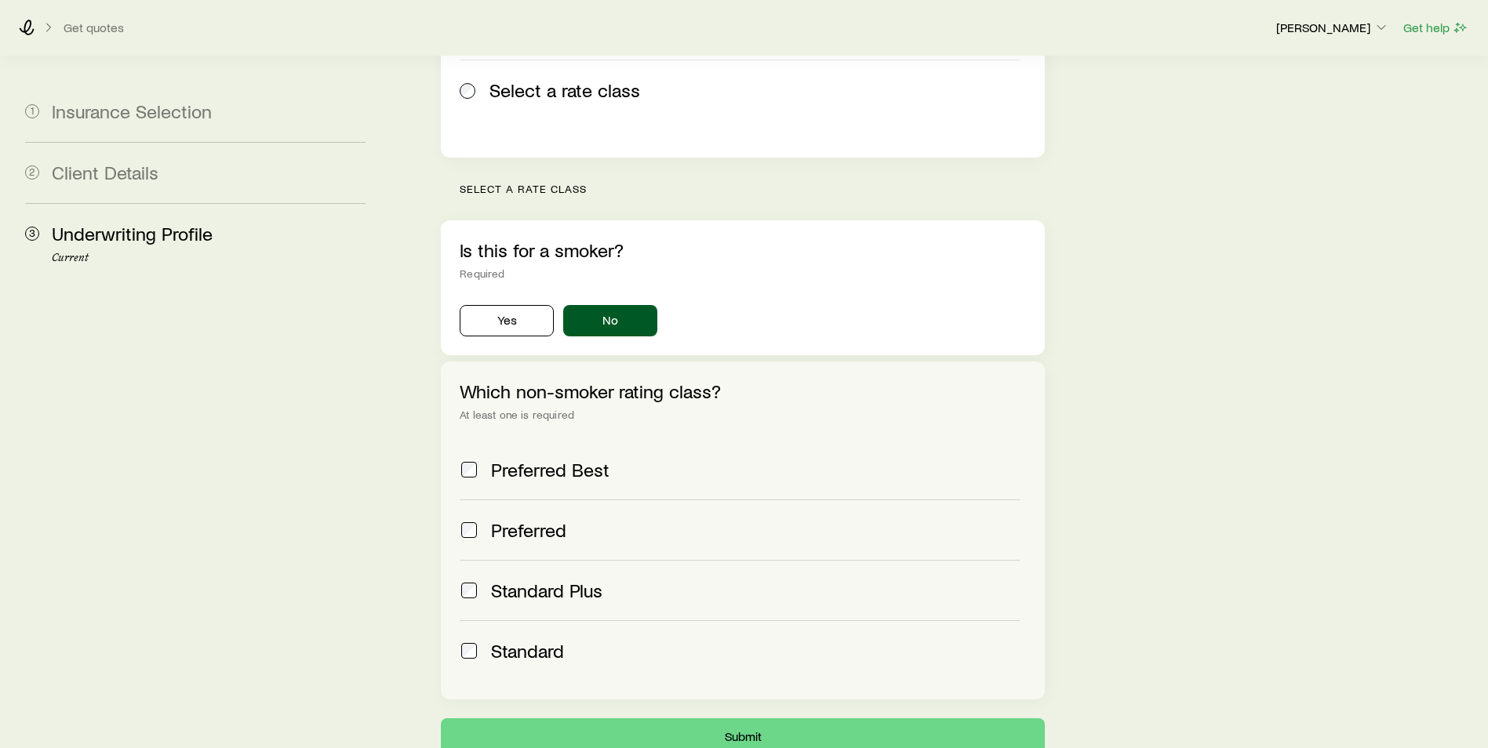
drag, startPoint x: 575, startPoint y: 434, endPoint x: 566, endPoint y: 442, distance: 12.2
click at [575, 459] on span "Preferred Best" at bounding box center [550, 470] width 118 height 22
click at [536, 519] on span "Preferred" at bounding box center [528, 530] width 75 height 22
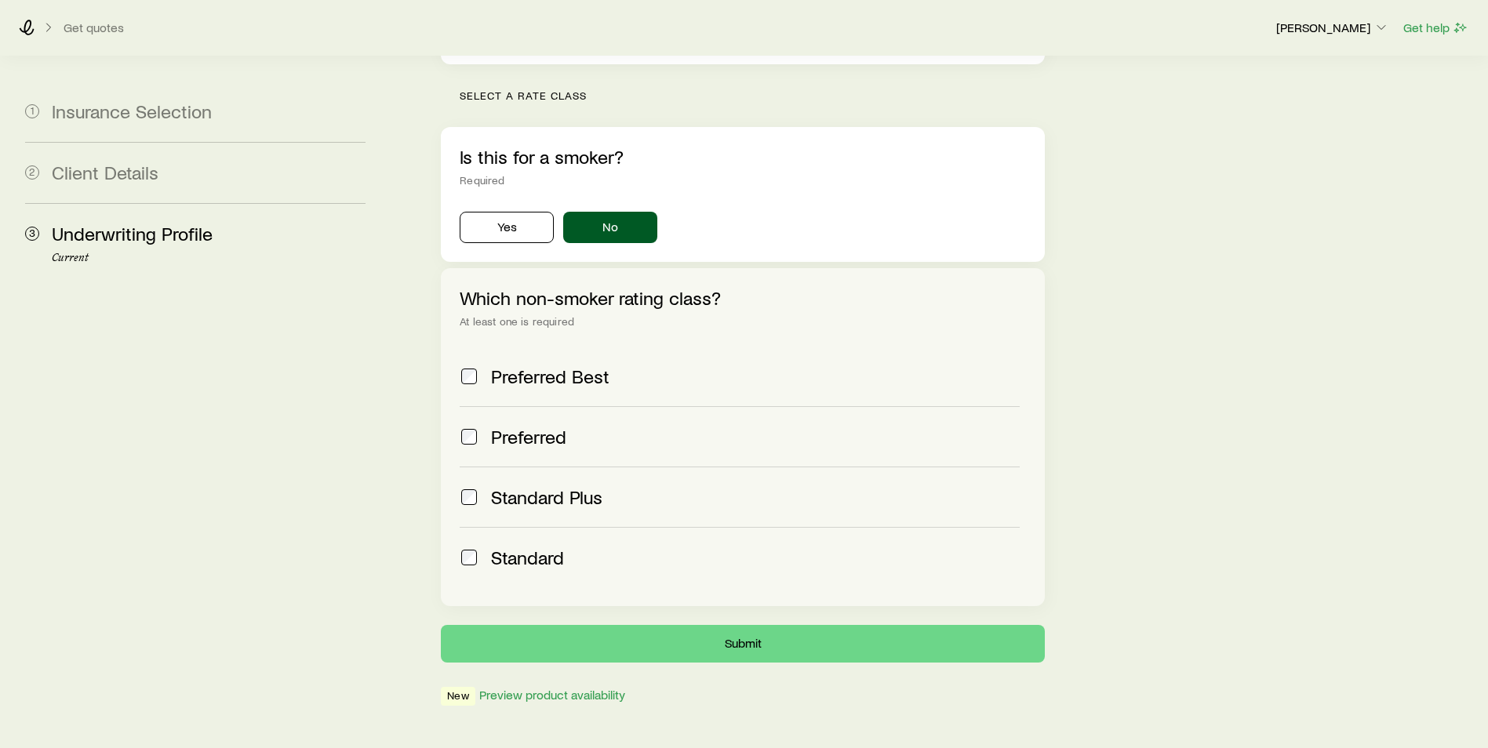
scroll to position [488, 0]
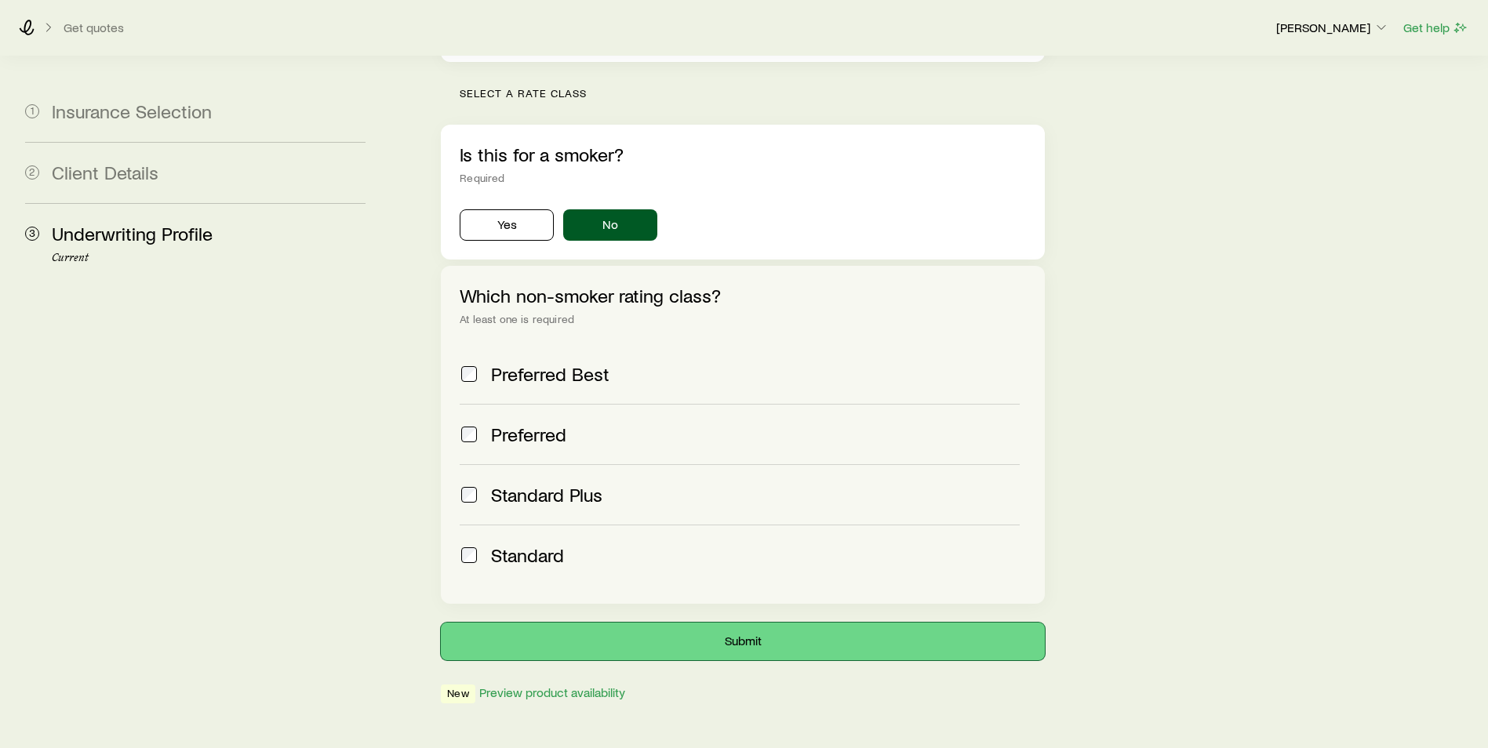
click at [763, 623] on button "Submit" at bounding box center [743, 642] width 604 height 38
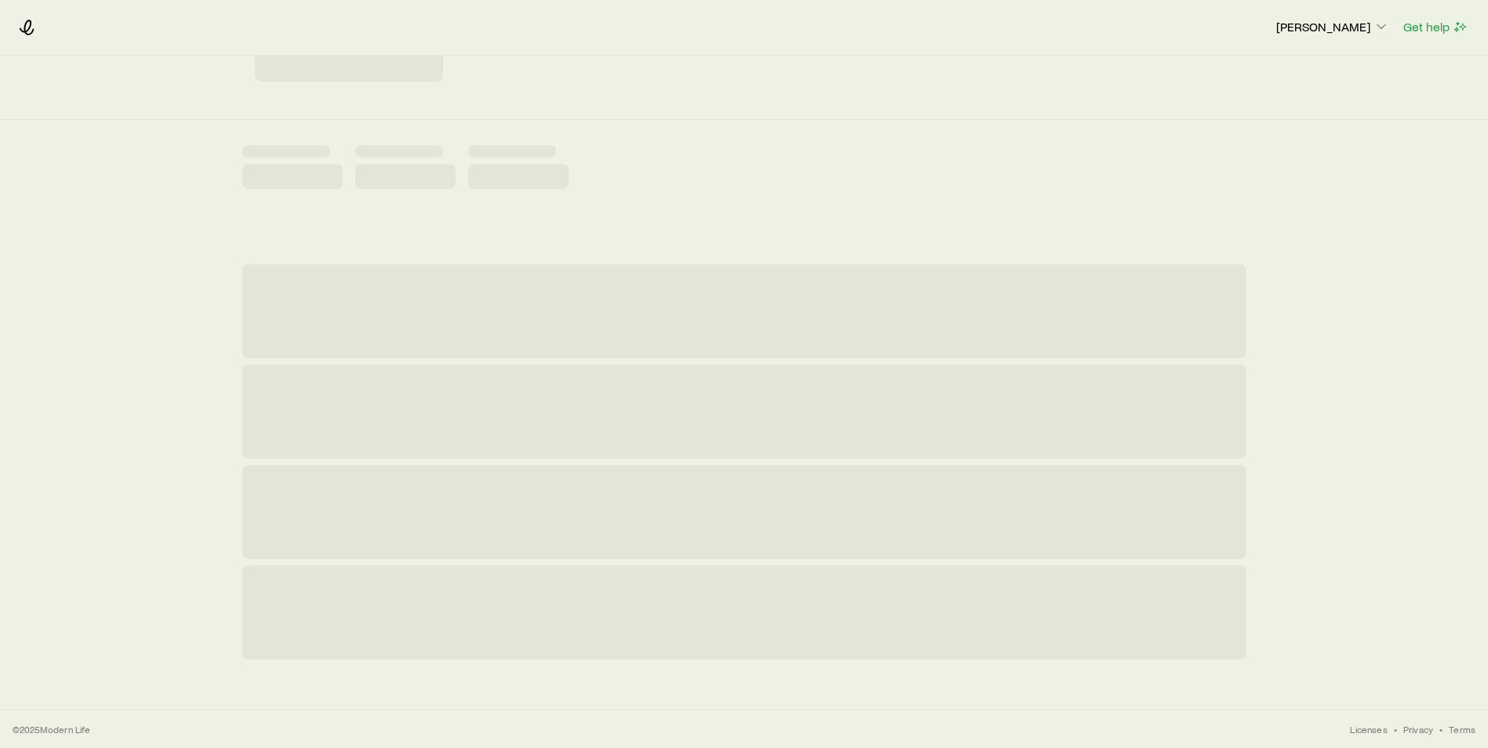
scroll to position [0, 0]
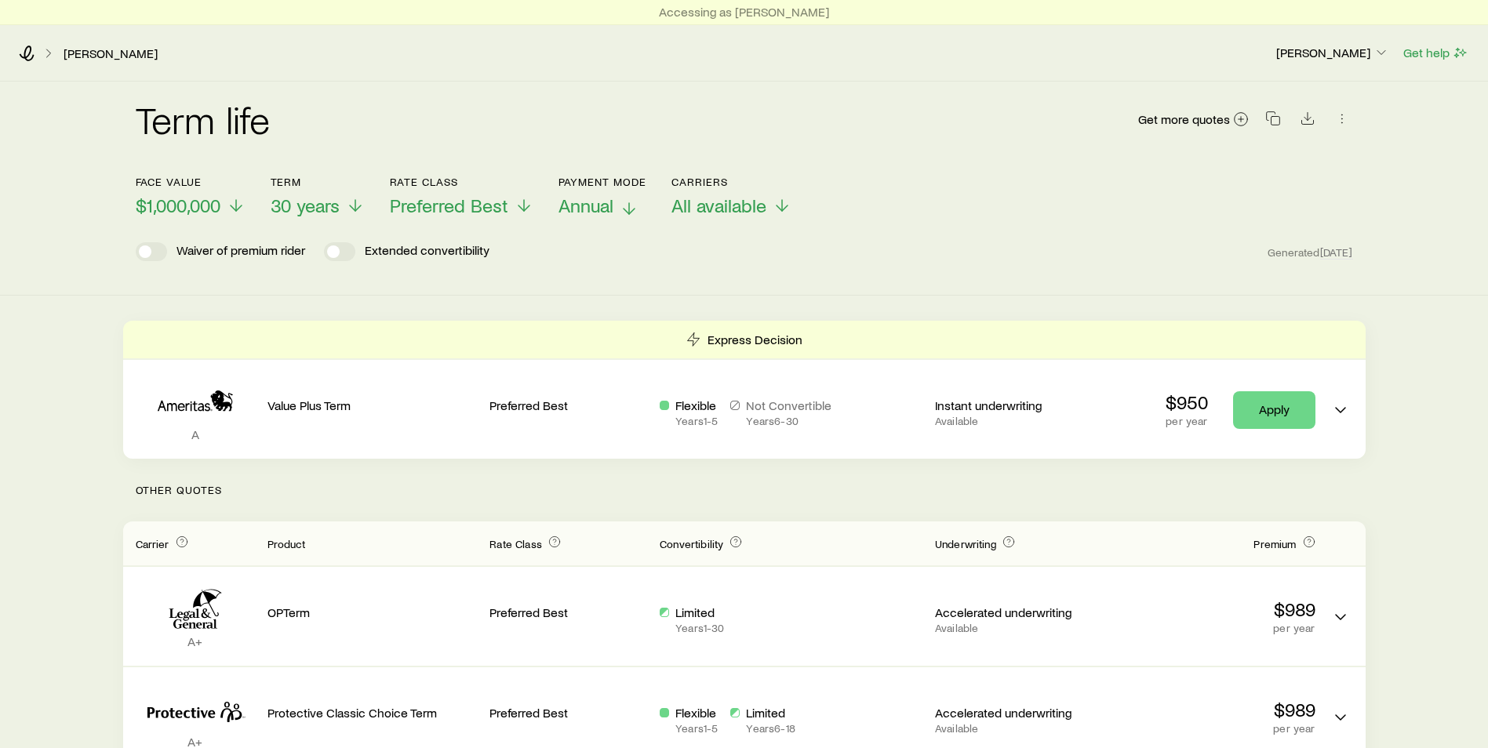
click at [618, 211] on p "Annual" at bounding box center [603, 206] width 89 height 22
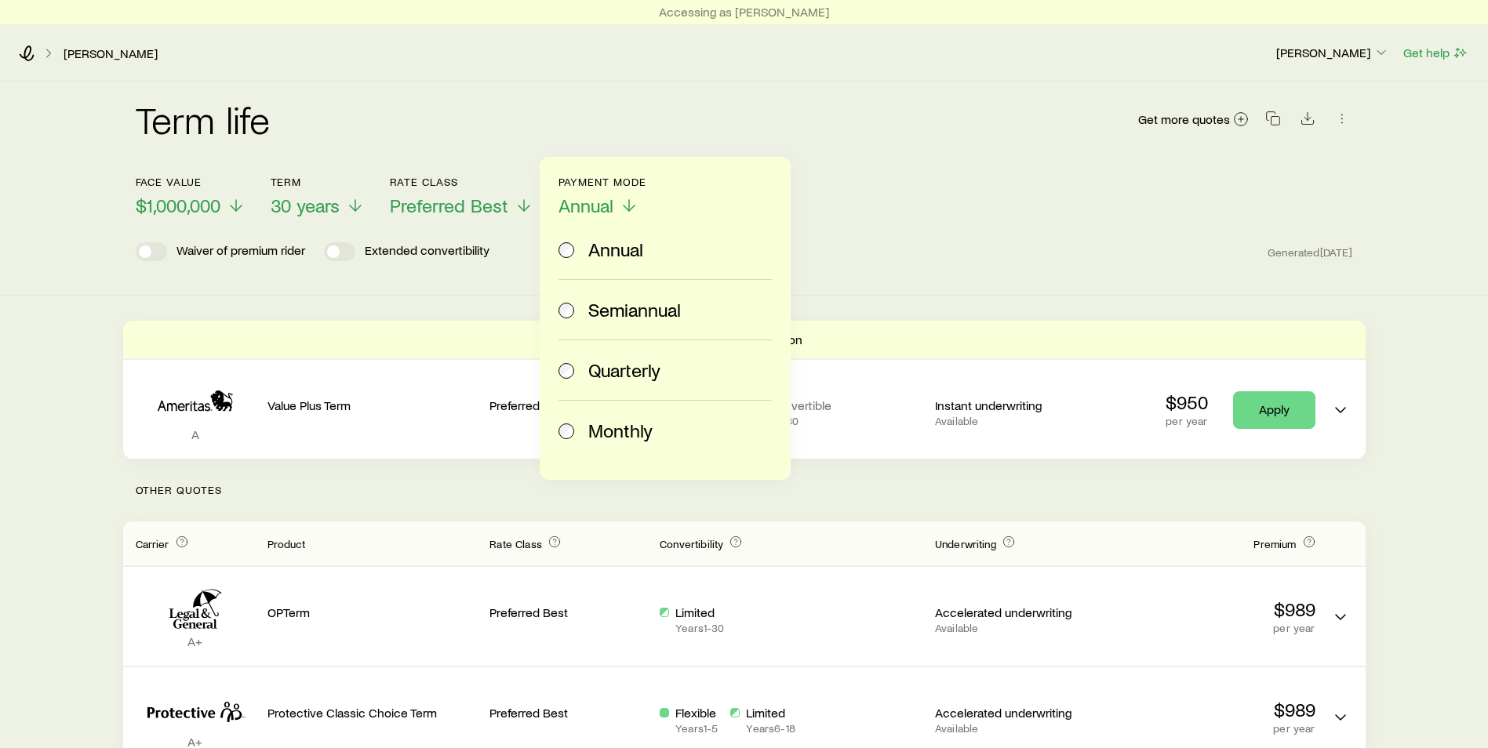
click at [621, 429] on span "Monthly" at bounding box center [620, 431] width 64 height 22
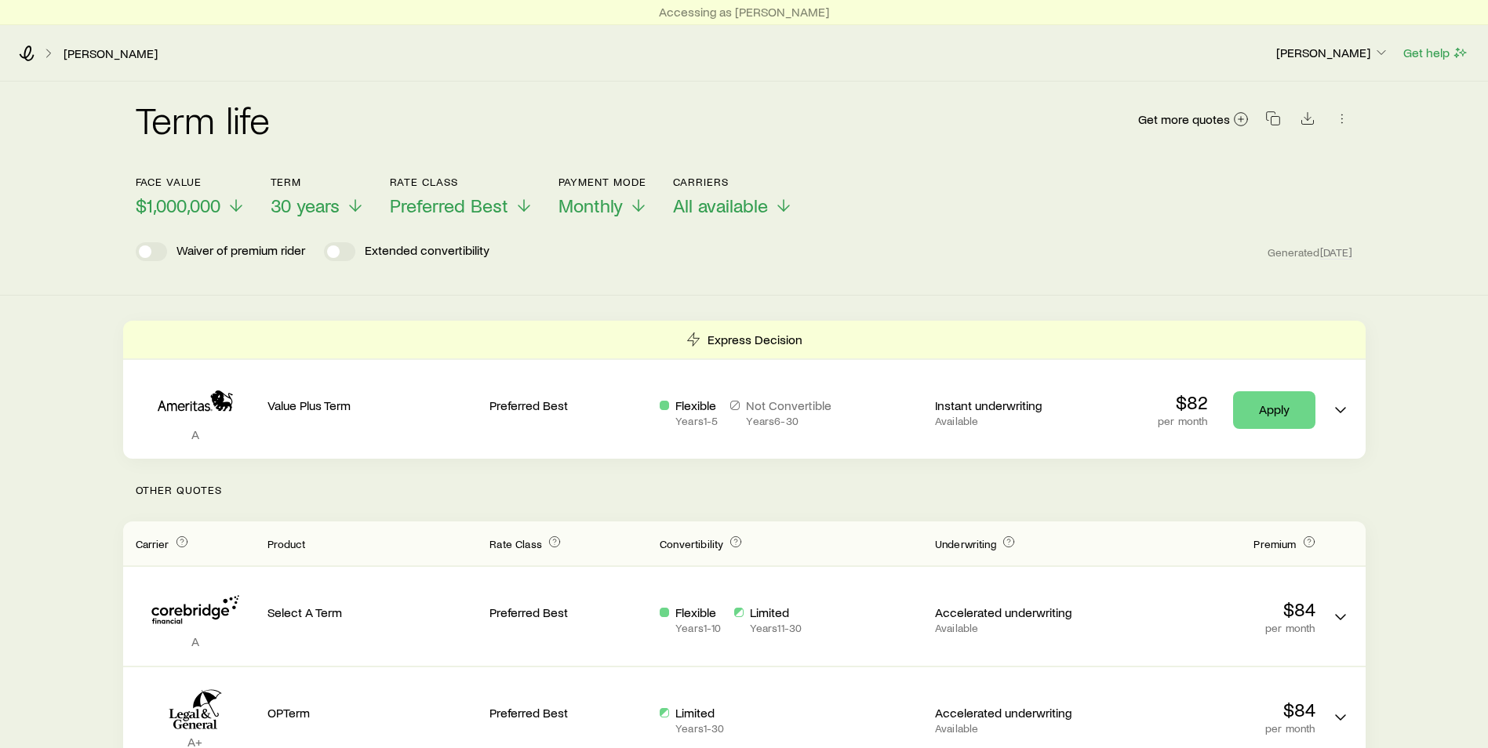
click at [896, 257] on div "Waiver of premium rider Extended convertibility Generated [DATE]" at bounding box center [745, 251] width 1218 height 19
click at [1302, 122] on icon "Download CSV" at bounding box center [1308, 119] width 16 height 16
